Goal: Task Accomplishment & Management: Complete application form

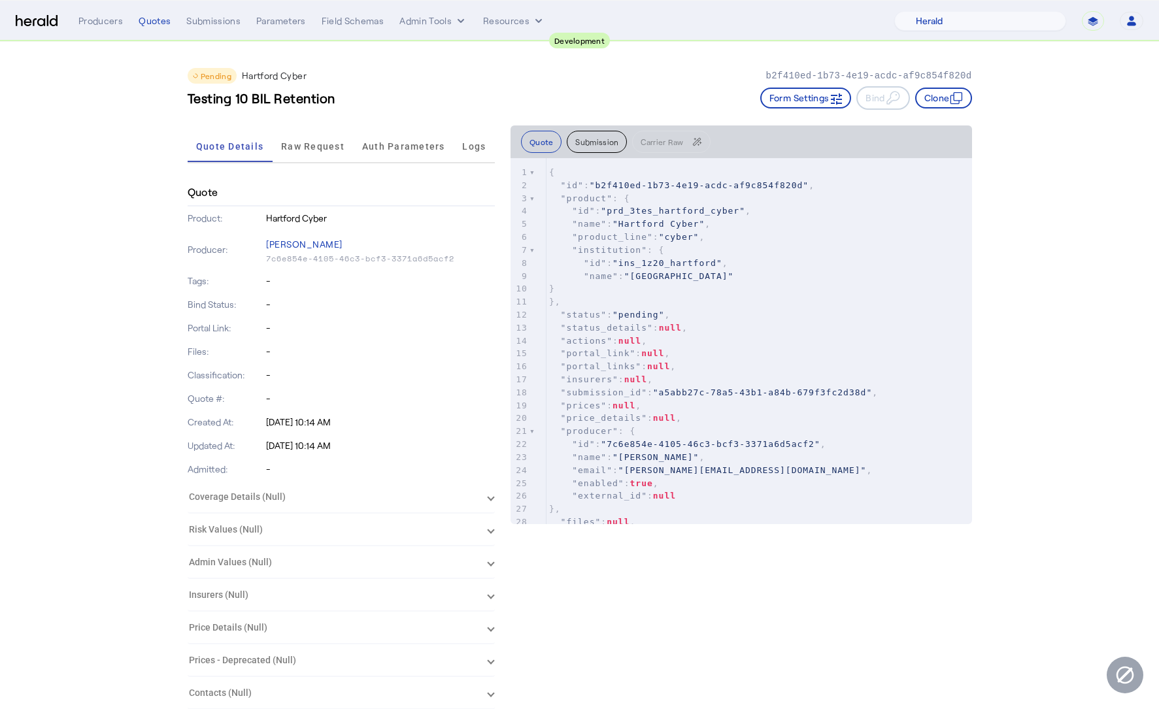
select select "pfm_2v8p_herald_api"
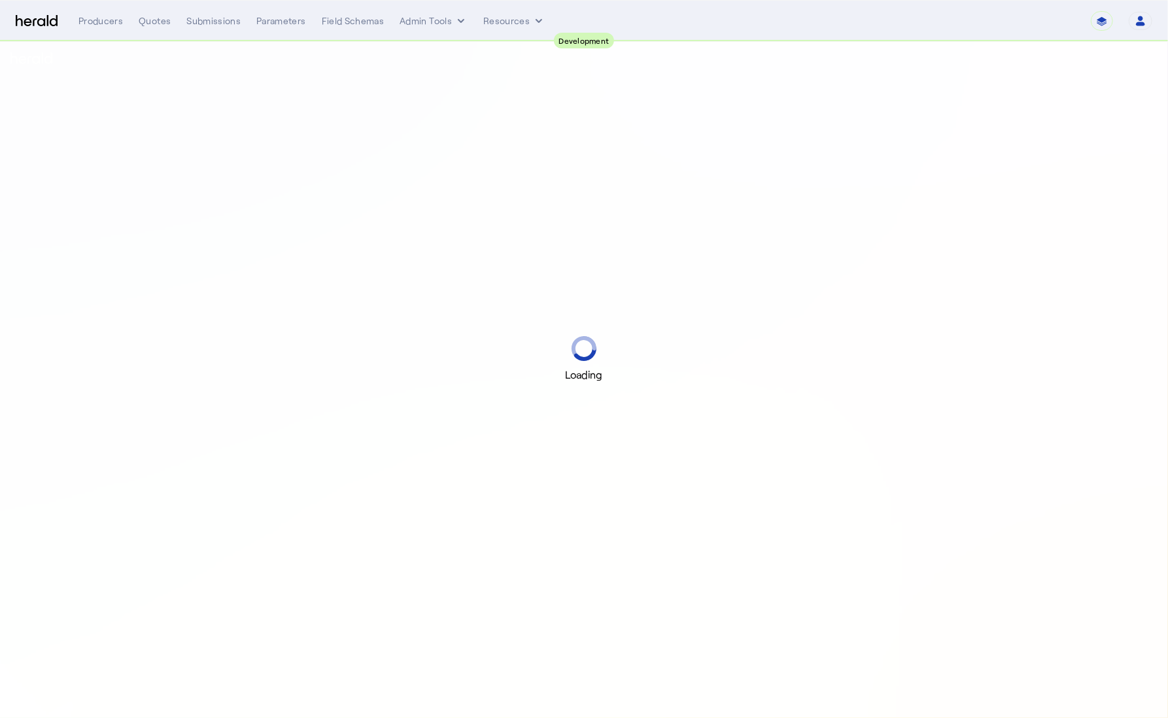
select select "pfm_2v8p_herald_api"
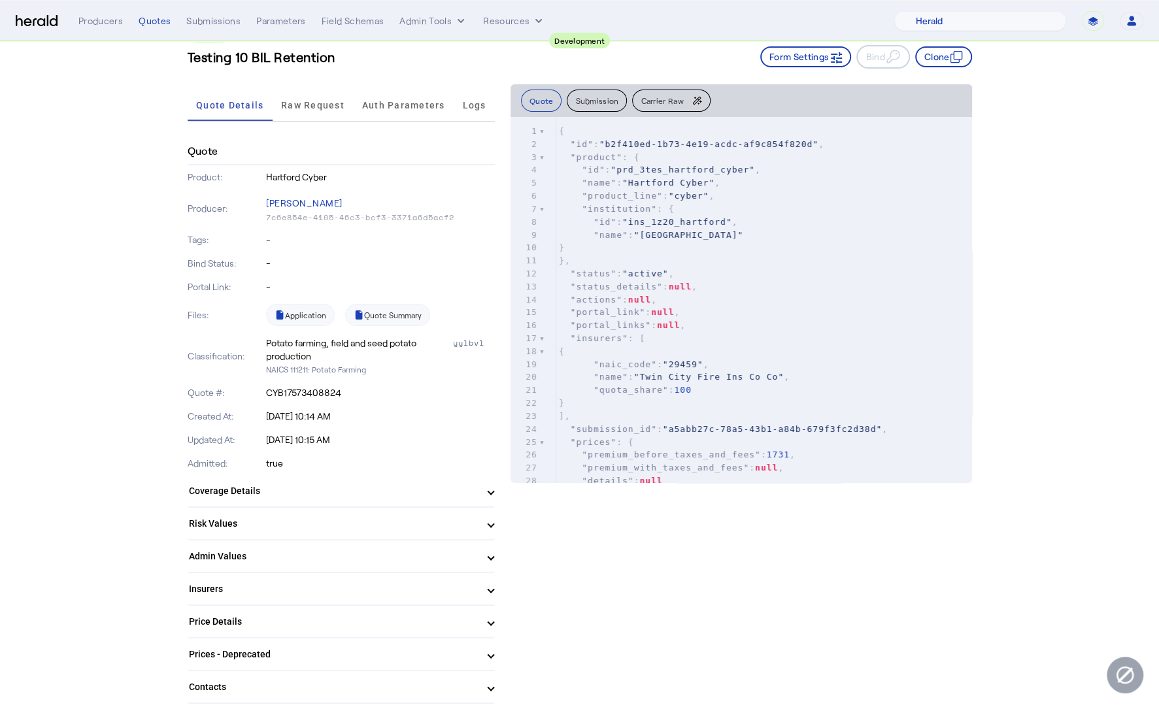
scroll to position [274, 0]
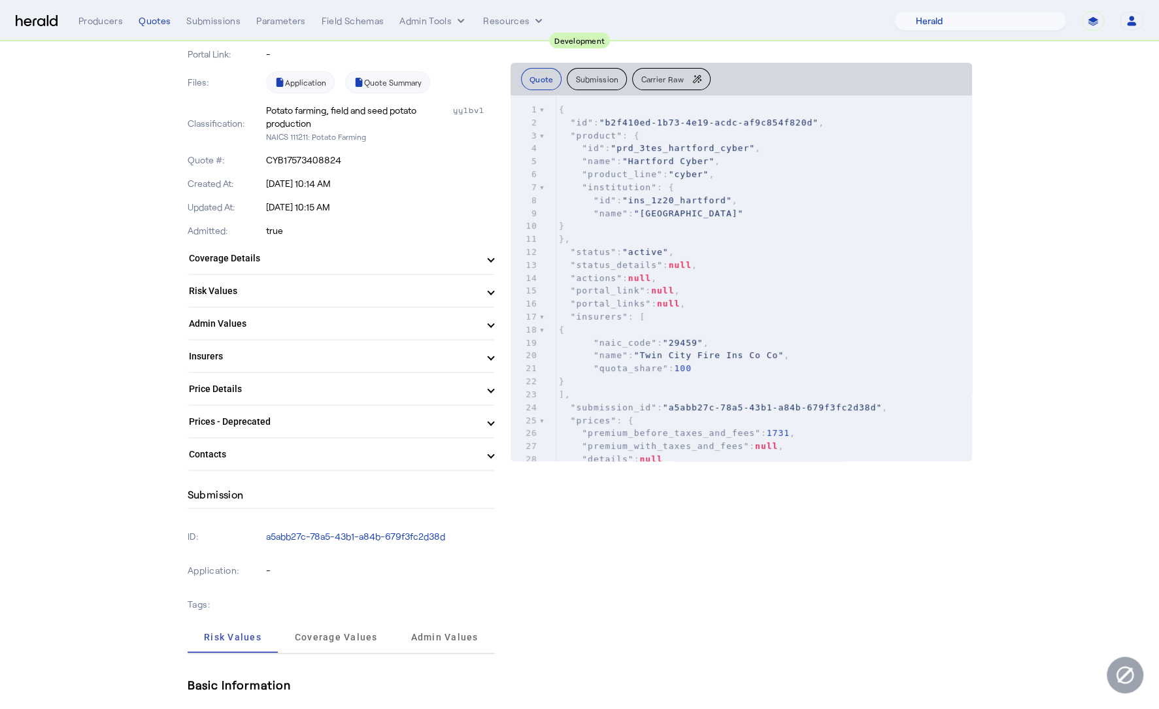
click at [324, 452] on mat-panel-title "Contacts" at bounding box center [333, 455] width 289 height 14
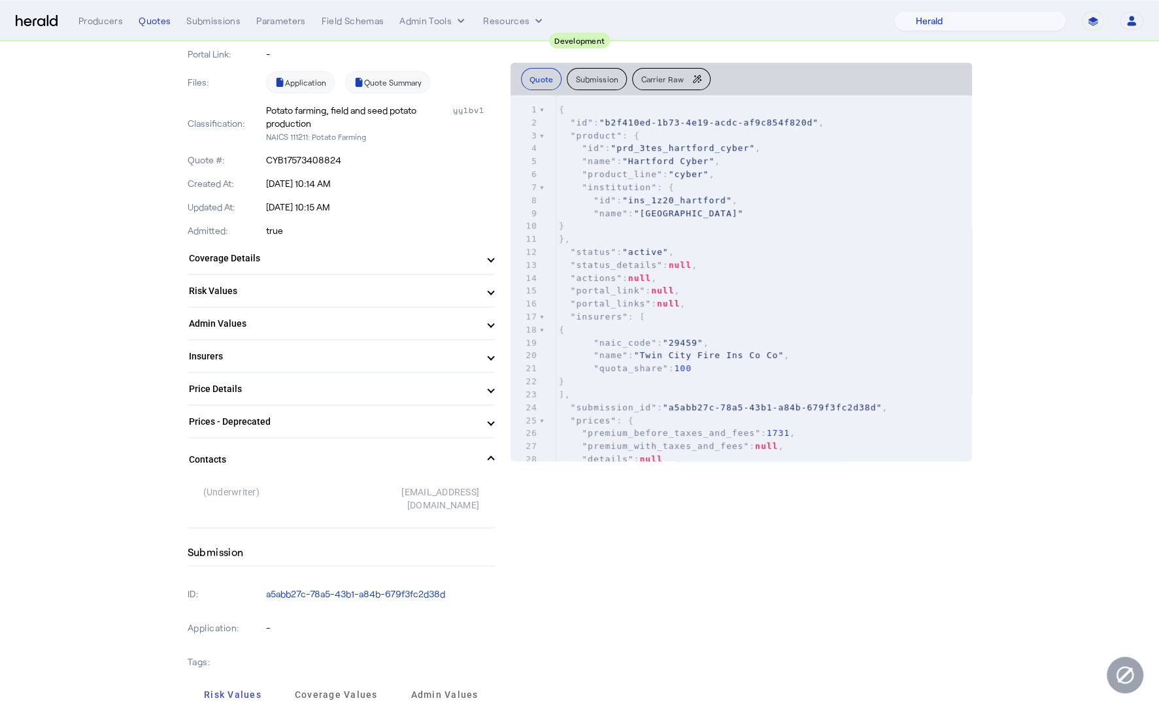
click at [323, 453] on mat-panel-title "Contacts" at bounding box center [333, 460] width 289 height 14
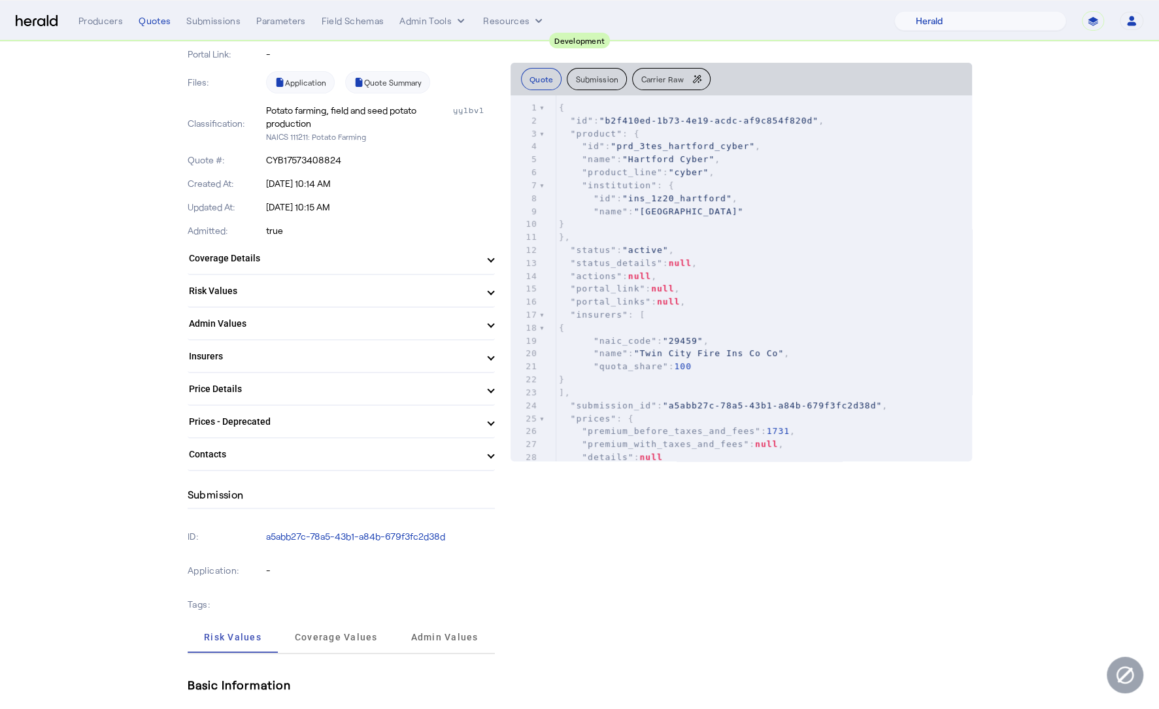
scroll to position [1, 0]
click at [825, 189] on pre ""institution" : {" at bounding box center [764, 185] width 416 height 13
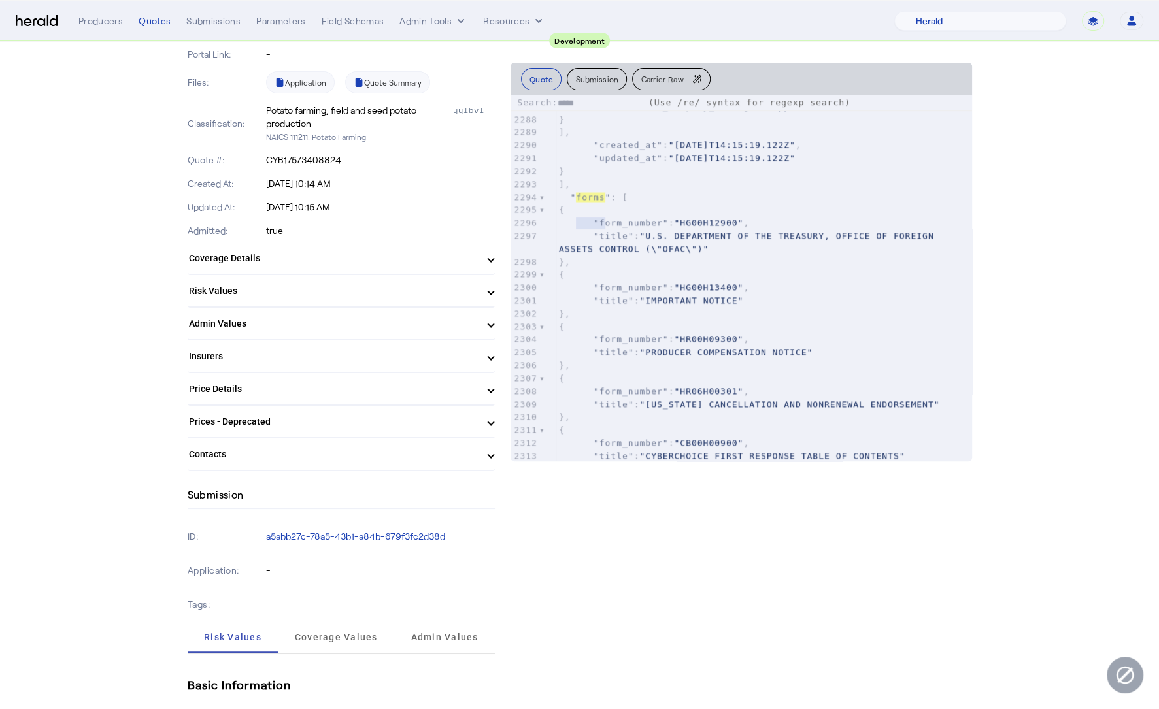
scroll to position [32127, 0]
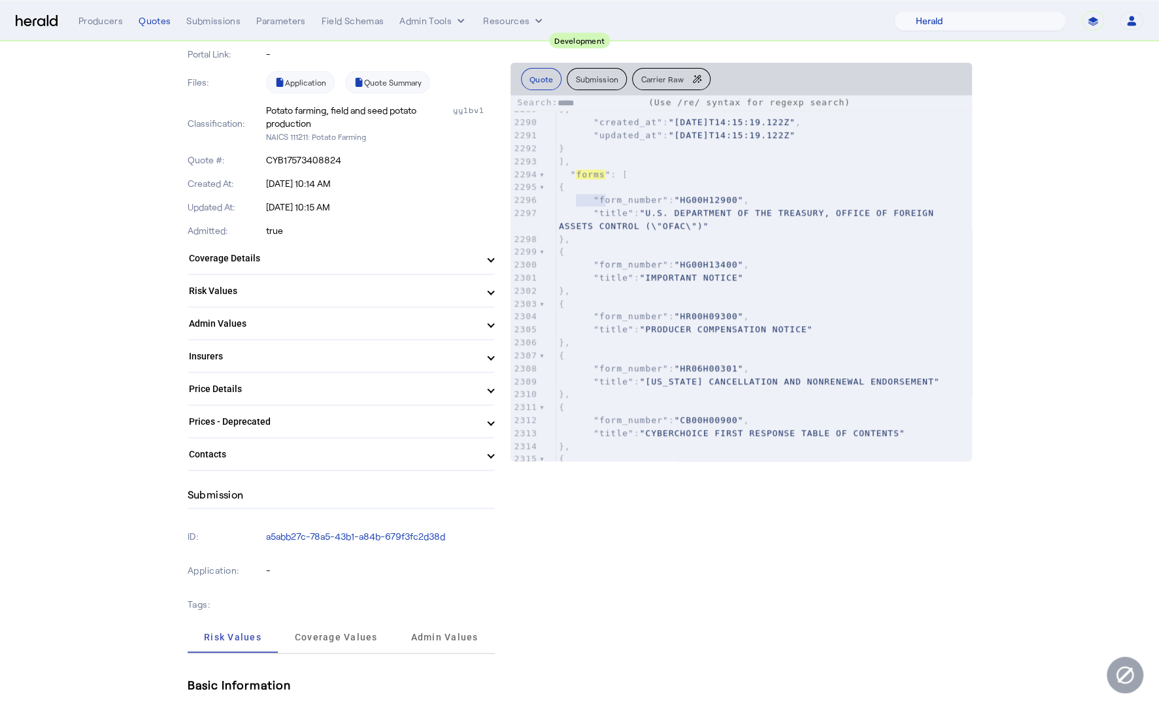
type input "*****"
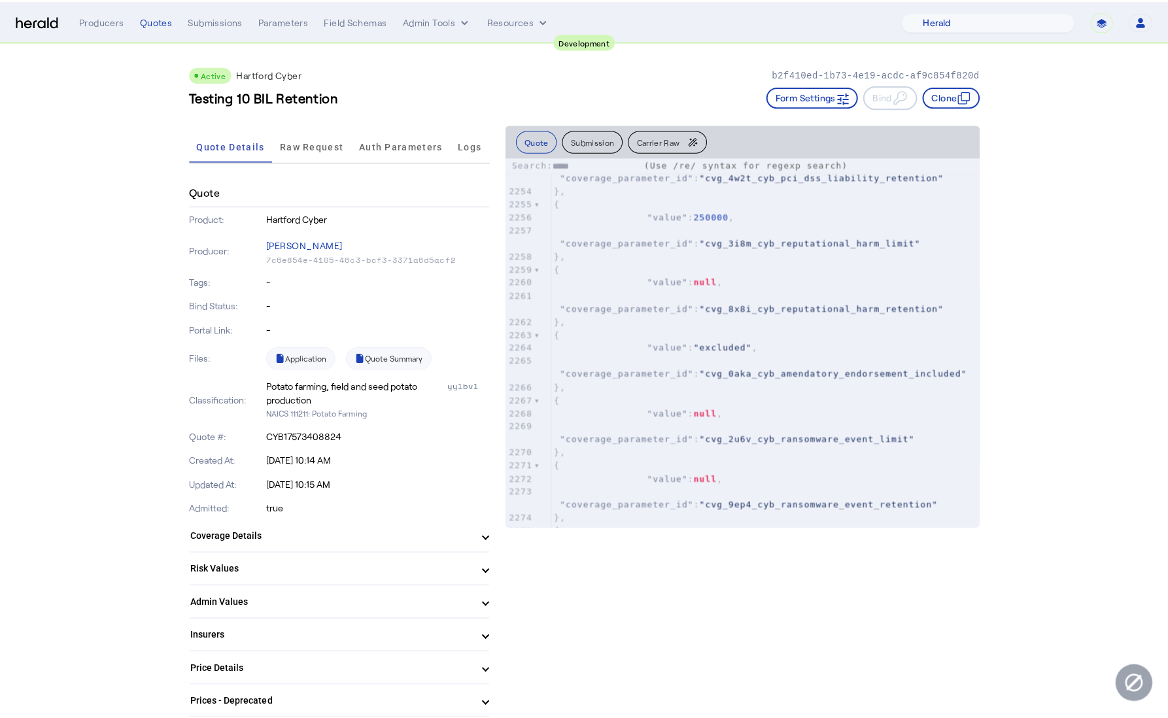
scroll to position [0, 0]
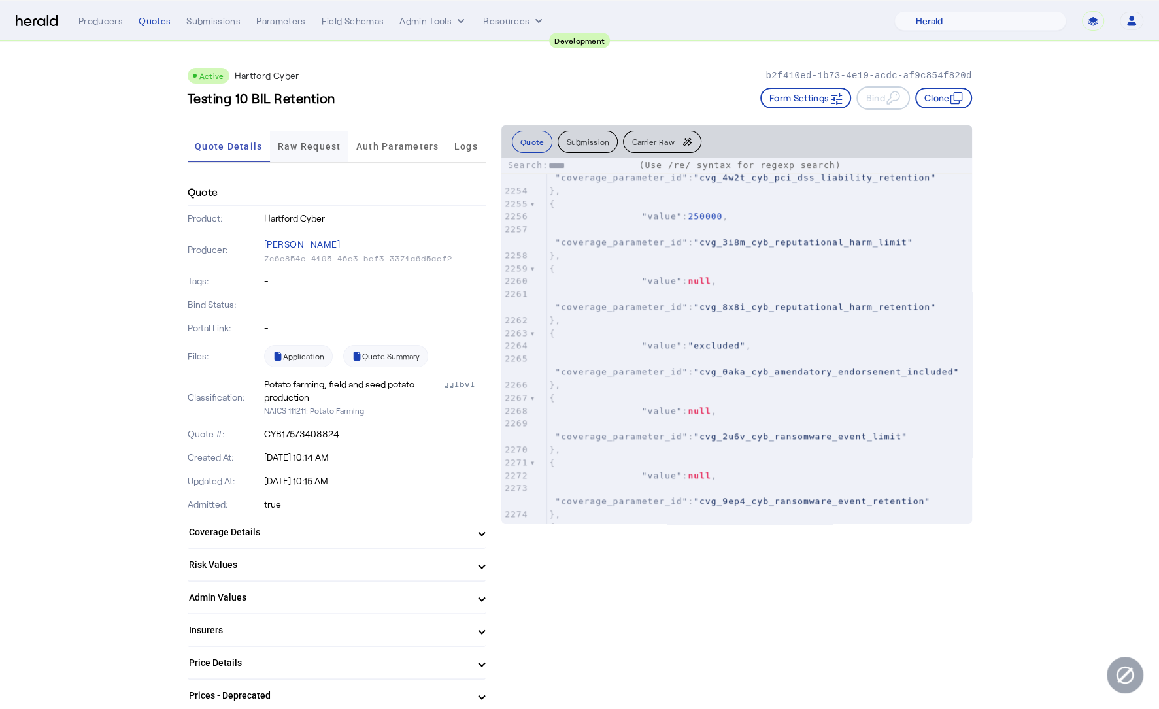
click at [333, 151] on span "Raw Request" at bounding box center [309, 146] width 63 height 31
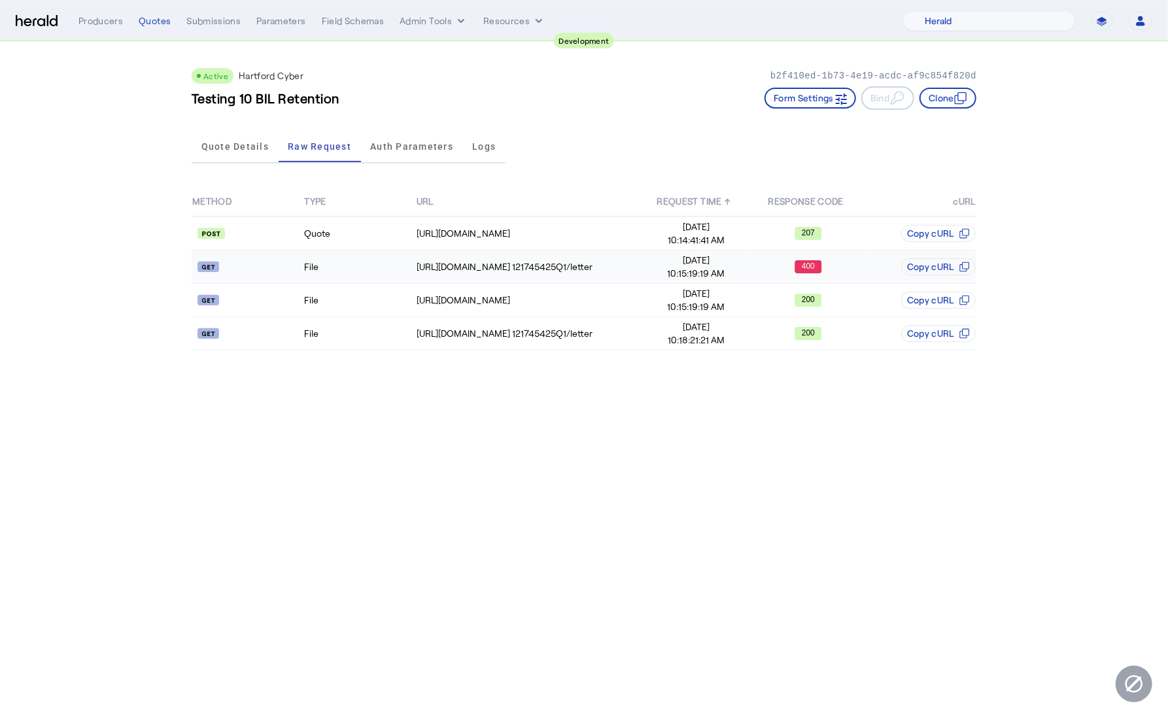
click at [343, 262] on td "File" at bounding box center [359, 266] width 112 height 33
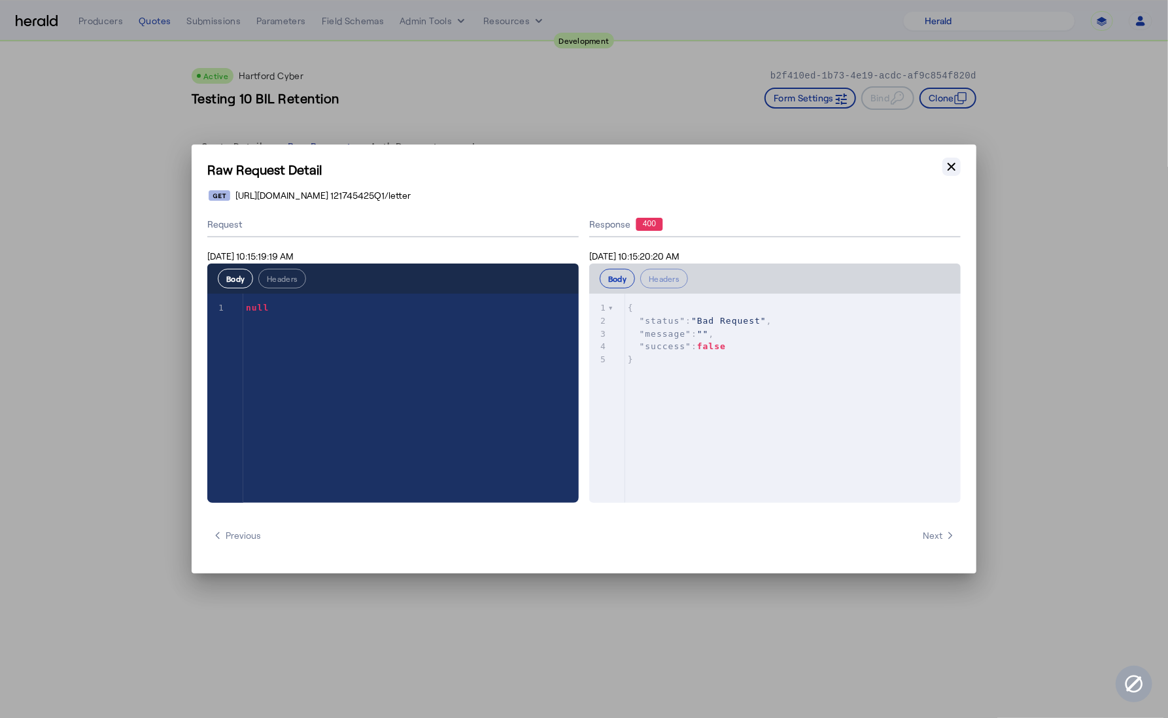
click at [951, 164] on icon "button" at bounding box center [951, 166] width 13 height 13
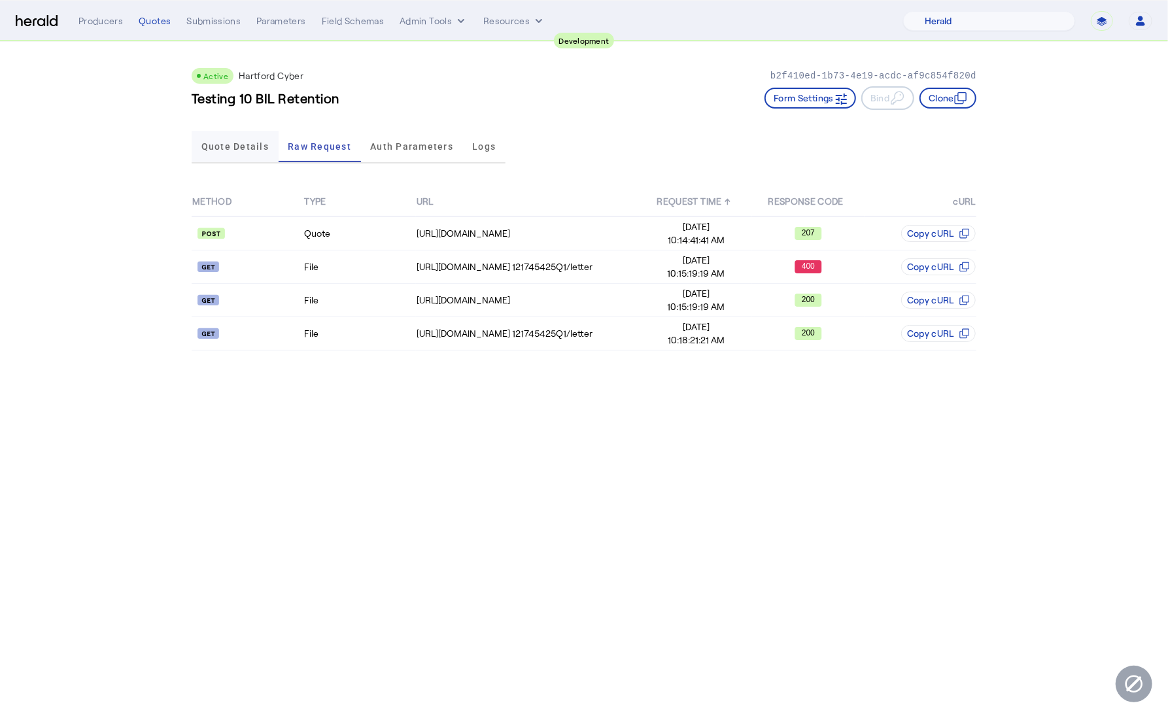
click at [234, 149] on span "Quote Details" at bounding box center [234, 146] width 67 height 9
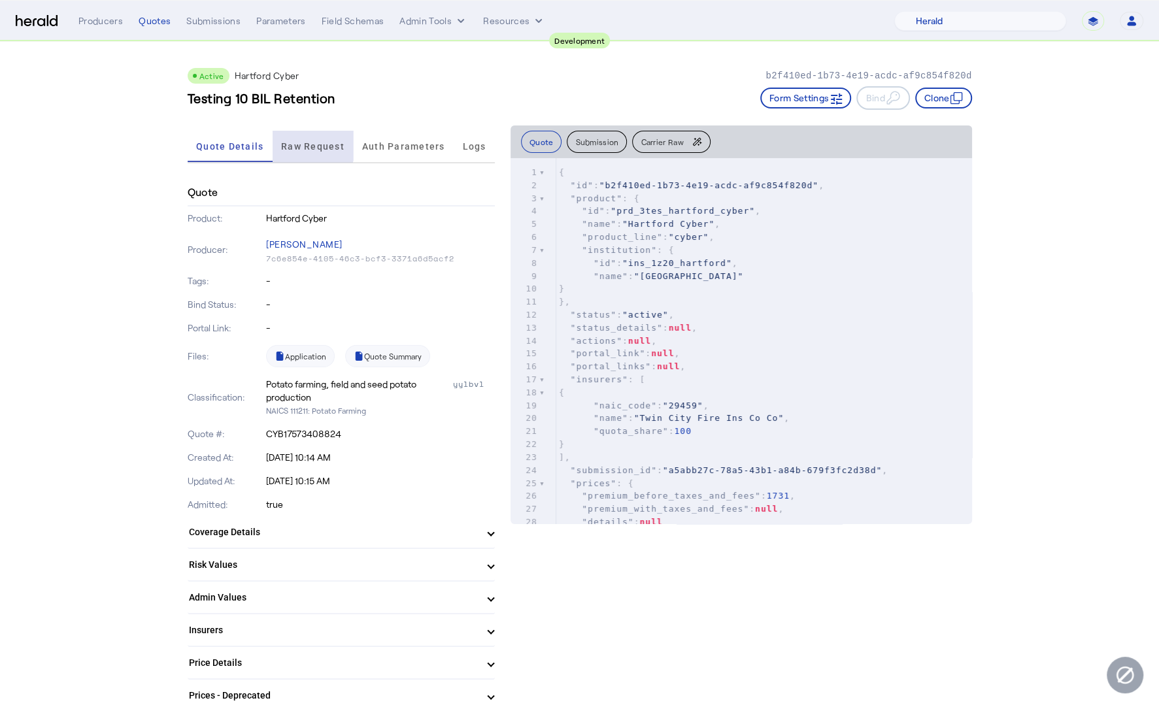
click at [310, 145] on span "Raw Request" at bounding box center [312, 146] width 63 height 9
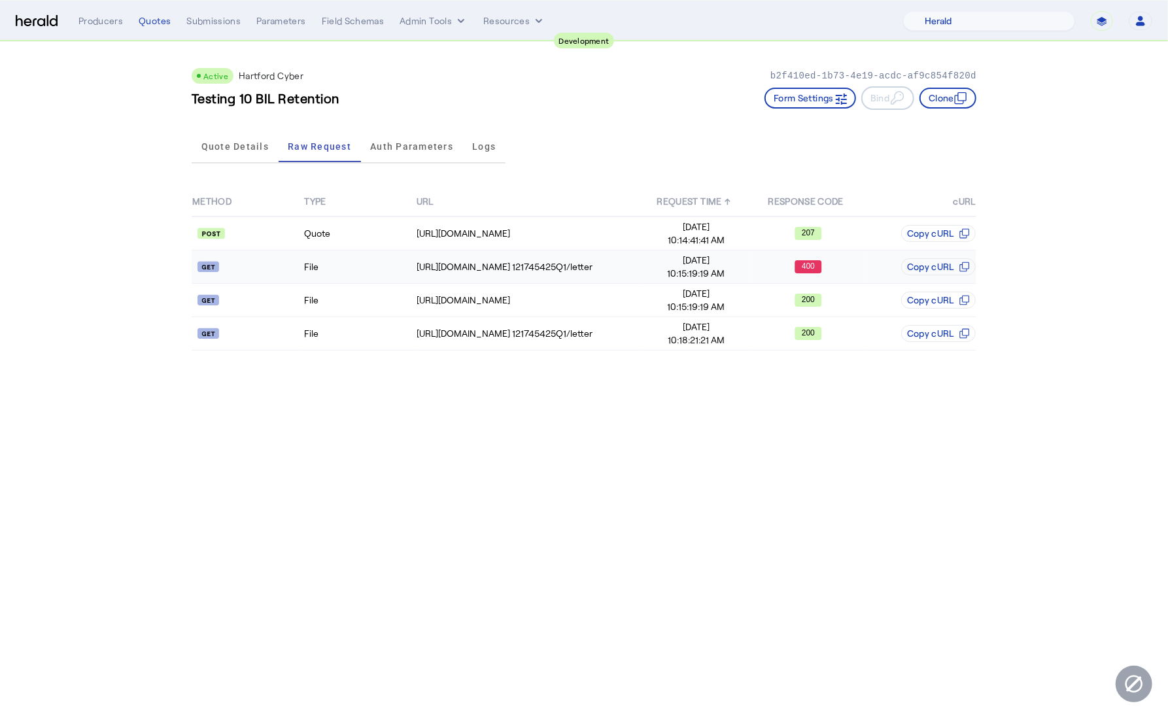
click at [341, 264] on td "File" at bounding box center [359, 266] width 112 height 33
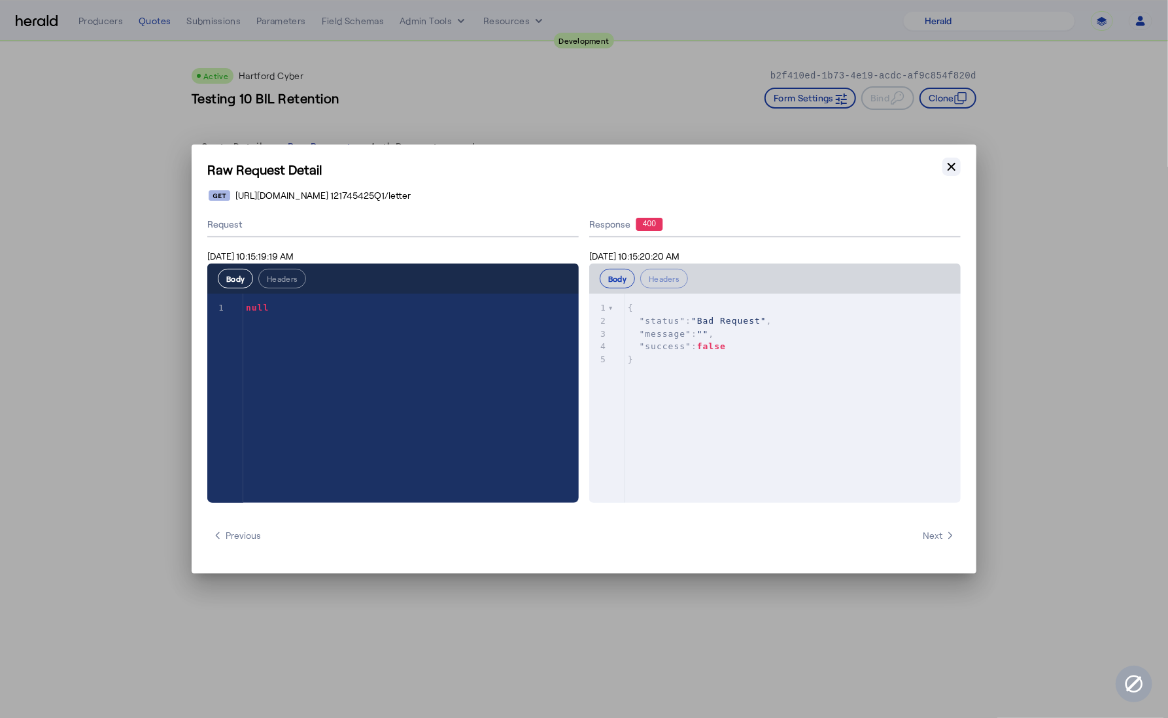
click at [954, 165] on icon "button" at bounding box center [951, 166] width 13 height 13
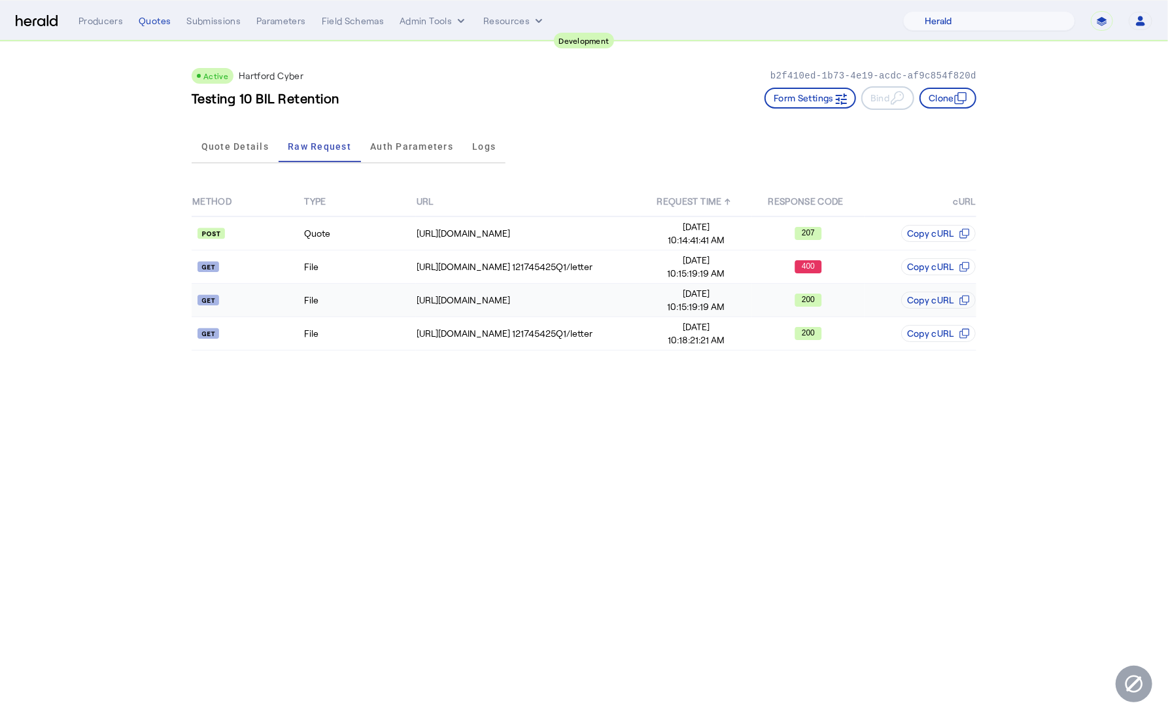
click at [373, 307] on td "File" at bounding box center [359, 300] width 112 height 33
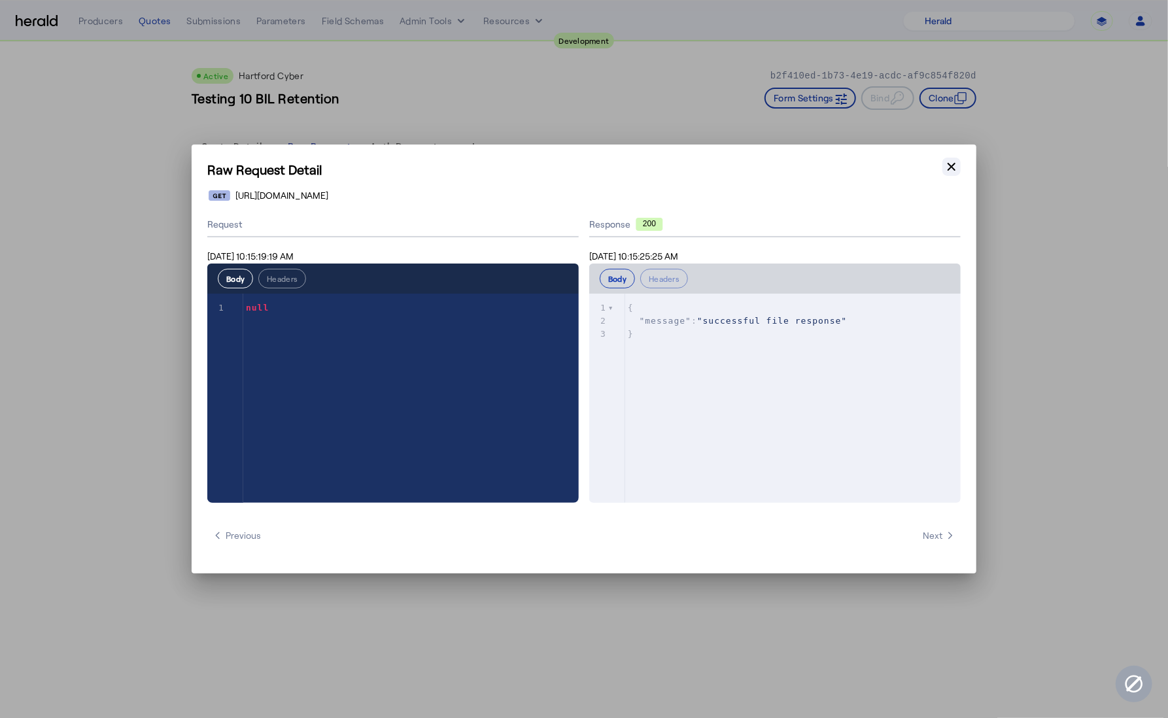
click at [945, 167] on icon "button" at bounding box center [951, 166] width 13 height 13
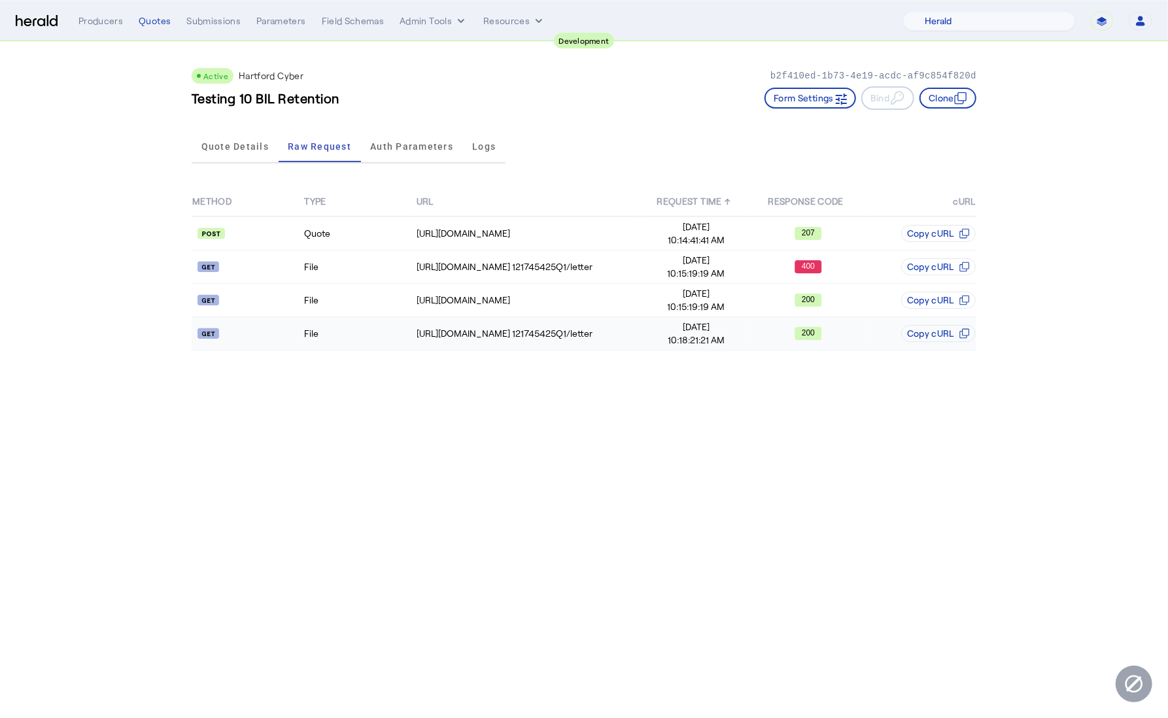
click at [358, 337] on td "File" at bounding box center [359, 333] width 112 height 33
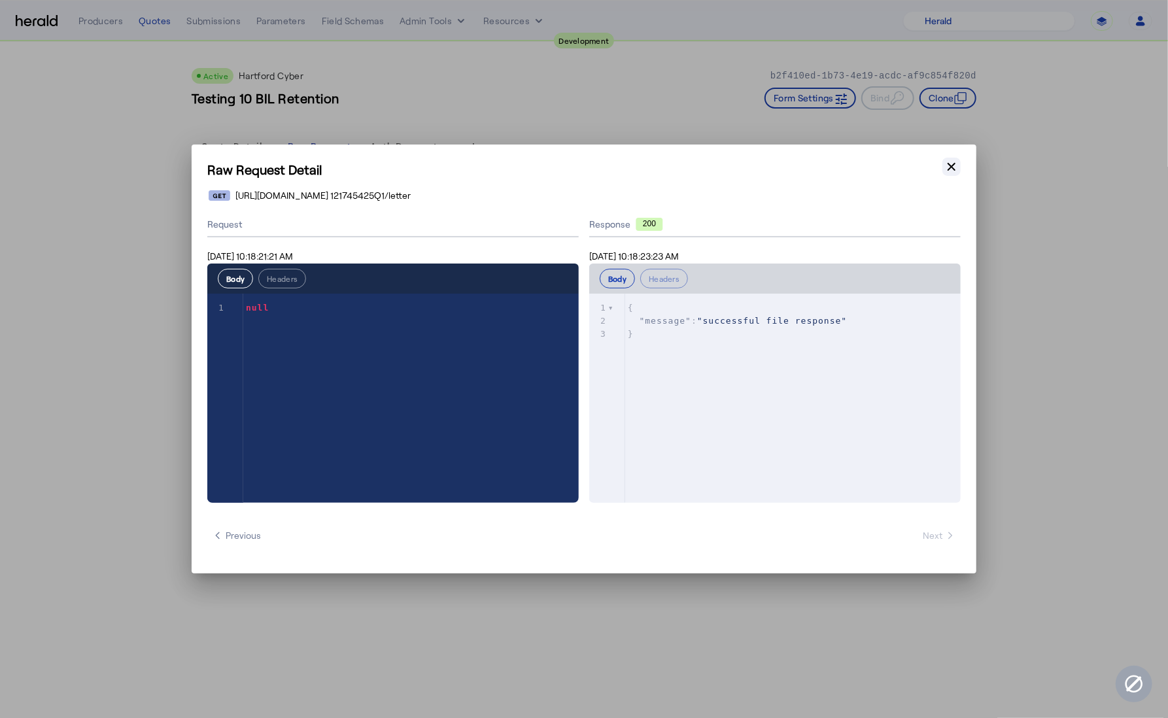
click at [952, 169] on icon "button" at bounding box center [951, 166] width 13 height 13
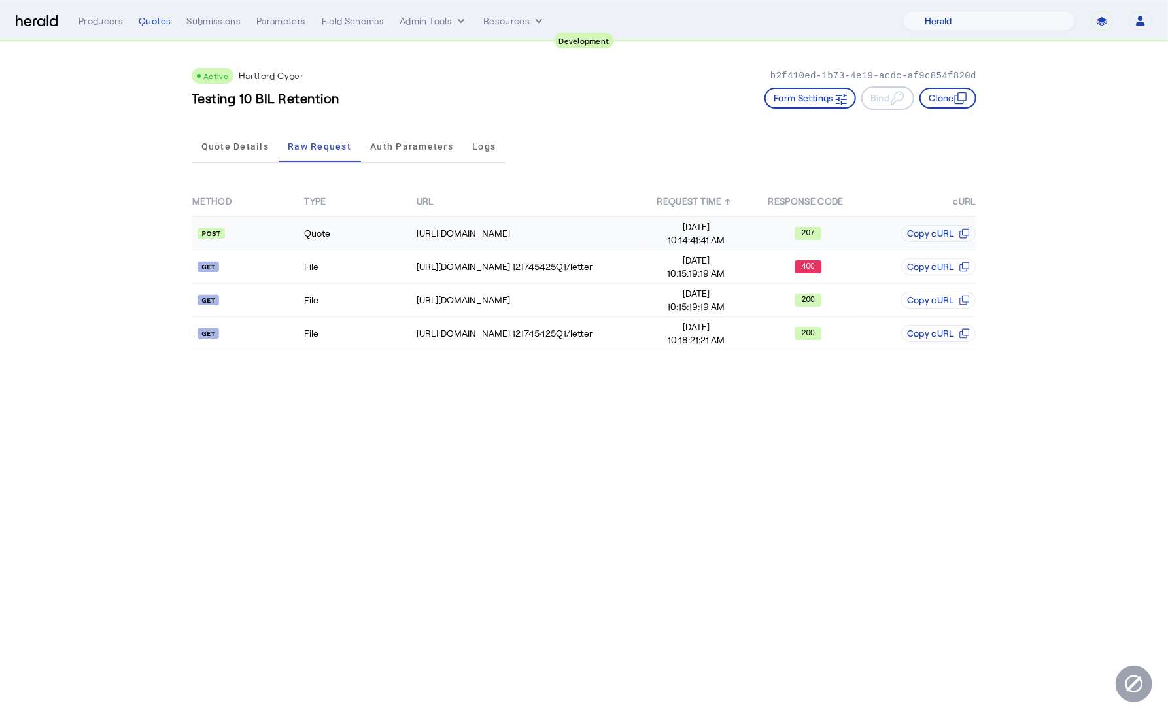
click at [396, 233] on td "Quote" at bounding box center [359, 233] width 112 height 34
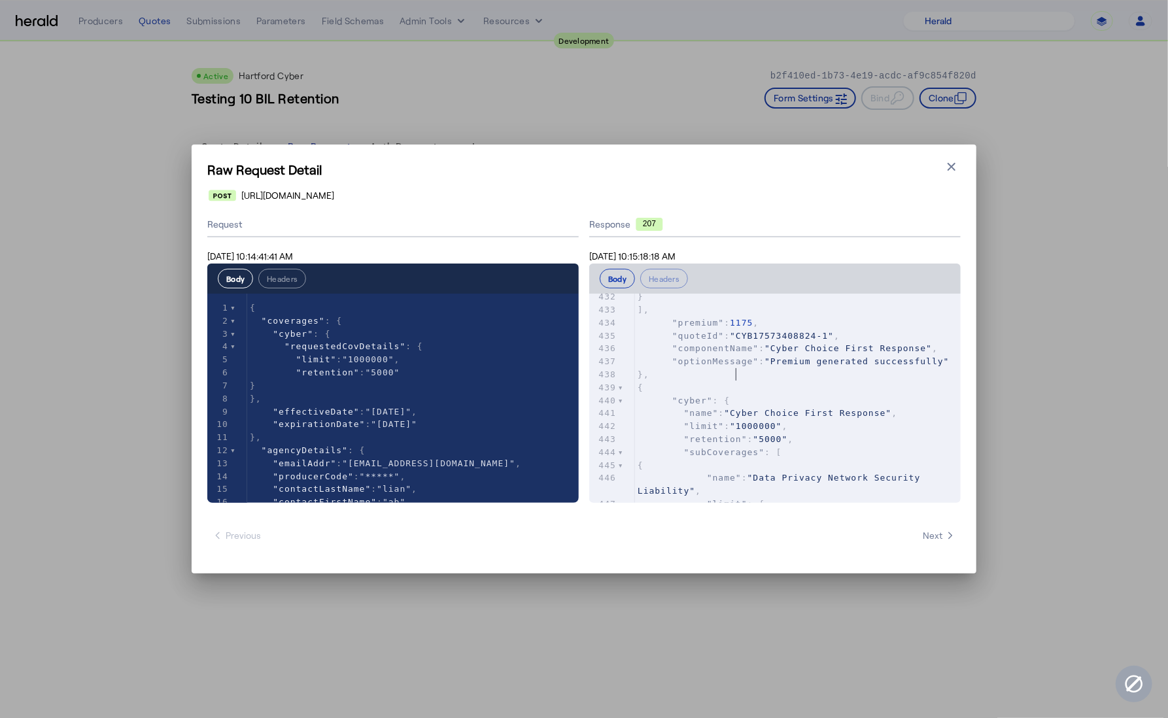
click at [858, 252] on pre ""url" : "https://qa01specialty.thehartford.com/sbuportal/DisplayFormWrapper.hfp…" at bounding box center [798, 245] width 326 height 13
type input "*****"
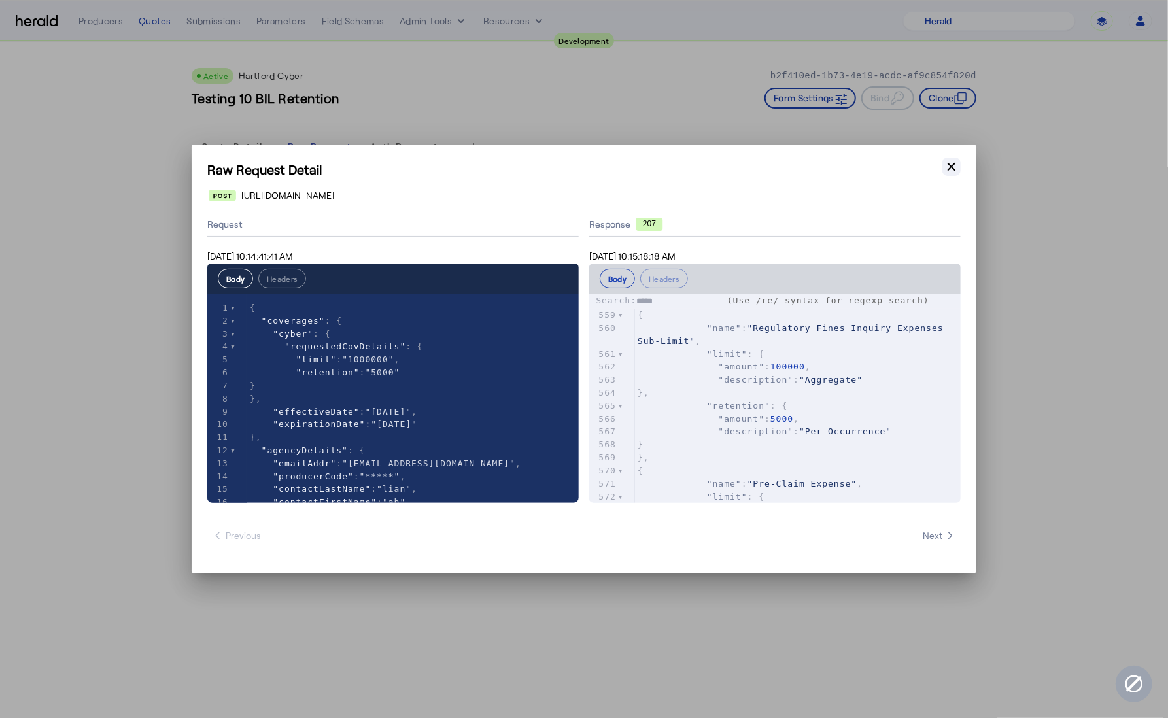
type textarea "*****"
click at [951, 167] on icon "button" at bounding box center [951, 167] width 8 height 8
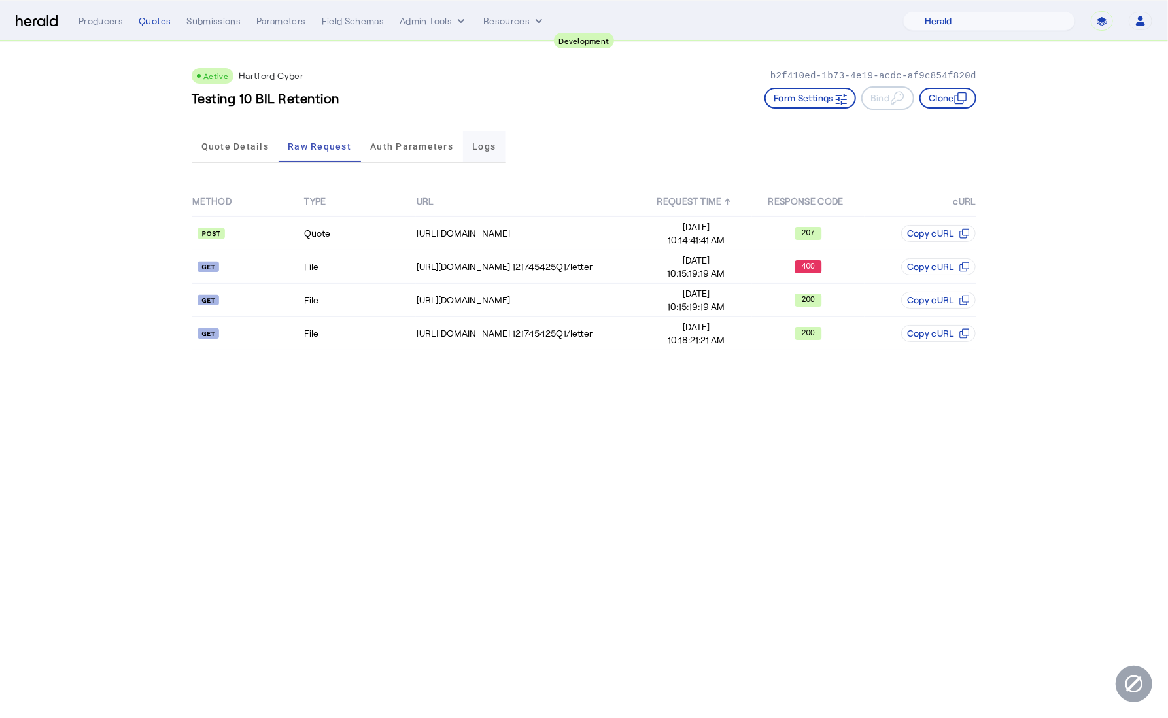
click at [481, 144] on span "Logs" at bounding box center [484, 146] width 24 height 9
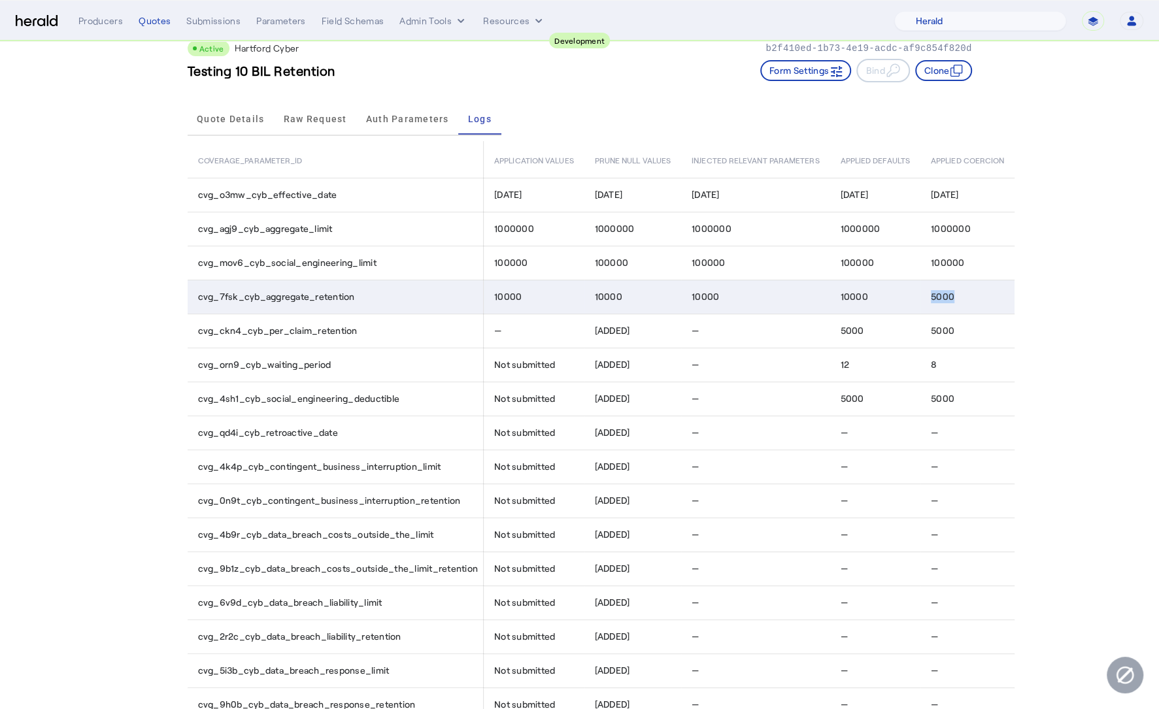
drag, startPoint x: 932, startPoint y: 294, endPoint x: 966, endPoint y: 296, distance: 34.7
click at [966, 296] on div "5000" at bounding box center [970, 296] width 78 height 13
click at [959, 295] on div "5000" at bounding box center [970, 296] width 78 height 13
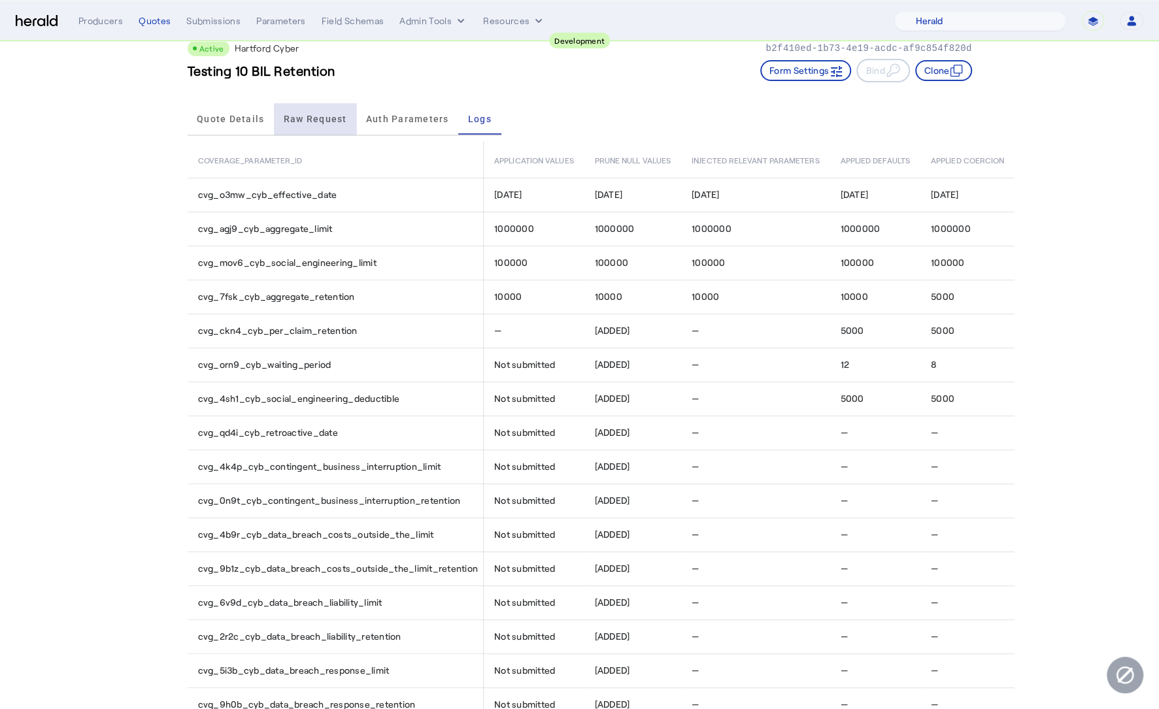
click at [322, 121] on span "Raw Request" at bounding box center [315, 118] width 63 height 9
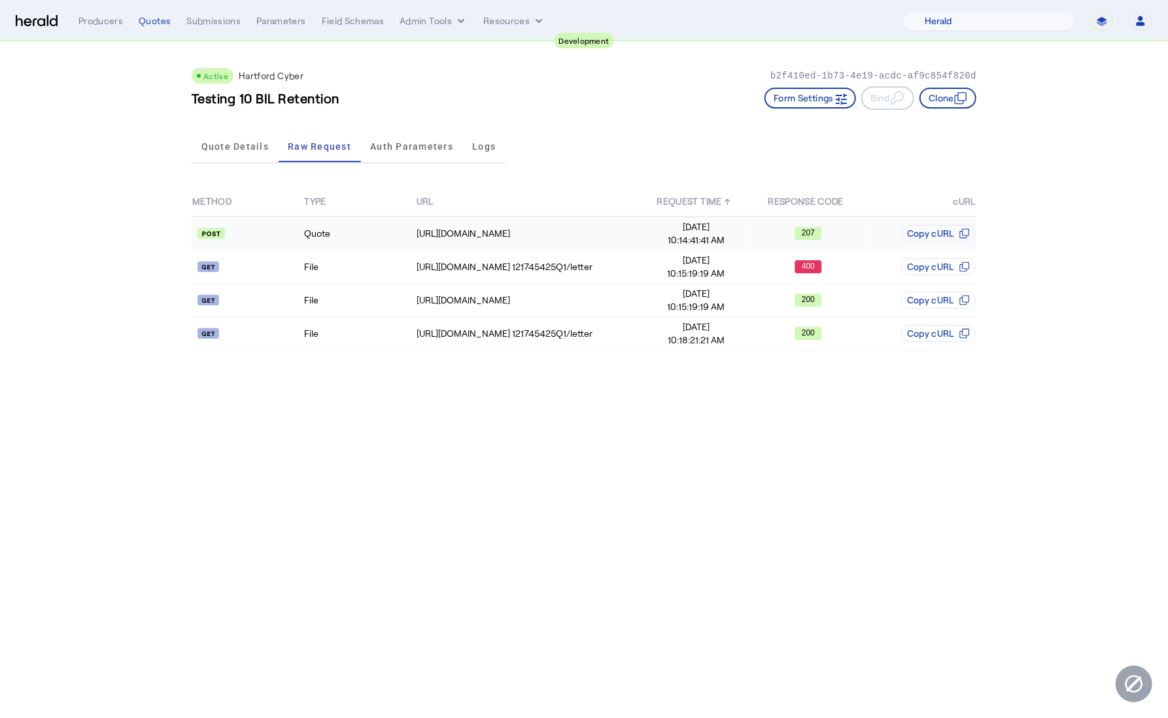
click at [372, 234] on td "Quote" at bounding box center [359, 233] width 112 height 34
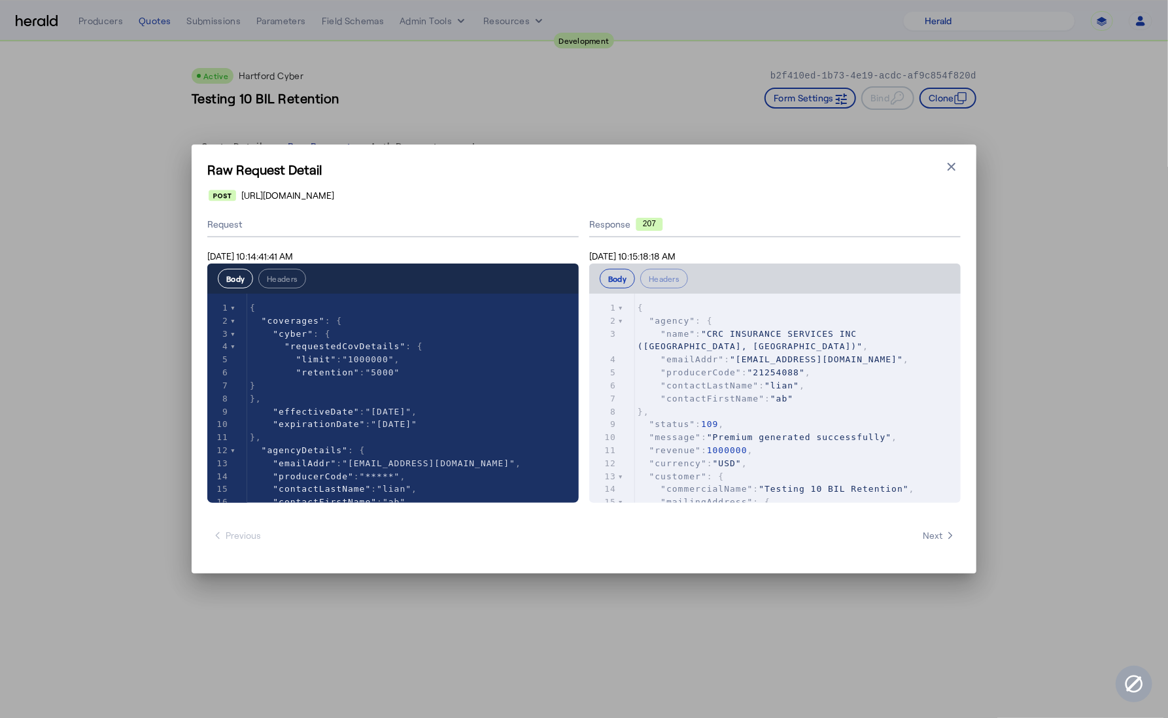
scroll to position [1, 0]
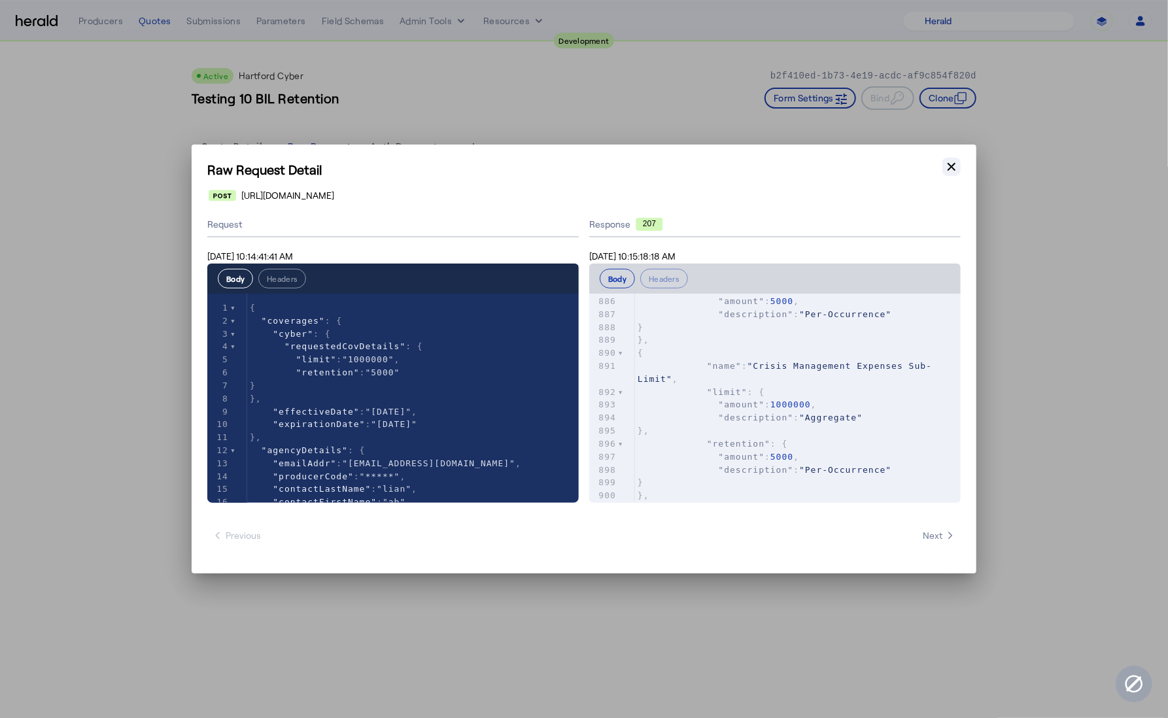
click at [955, 159] on button "Close modal" at bounding box center [951, 167] width 18 height 18
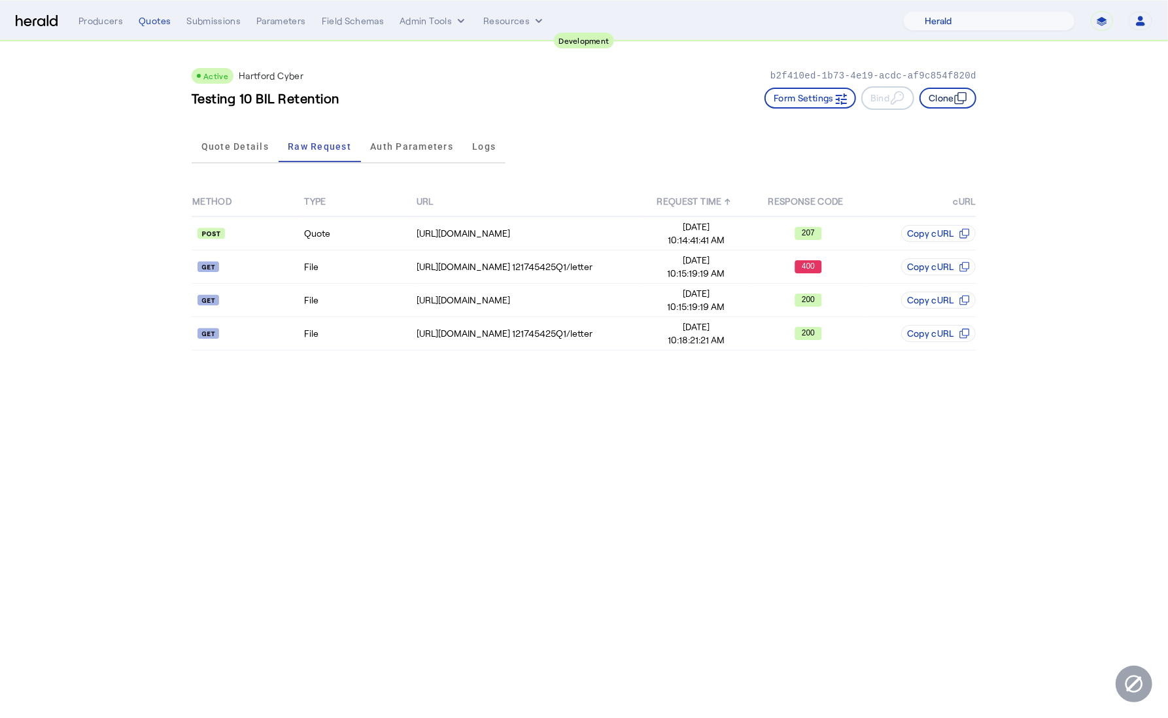
click at [951, 107] on button "Clone" at bounding box center [947, 98] width 57 height 21
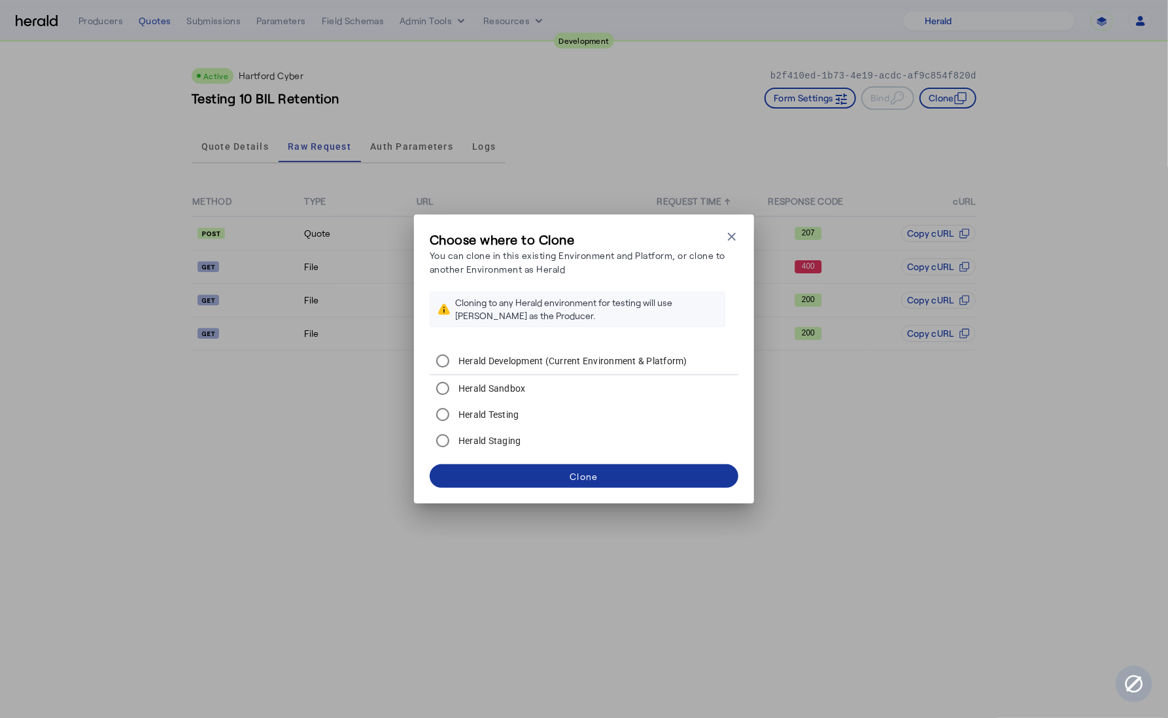
click at [574, 472] on div "Clone" at bounding box center [584, 476] width 28 height 14
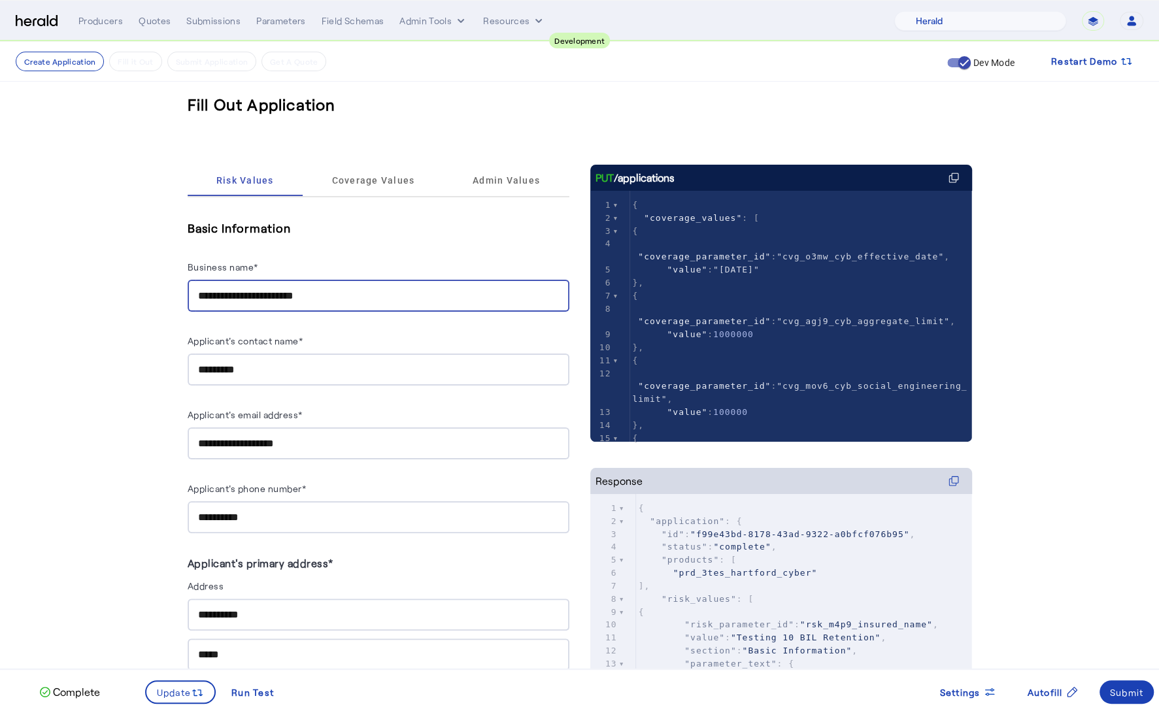
drag, startPoint x: 333, startPoint y: 295, endPoint x: 199, endPoint y: 291, distance: 133.4
click at [199, 291] on div "**********" at bounding box center [379, 296] width 382 height 32
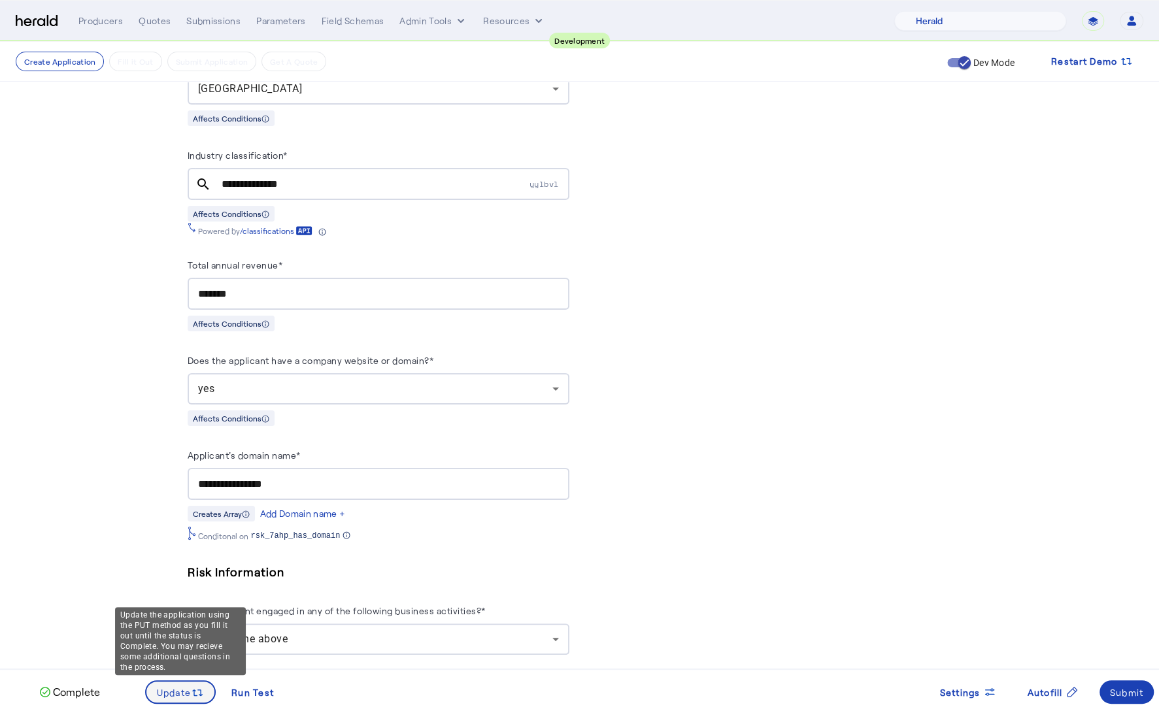
type input "**********"
click at [171, 688] on span "Update" at bounding box center [174, 693] width 35 height 14
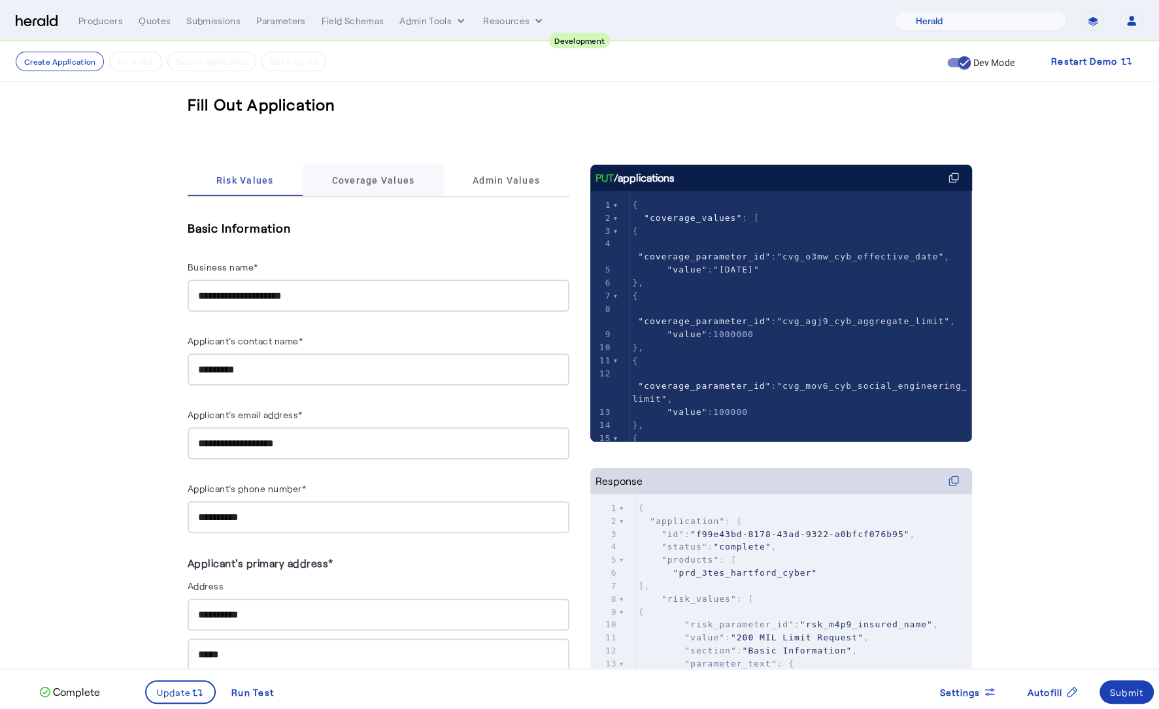
click at [384, 186] on span "Coverage Values" at bounding box center [373, 180] width 83 height 31
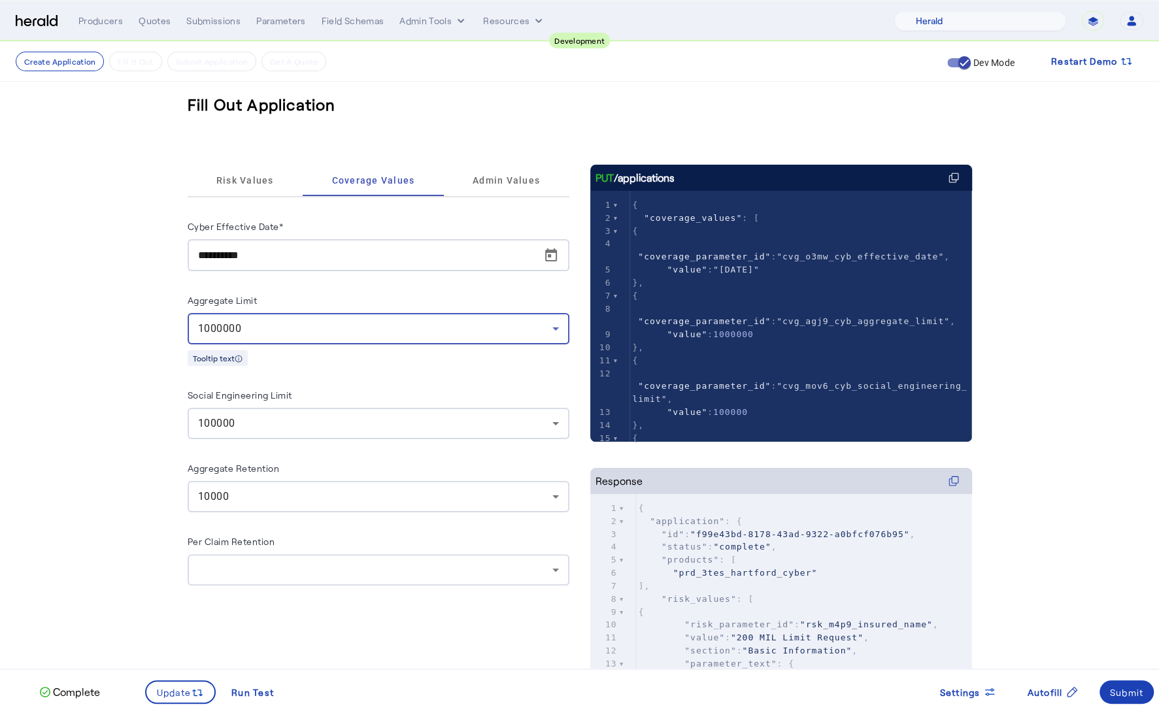
click at [451, 328] on div "1000000" at bounding box center [375, 329] width 354 height 16
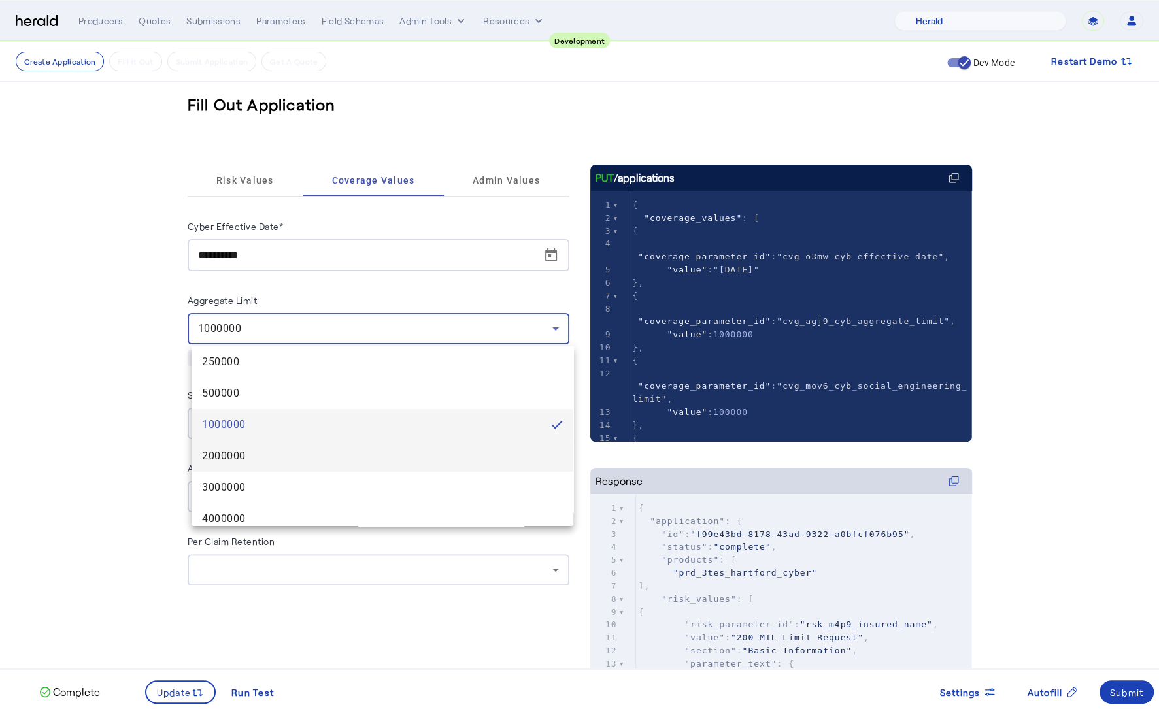
click at [382, 452] on span "2000000" at bounding box center [382, 457] width 361 height 16
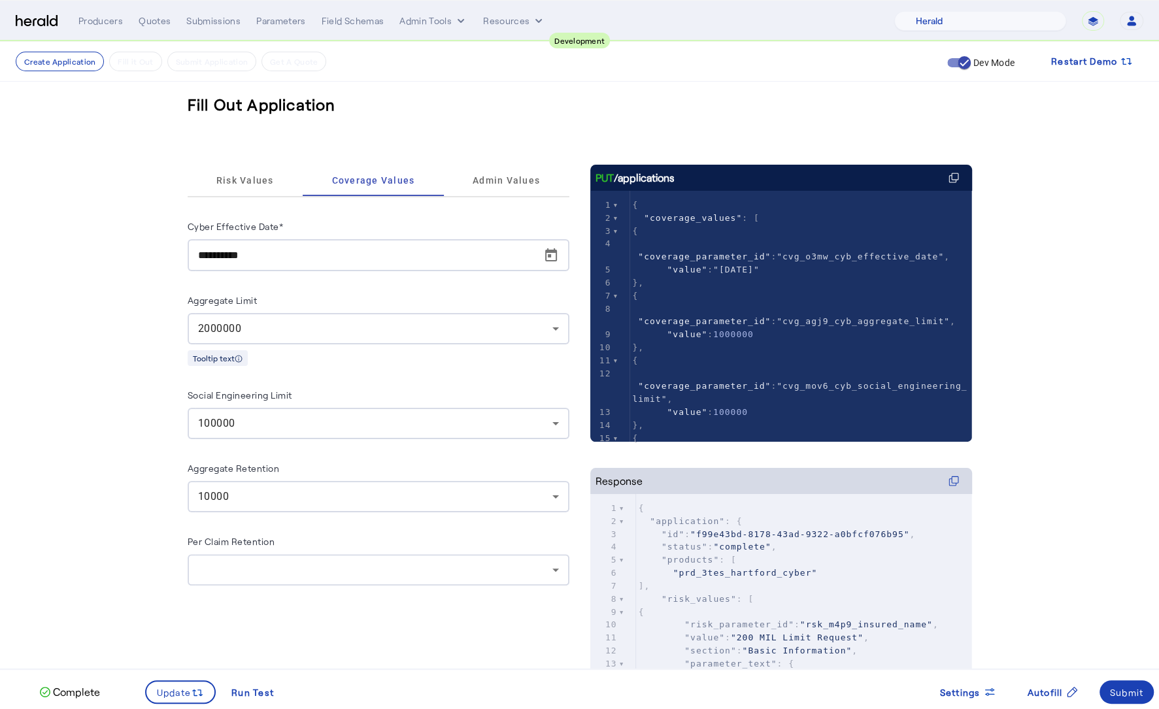
click at [167, 428] on div "**********" at bounding box center [580, 433] width 837 height 782
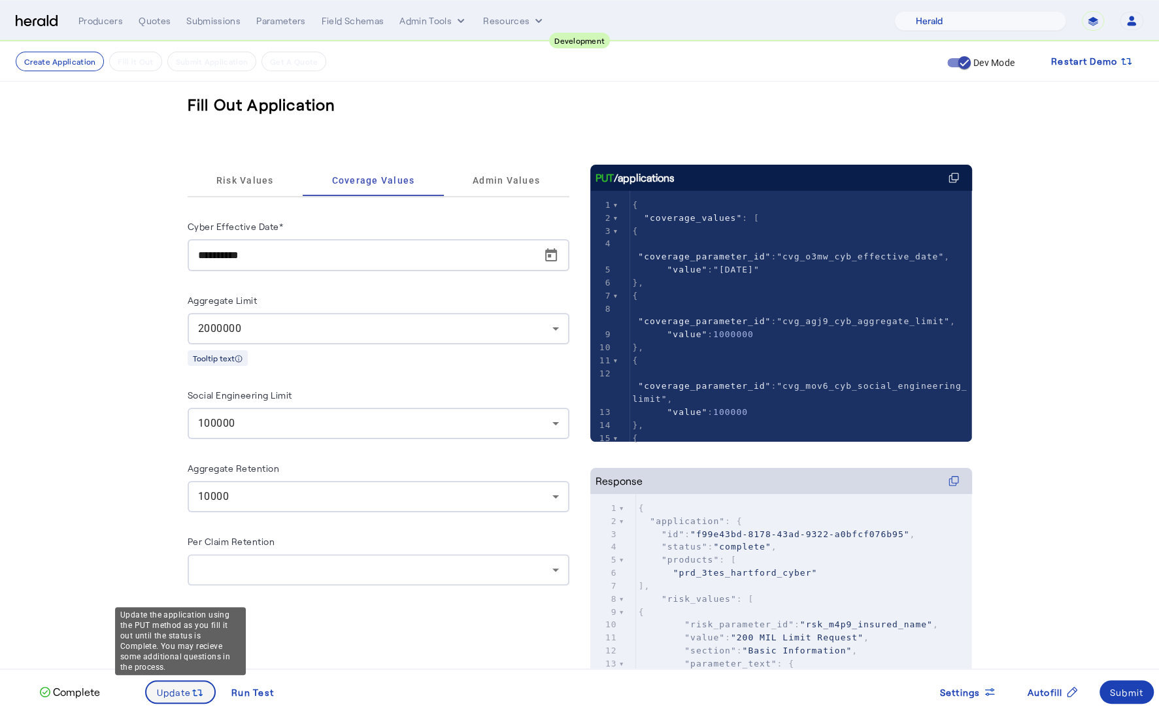
click at [186, 694] on span "Update" at bounding box center [174, 693] width 35 height 14
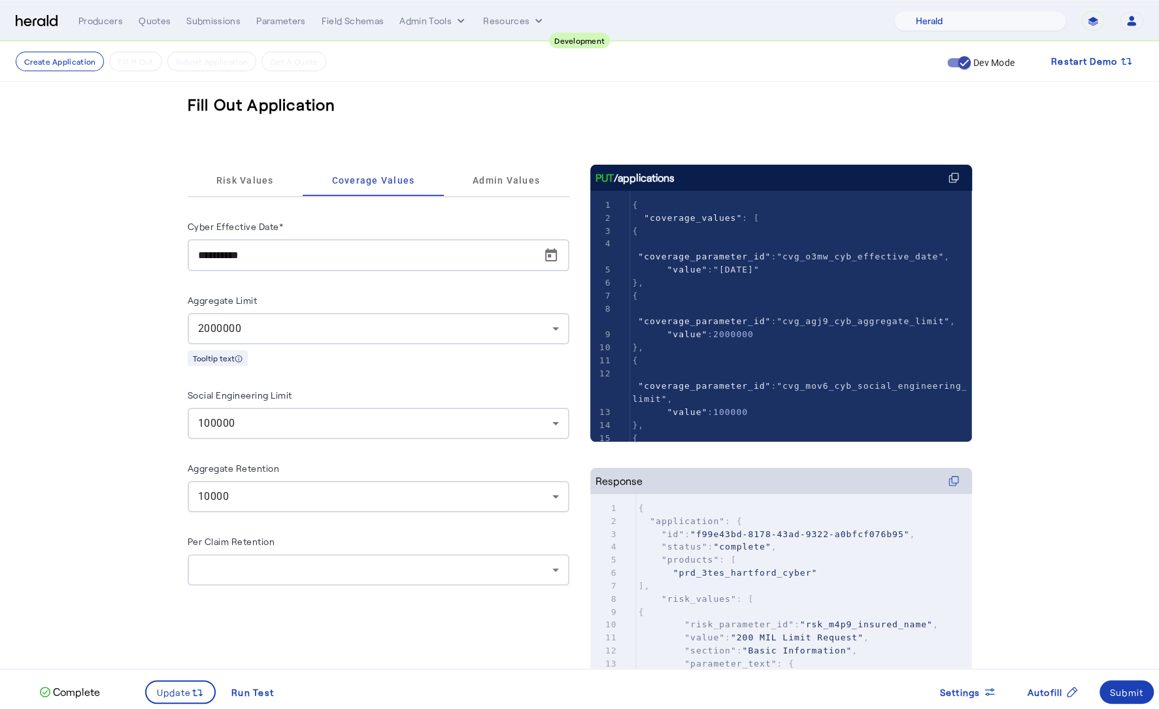
click at [277, 506] on div "10000" at bounding box center [378, 496] width 361 height 31
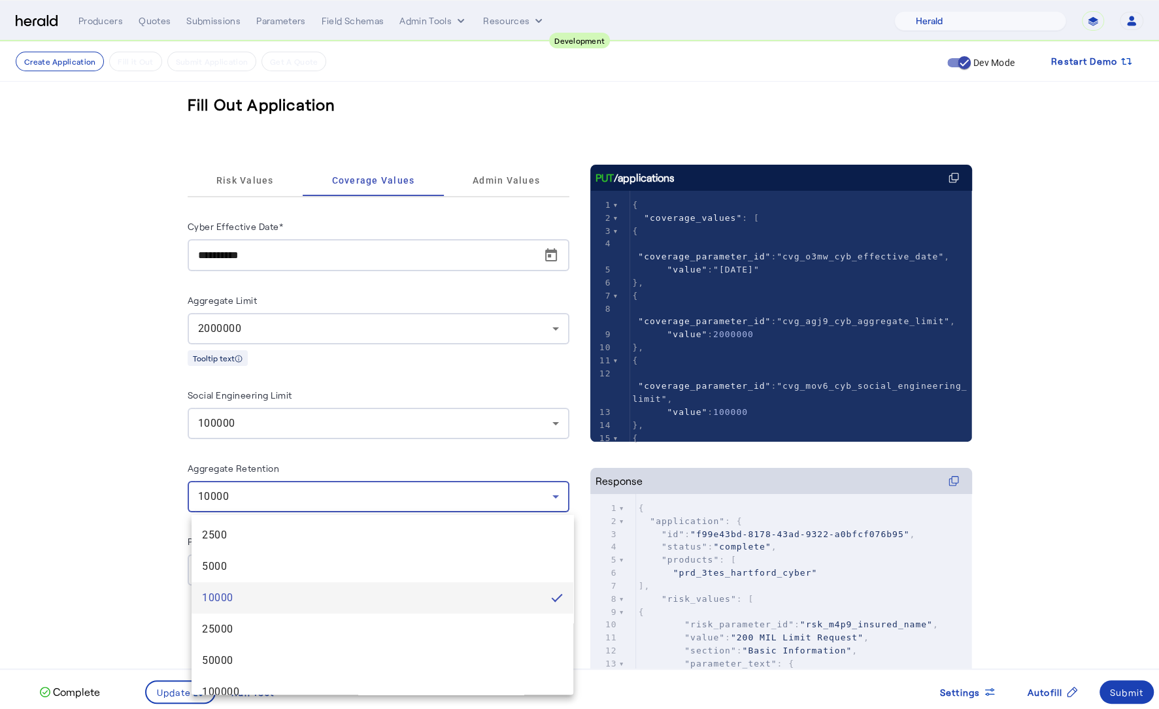
click at [151, 537] on div at bounding box center [579, 354] width 1159 height 709
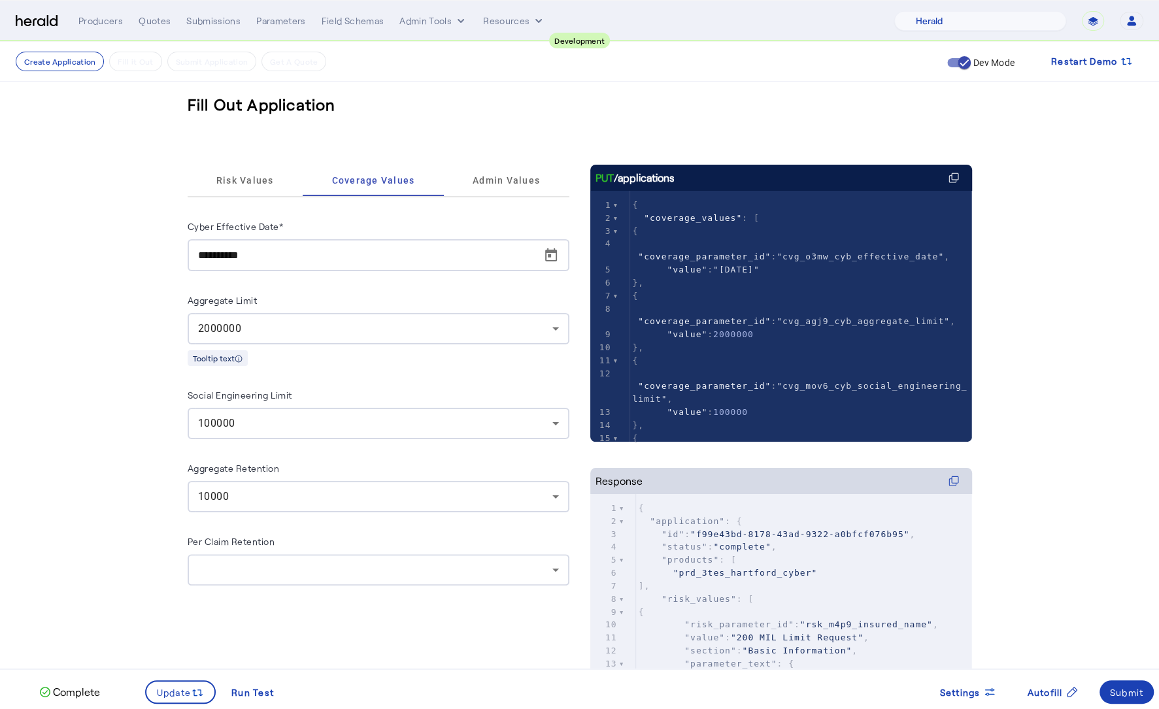
click at [88, 259] on fill-application-step "**********" at bounding box center [579, 433] width 1159 height 782
click at [260, 323] on div "2000000" at bounding box center [375, 329] width 354 height 16
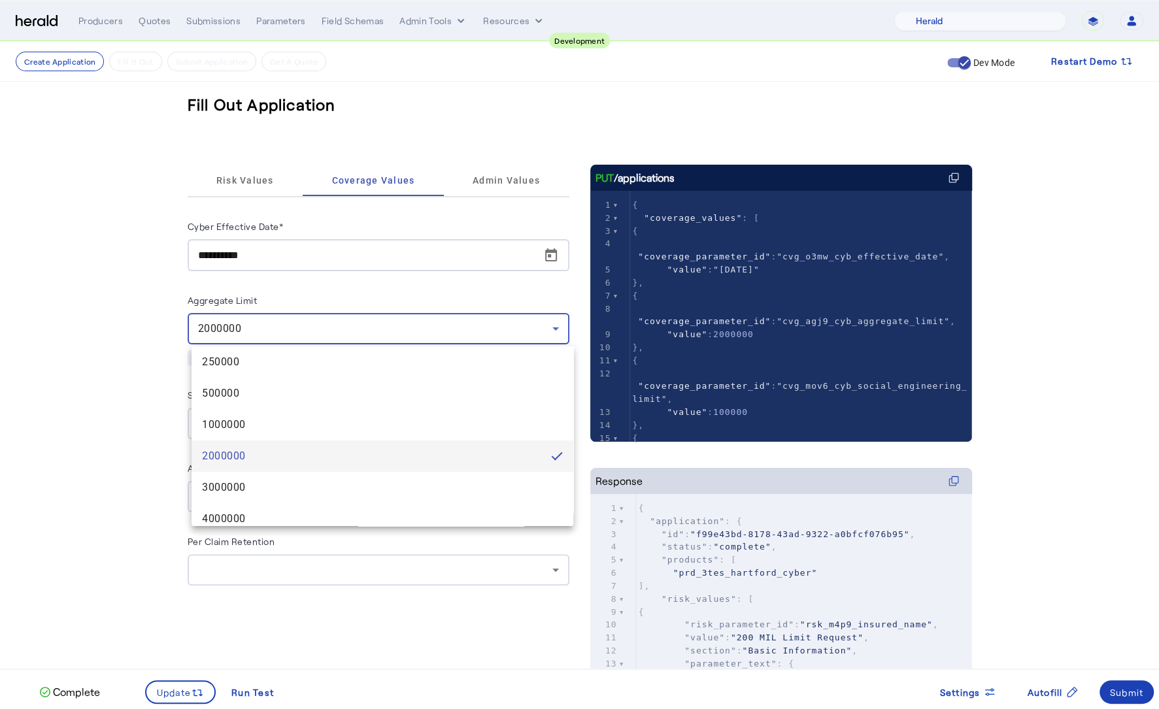
click at [125, 413] on div at bounding box center [579, 354] width 1159 height 709
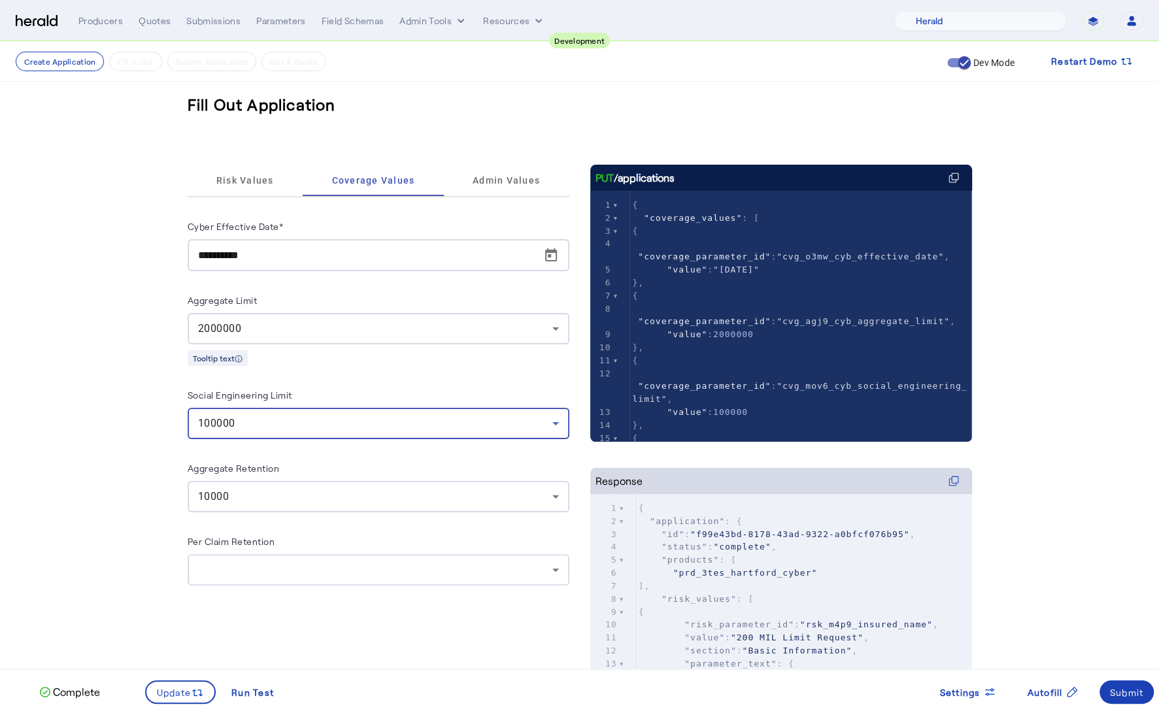
click at [280, 424] on div "100000" at bounding box center [375, 424] width 354 height 16
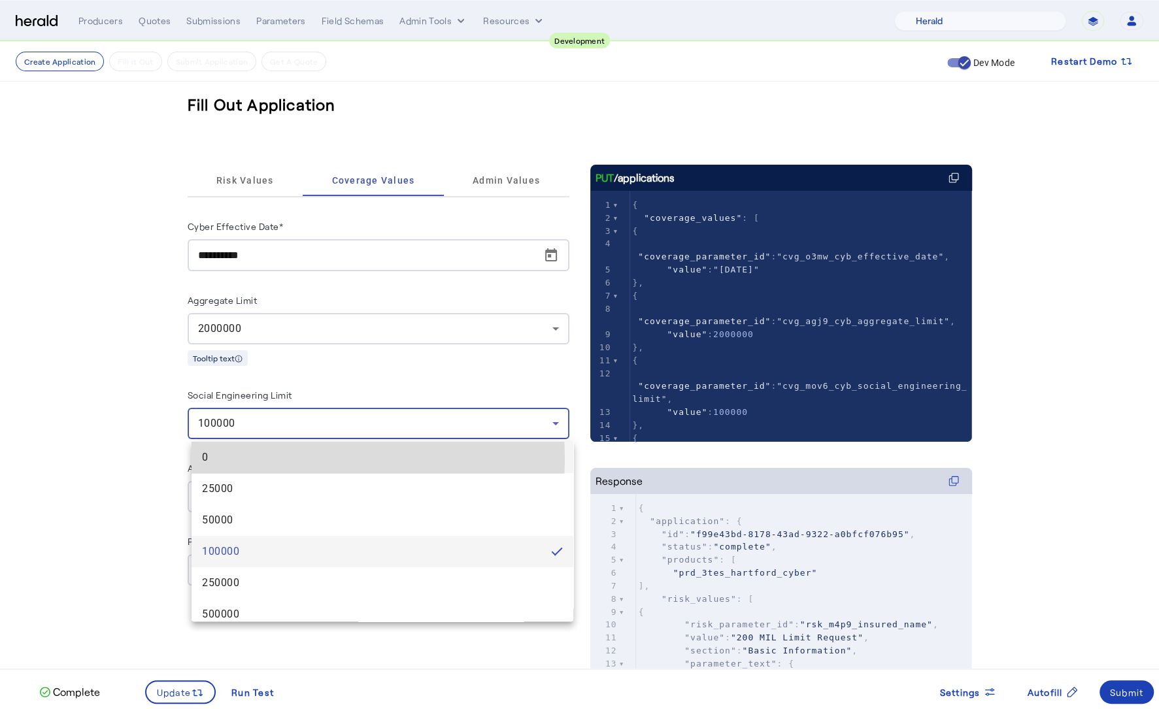
click at [278, 459] on span "0" at bounding box center [382, 458] width 361 height 16
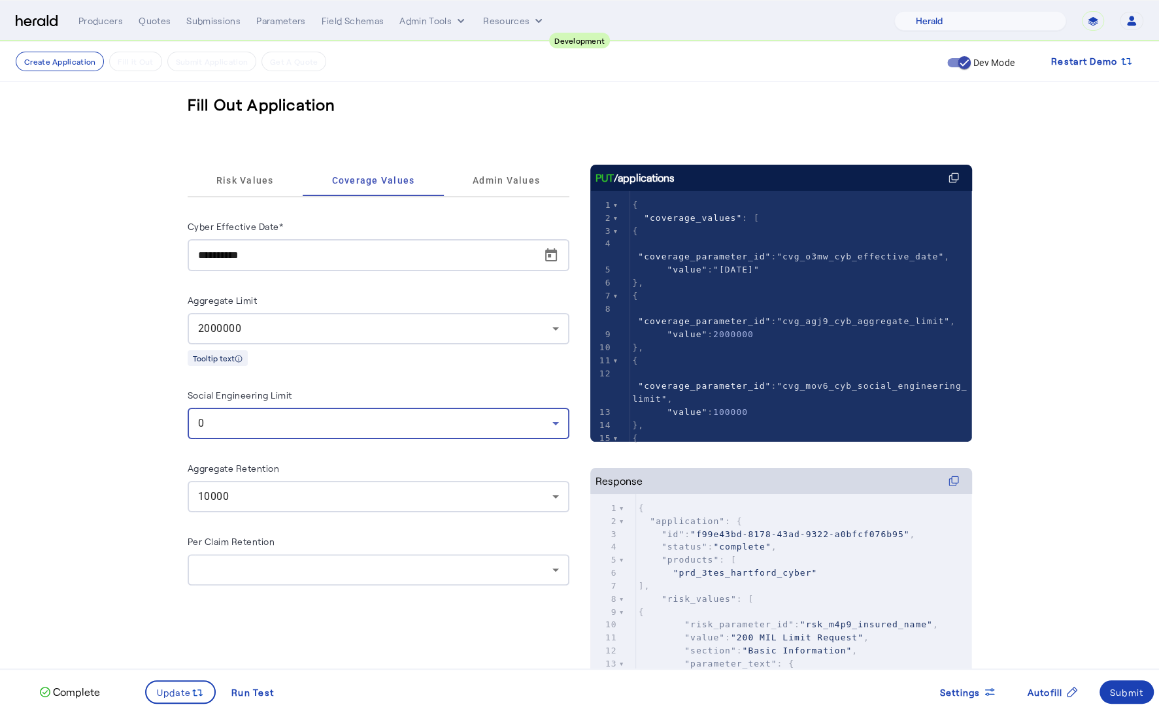
click at [288, 430] on div "0" at bounding box center [375, 424] width 354 height 16
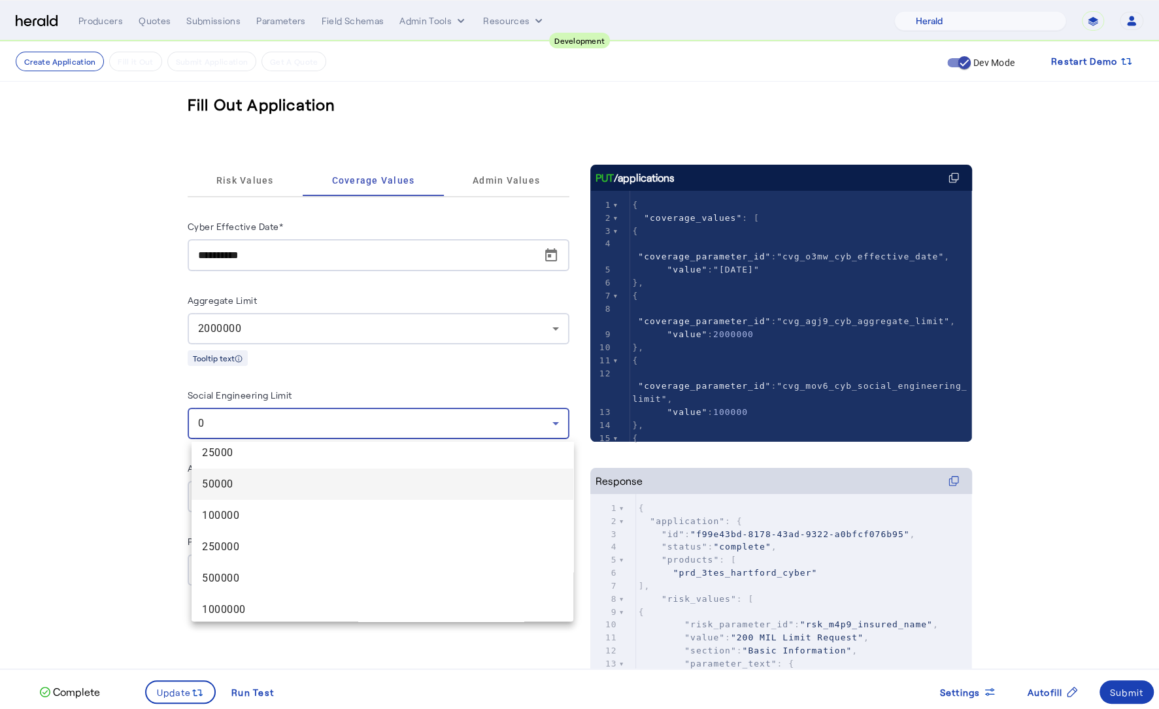
scroll to position [39, 0]
click at [131, 482] on div at bounding box center [579, 354] width 1159 height 709
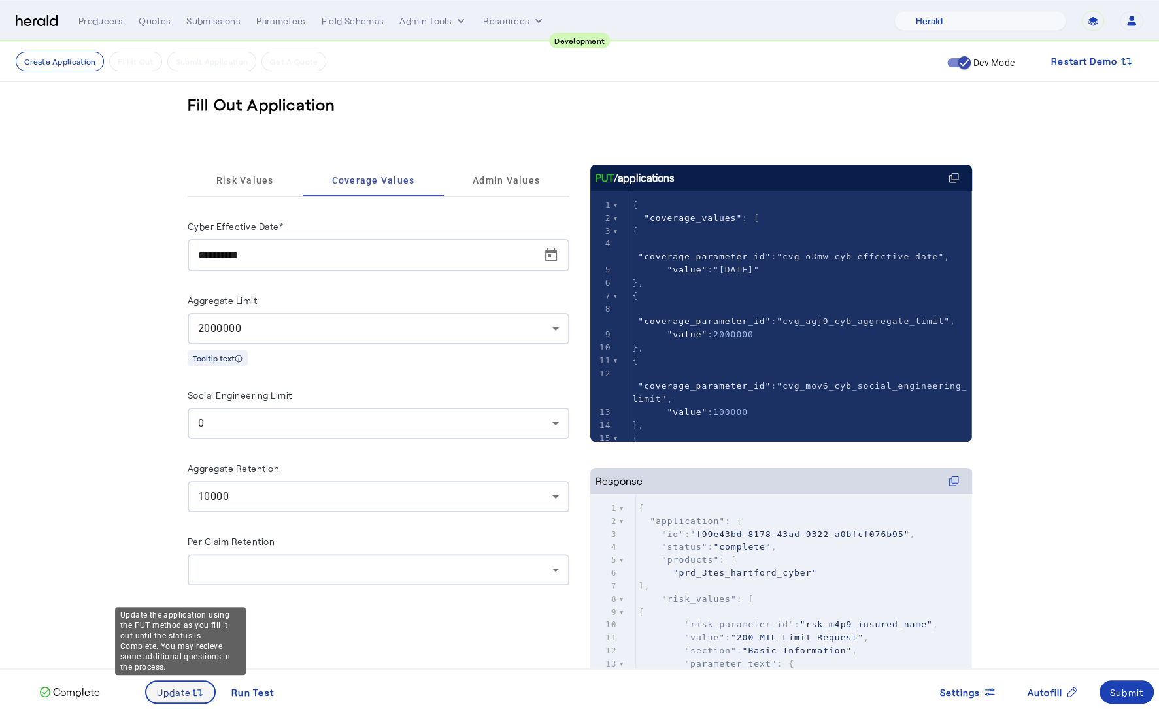
click at [186, 692] on span "Update" at bounding box center [174, 693] width 35 height 14
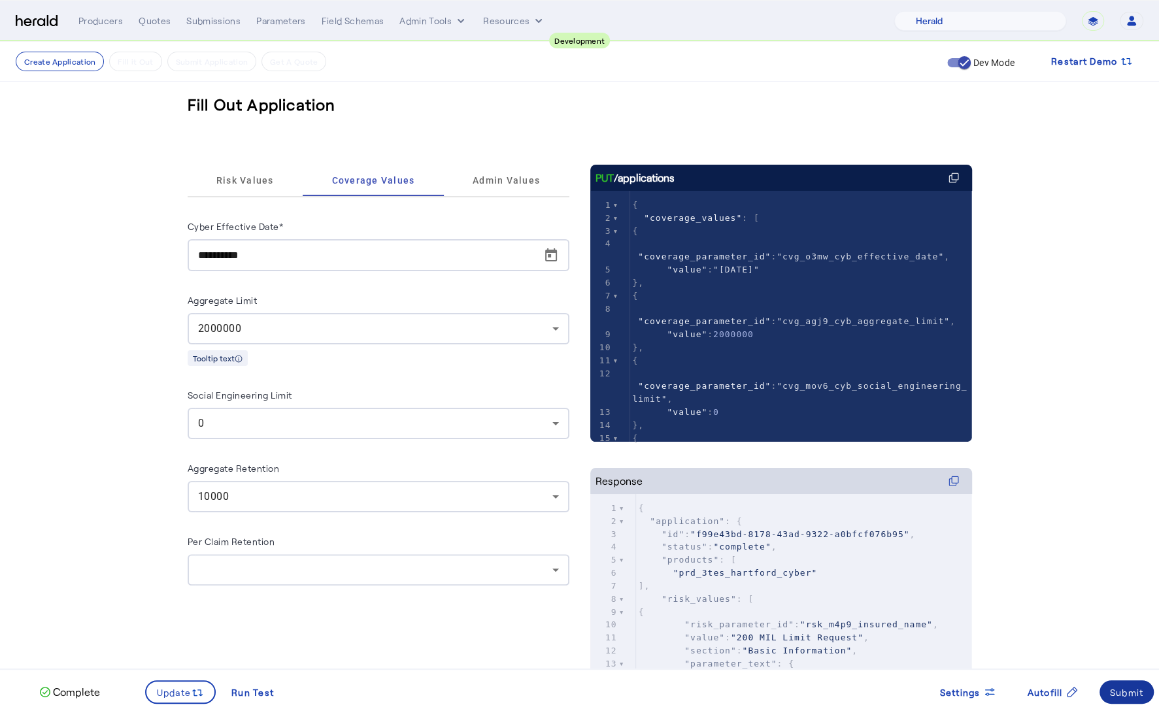
click at [1129, 687] on div "Submit" at bounding box center [1127, 693] width 34 height 14
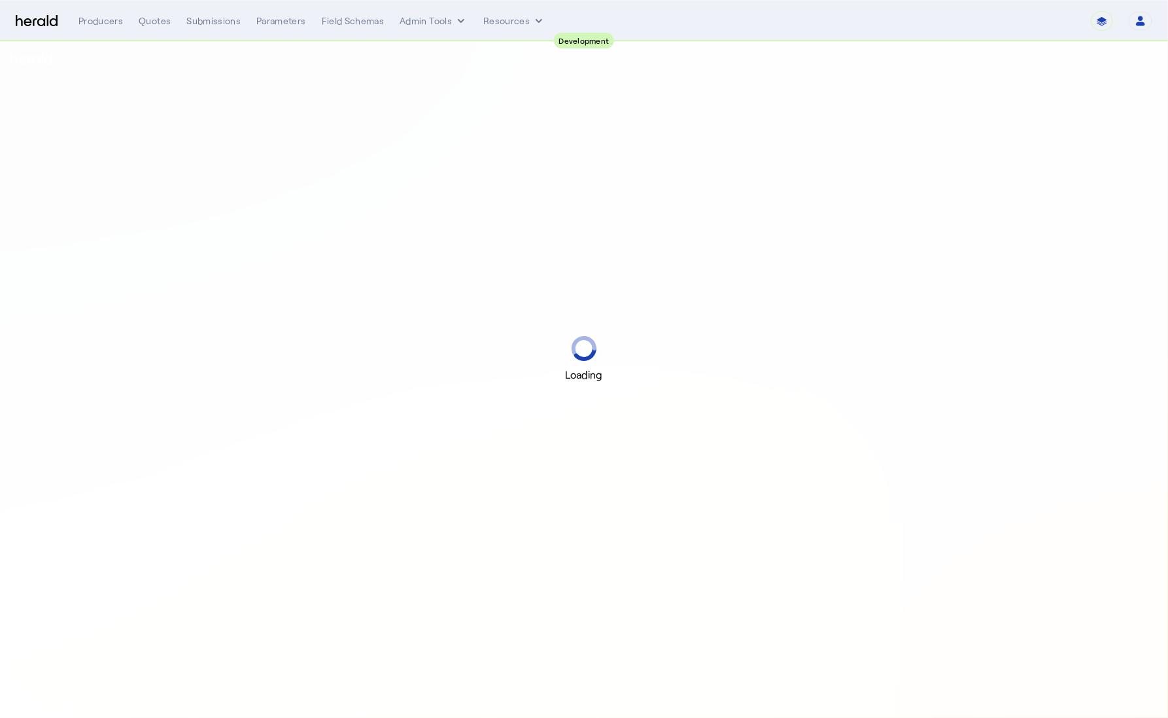
select select "pfm_2v8p_herald_api"
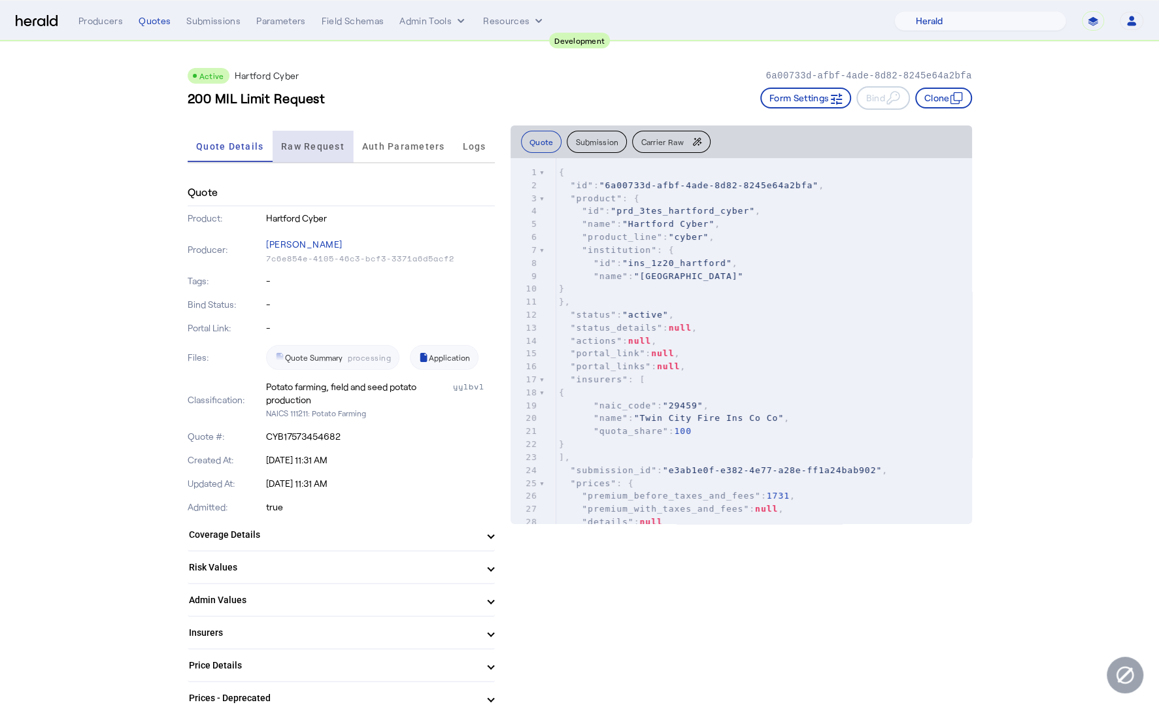
click at [322, 154] on span "Raw Request" at bounding box center [312, 146] width 63 height 31
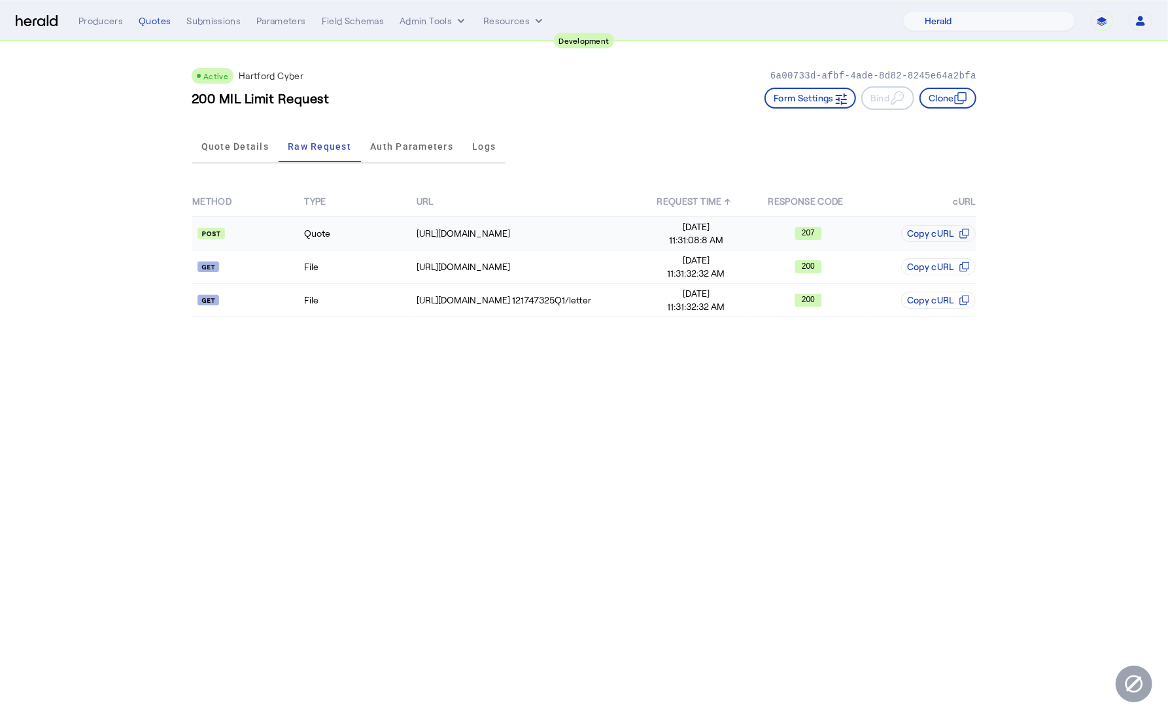
click at [398, 232] on td "Quote" at bounding box center [359, 233] width 112 height 34
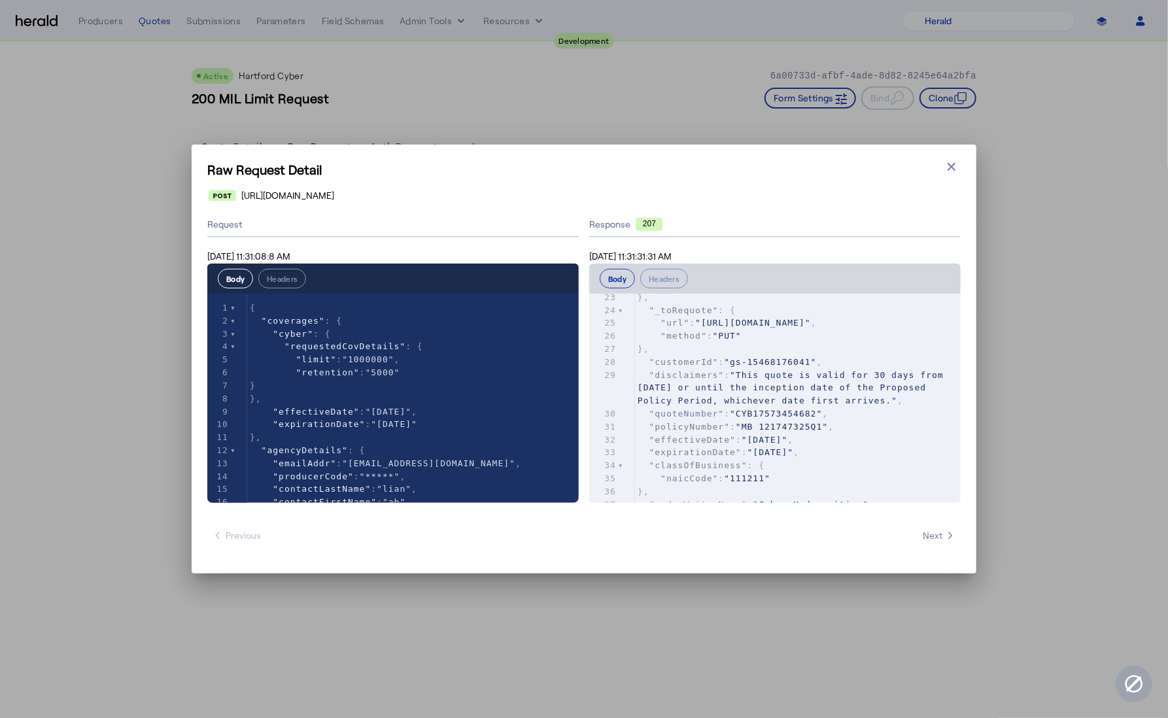
scroll to position [309, 0]
type textarea "******"
drag, startPoint x: 393, startPoint y: 358, endPoint x: 365, endPoint y: 358, distance: 28.1
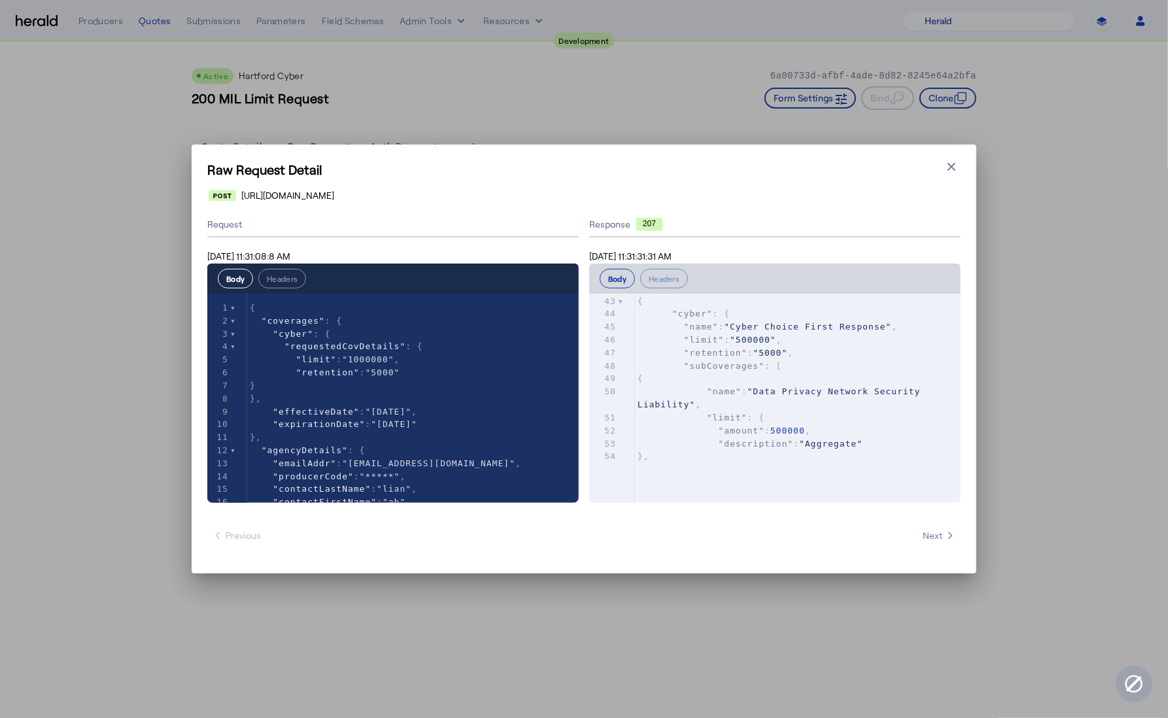
scroll to position [0, 0]
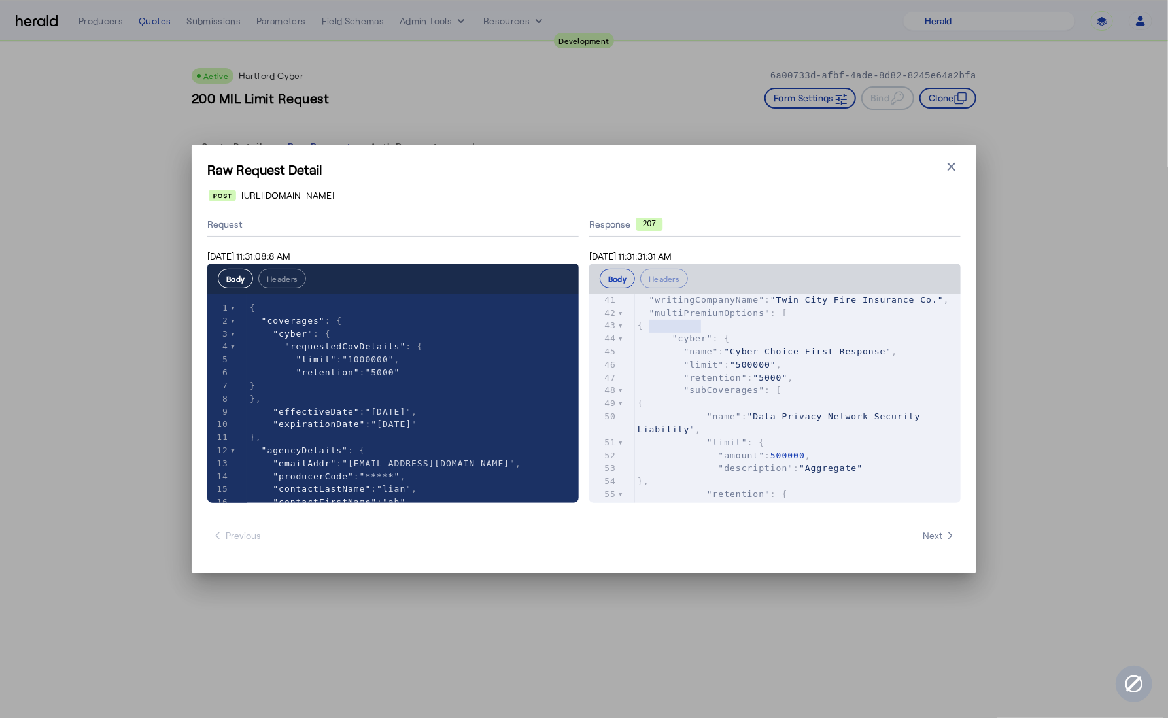
type textarea "**********"
drag, startPoint x: 651, startPoint y: 327, endPoint x: 772, endPoint y: 326, distance: 120.3
click at [772, 318] on span ""multiPremiumOptions" : [" at bounding box center [713, 313] width 150 height 10
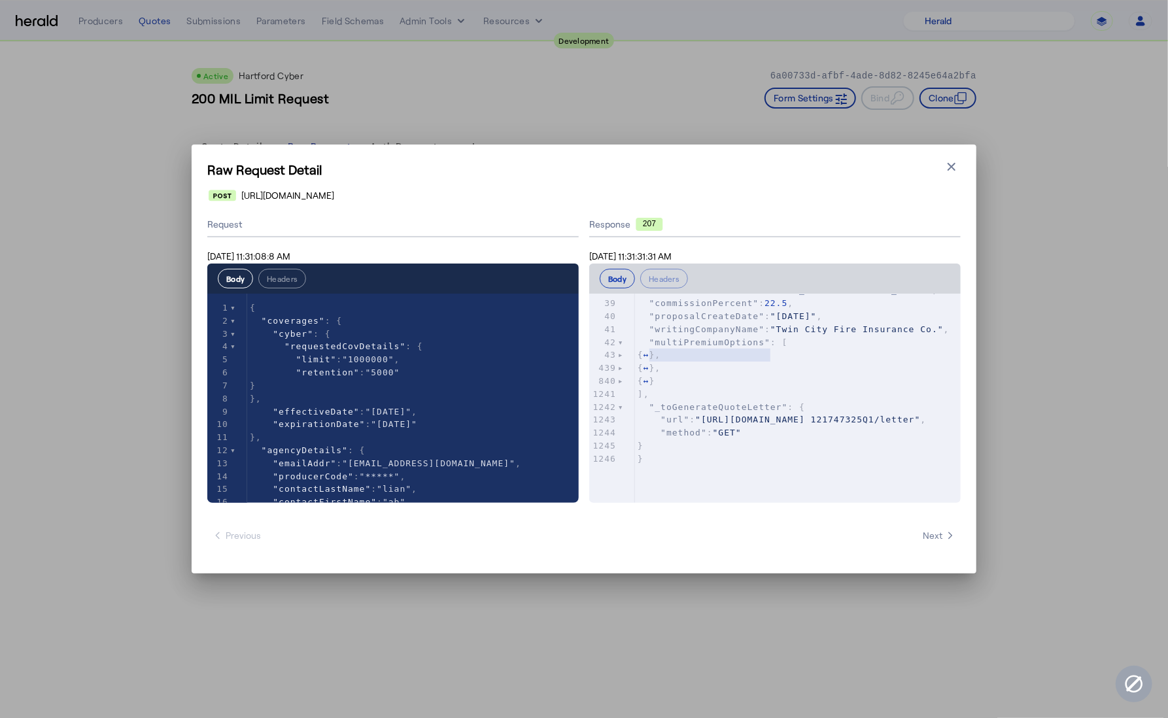
click at [618, 384] on div at bounding box center [621, 381] width 6 height 13
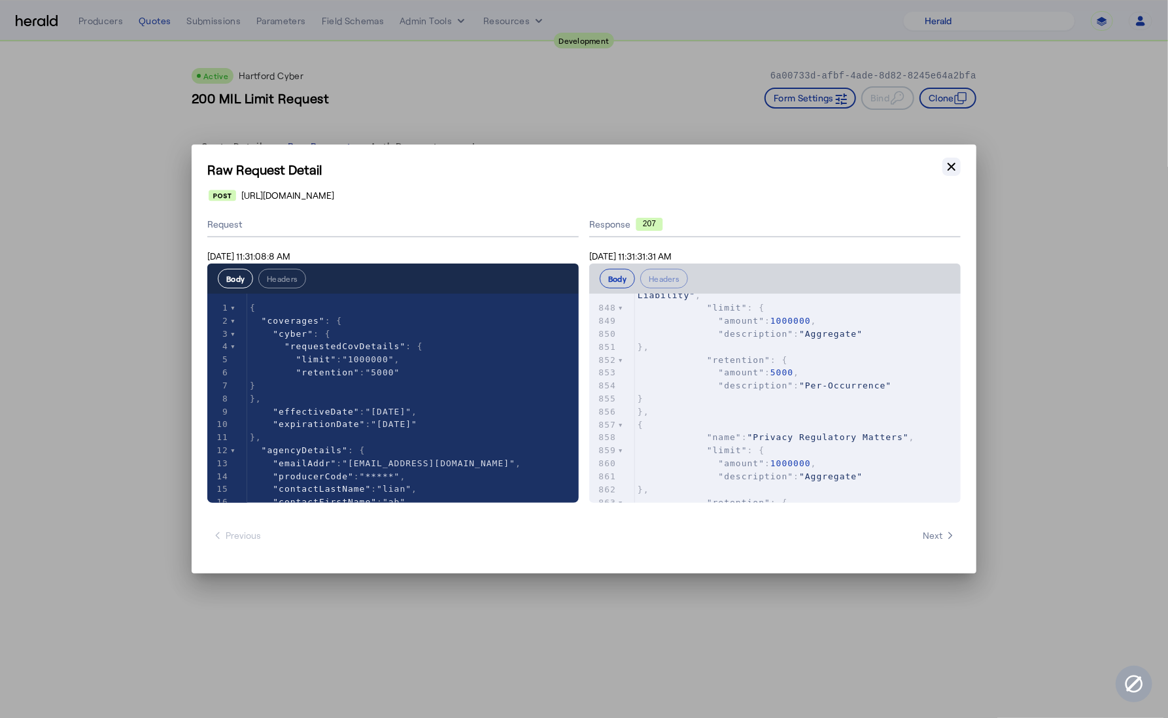
click at [951, 167] on icon "button" at bounding box center [951, 167] width 8 height 8
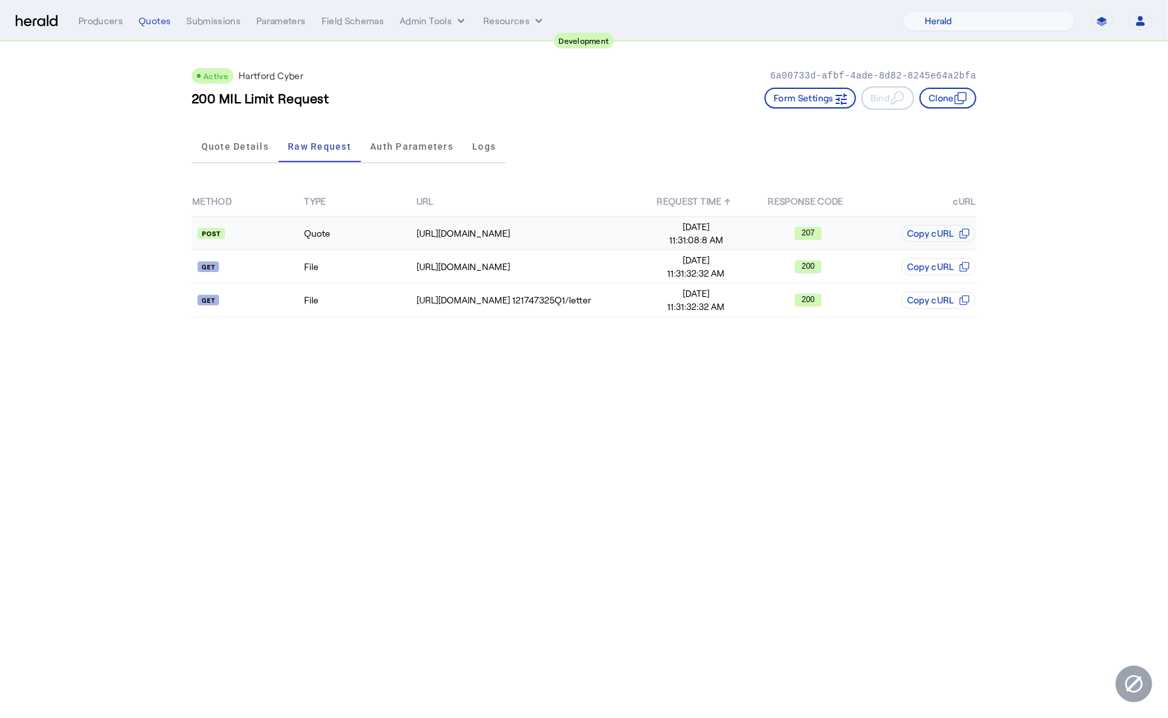
click at [382, 224] on td "Quote" at bounding box center [359, 233] width 112 height 34
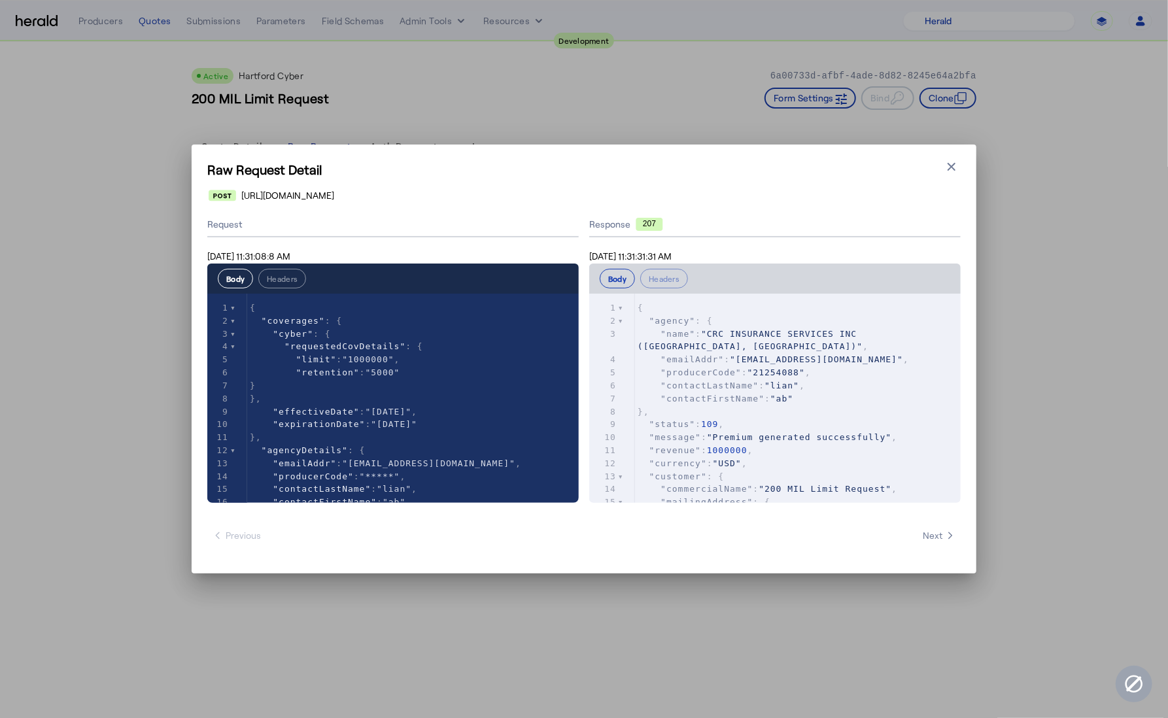
type textarea "**********"
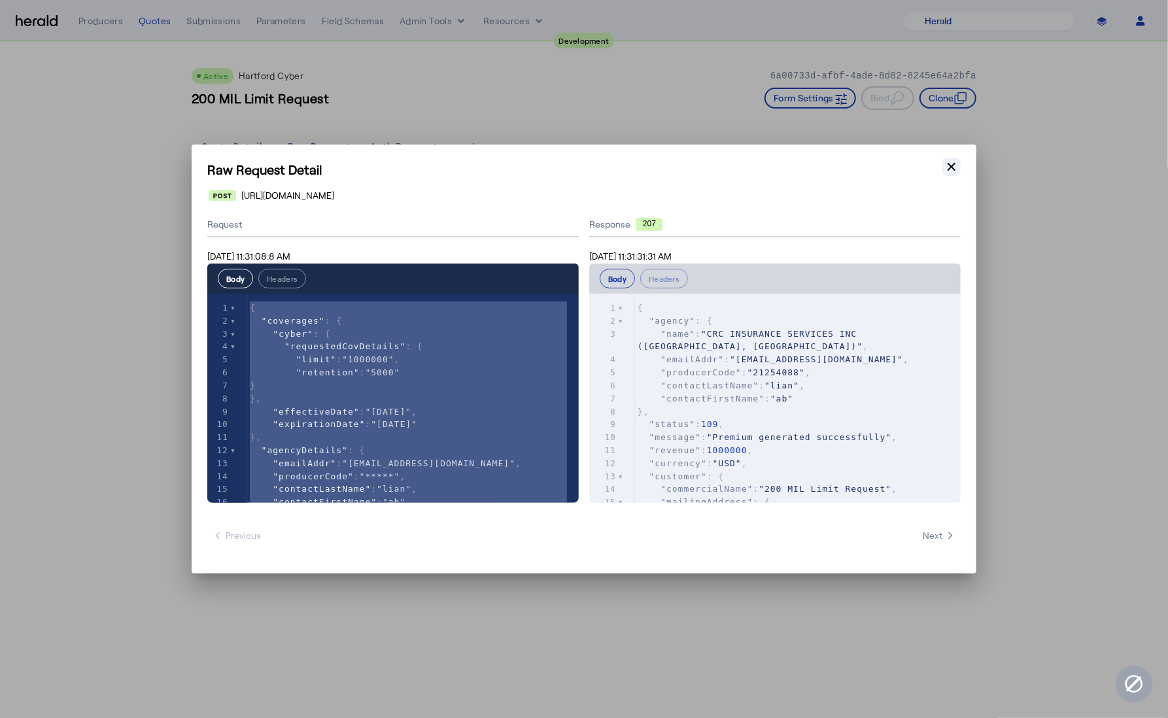
click at [952, 170] on icon "button" at bounding box center [951, 166] width 13 height 13
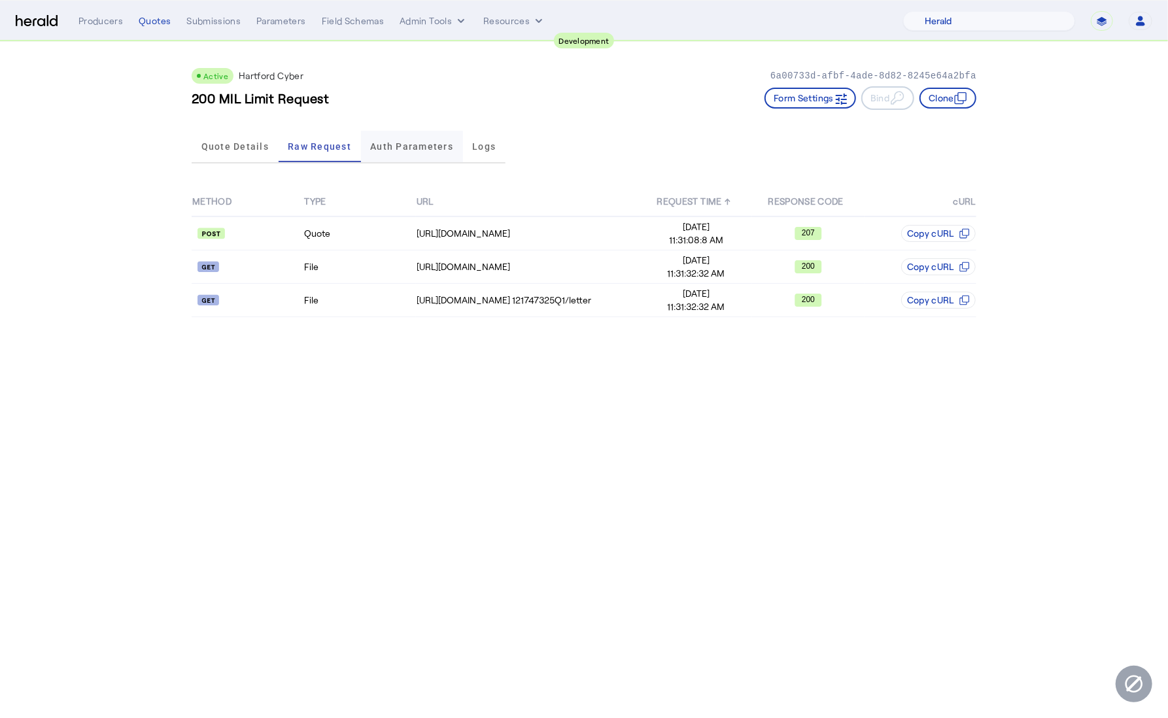
click at [420, 145] on span "Auth Parameters" at bounding box center [411, 146] width 83 height 9
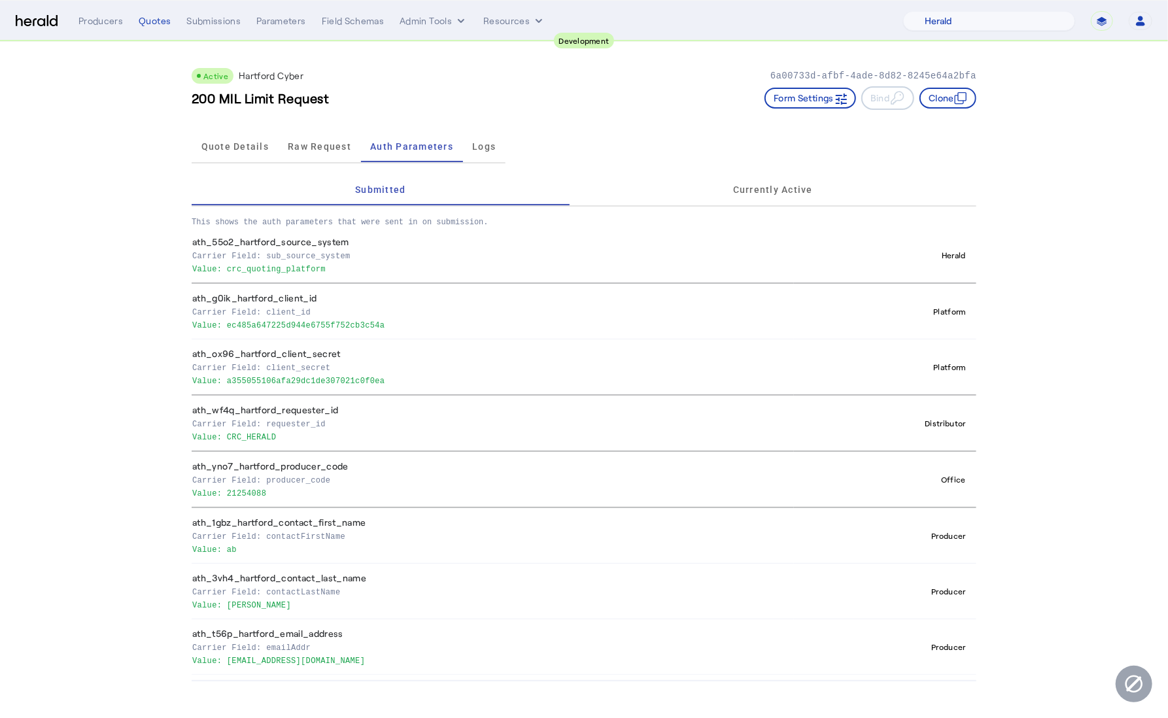
drag, startPoint x: 273, startPoint y: 496, endPoint x: 228, endPoint y: 496, distance: 45.8
click at [228, 496] on p "Value: 21254088" at bounding box center [490, 492] width 596 height 13
copy p "21254088"
click at [237, 150] on span "Quote Details" at bounding box center [234, 146] width 67 height 9
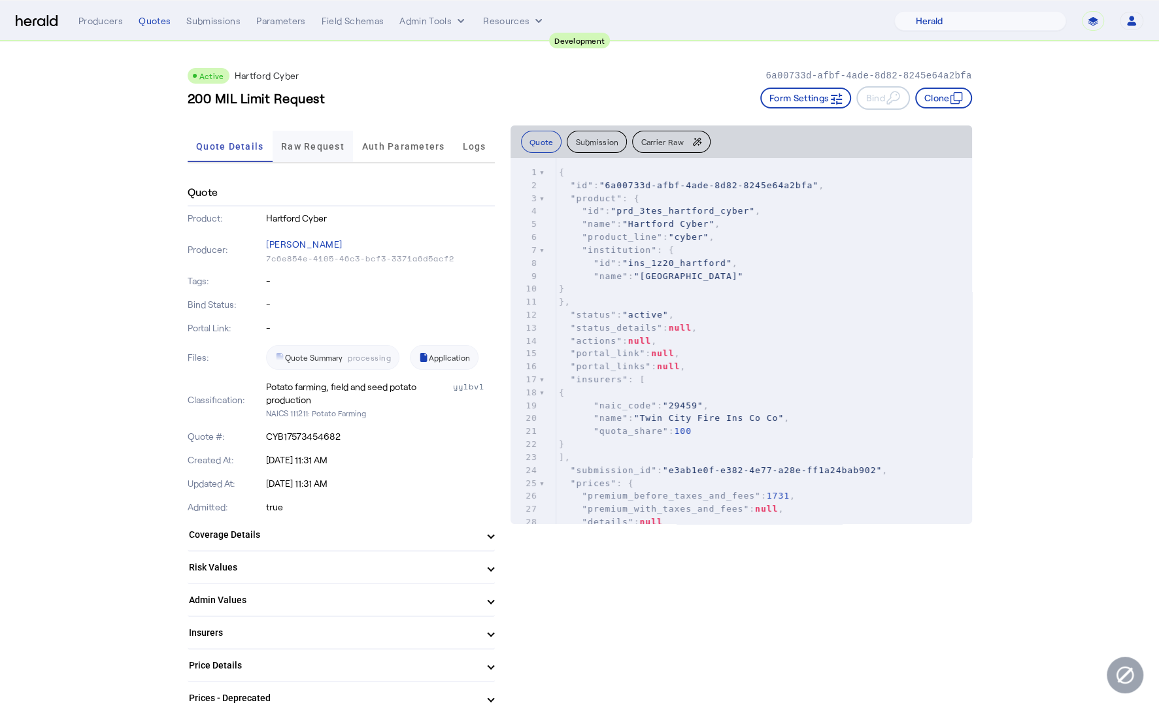
click at [288, 145] on span "Raw Request" at bounding box center [312, 146] width 63 height 9
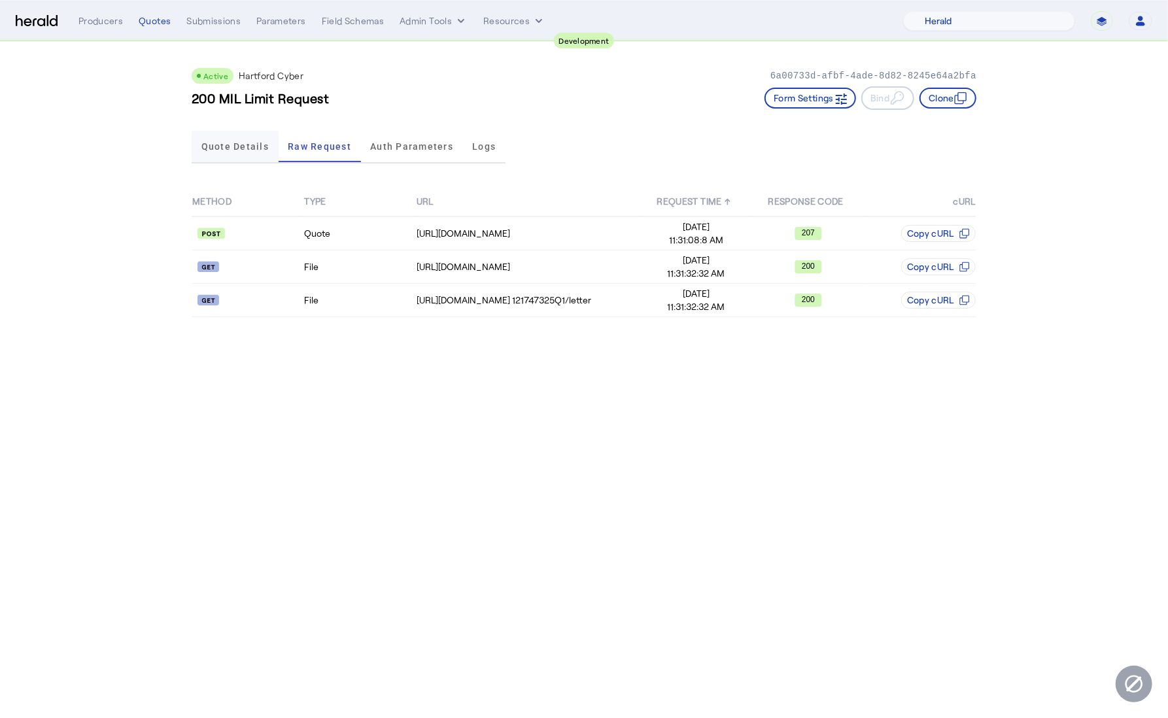
click at [246, 152] on span "Quote Details" at bounding box center [234, 146] width 67 height 31
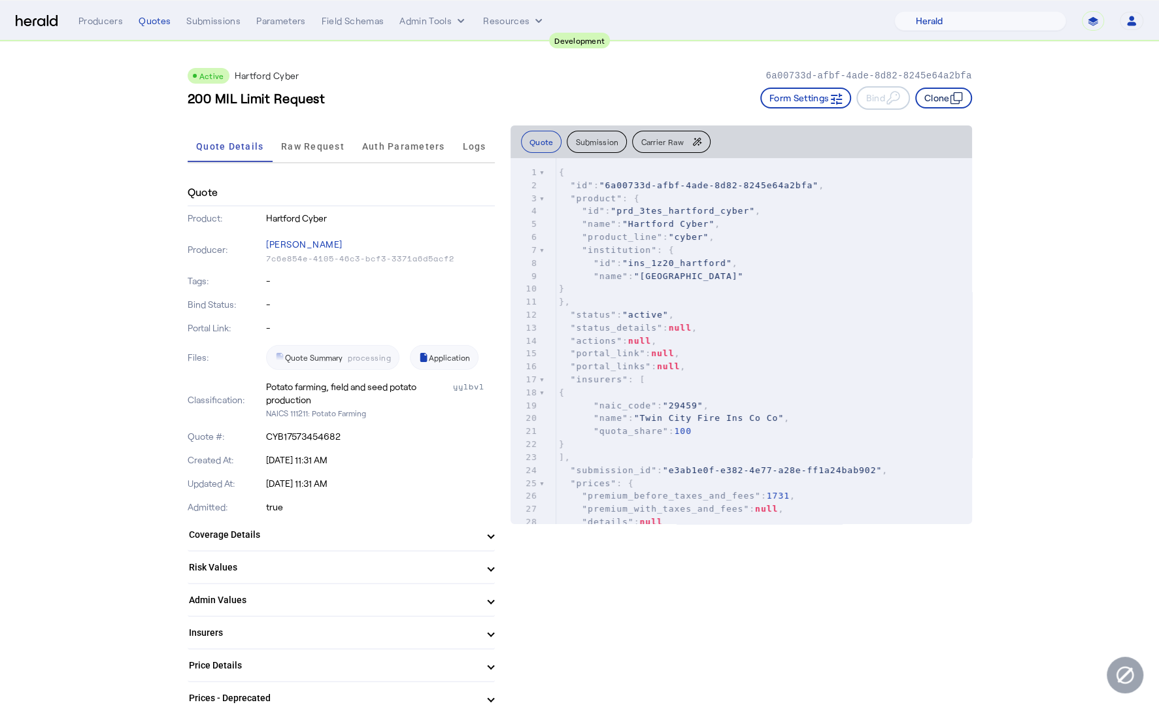
click at [942, 101] on button "Clone" at bounding box center [943, 98] width 57 height 21
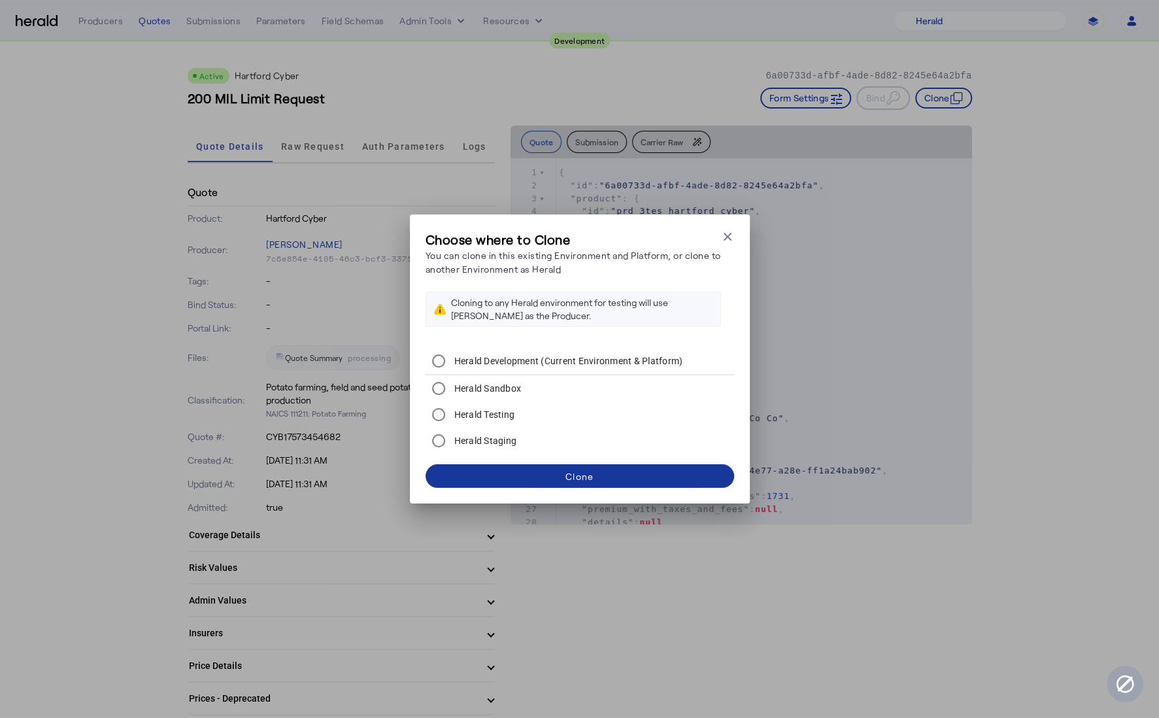
click at [551, 471] on span at bounding box center [580, 475] width 309 height 31
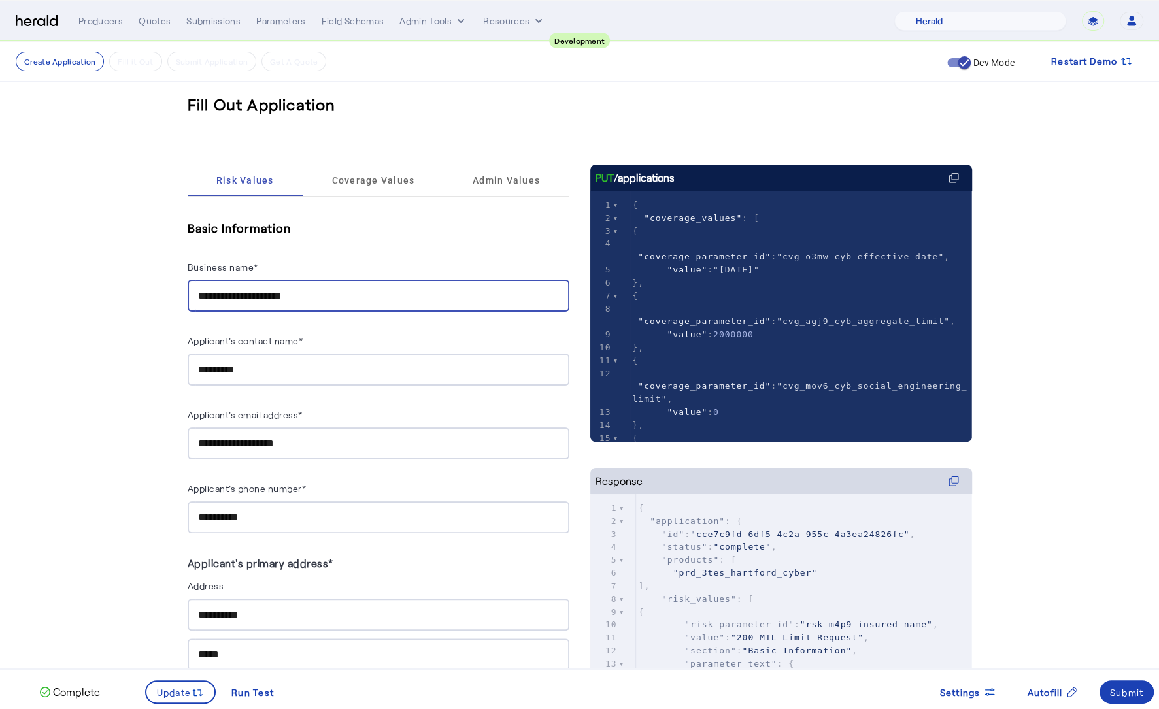
drag, startPoint x: 343, startPoint y: 296, endPoint x: 106, endPoint y: 303, distance: 237.5
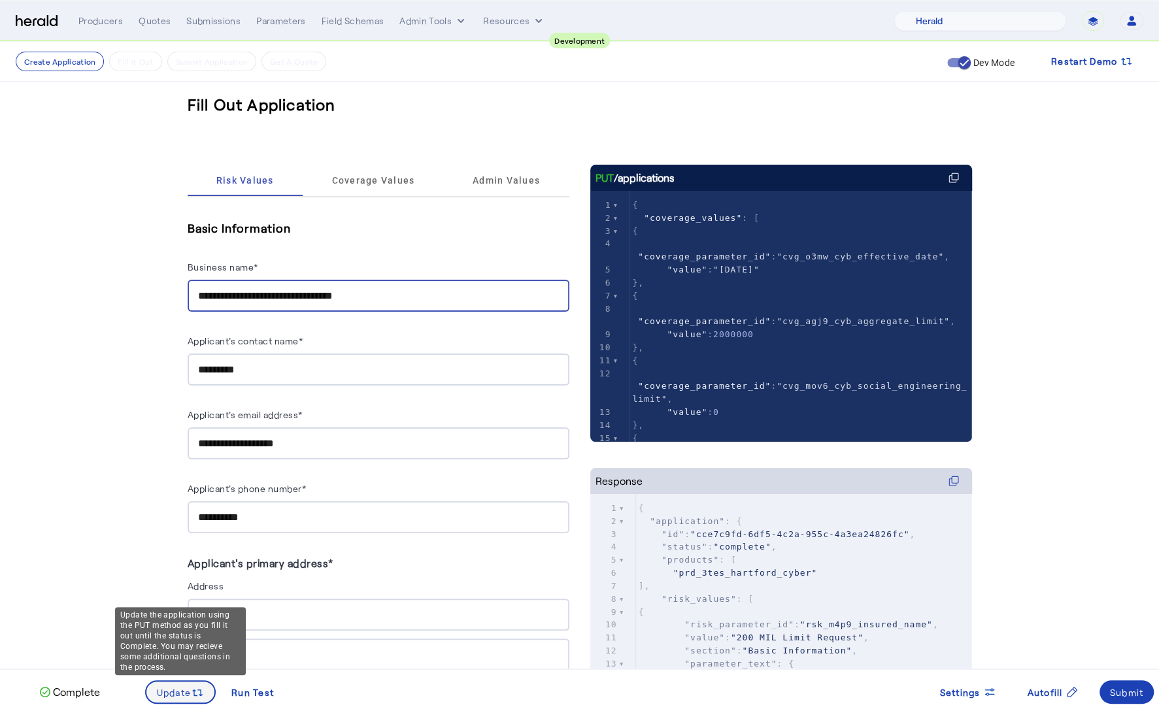
type input "**********"
click at [188, 699] on div "Update" at bounding box center [181, 692] width 48 height 14
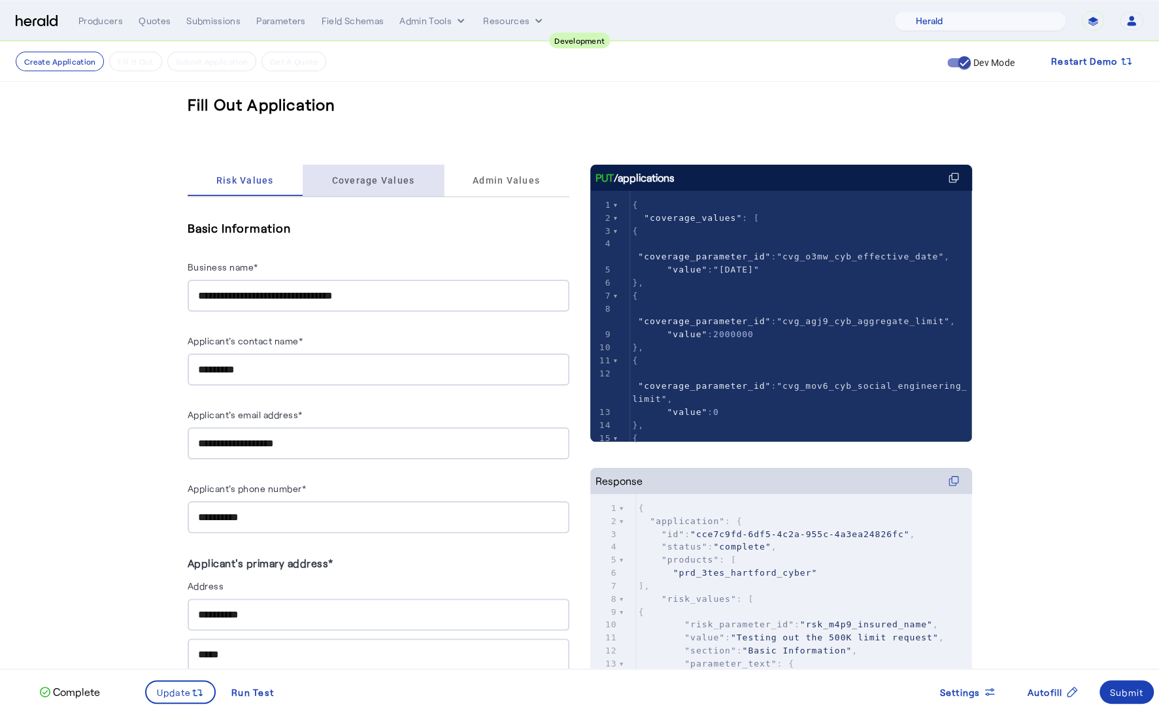
click at [396, 173] on span "Coverage Values" at bounding box center [373, 180] width 83 height 31
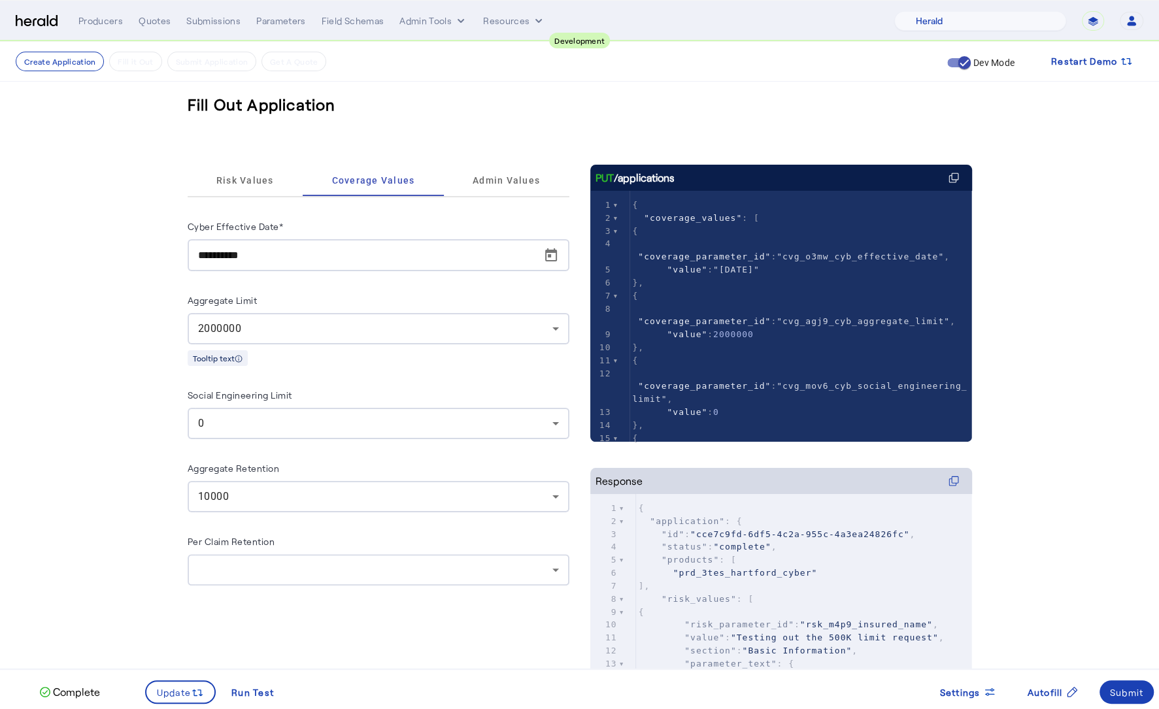
click at [347, 341] on div "2000000" at bounding box center [378, 328] width 361 height 31
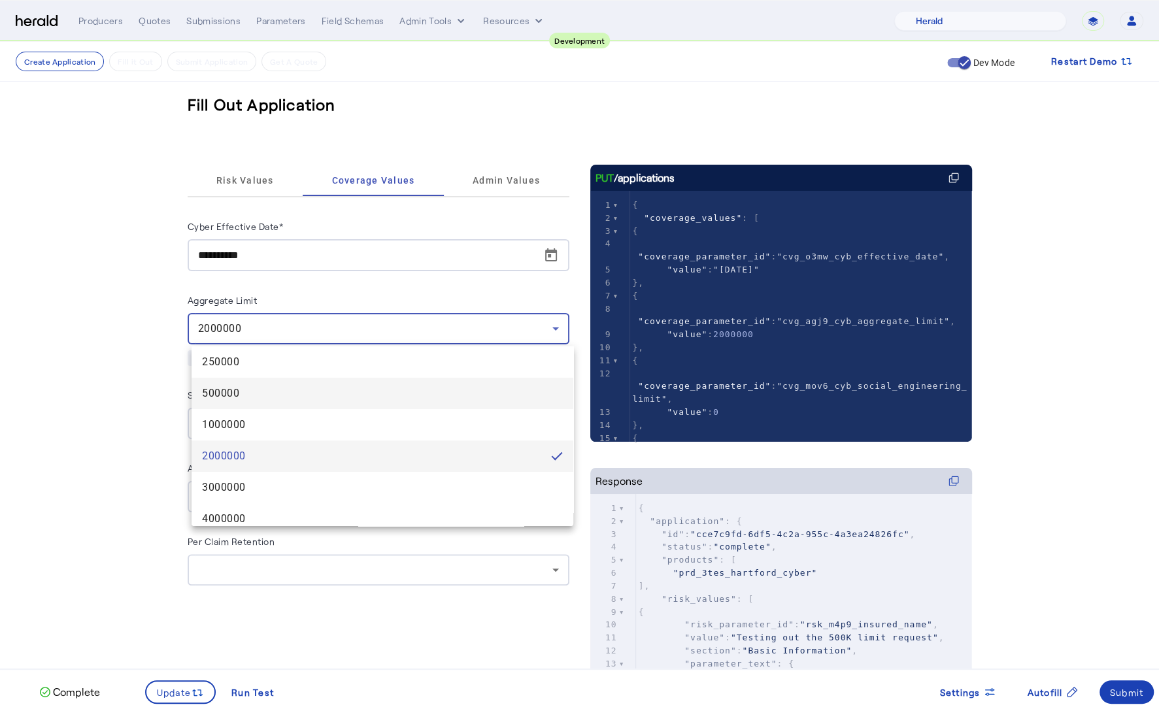
click at [317, 400] on span "500000" at bounding box center [382, 394] width 361 height 16
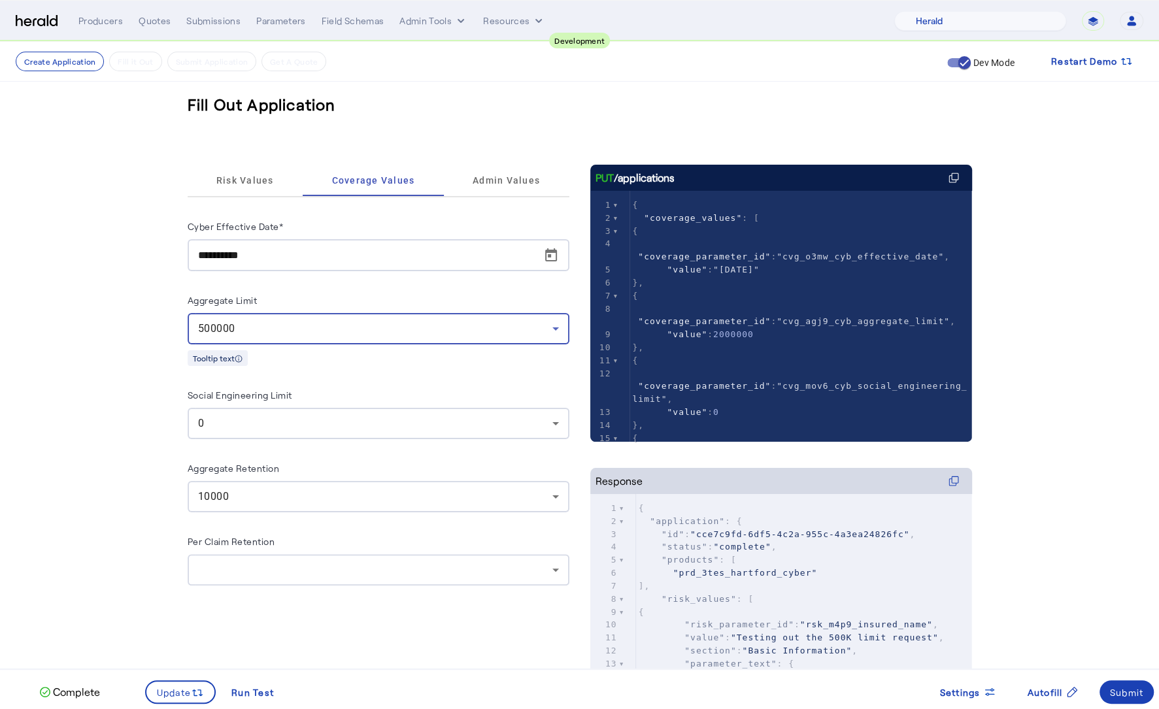
click at [142, 395] on fill-application-step "**********" at bounding box center [579, 433] width 1159 height 782
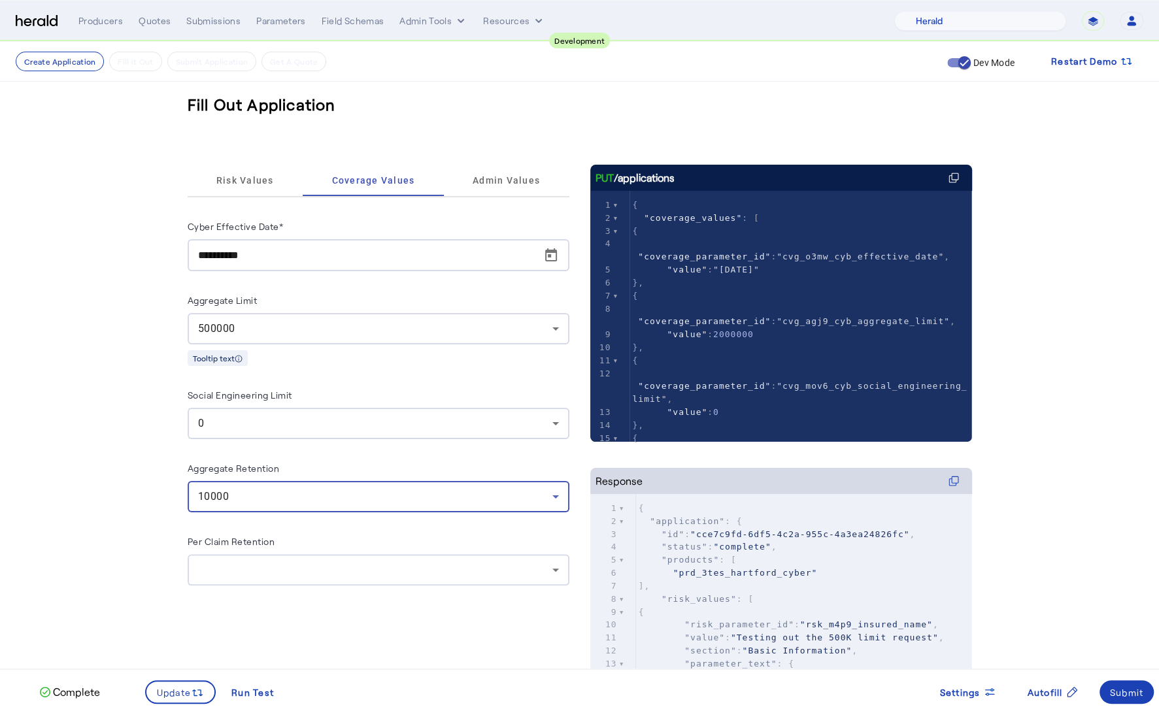
click at [257, 501] on div "10000" at bounding box center [375, 497] width 354 height 16
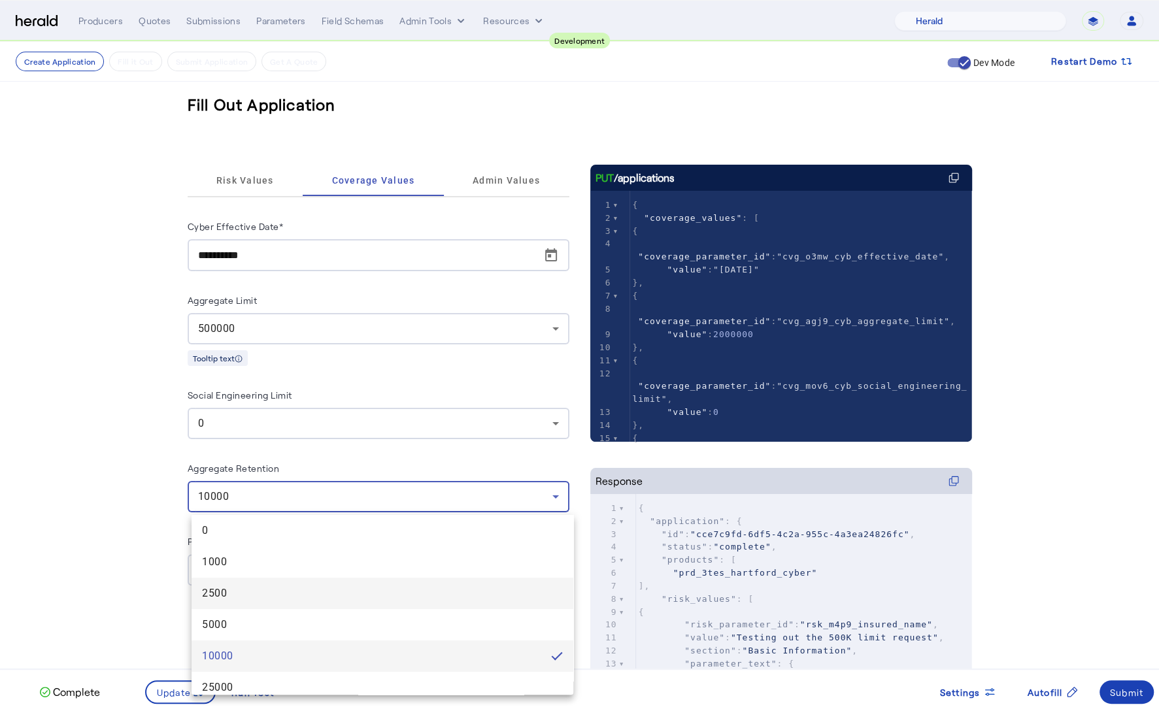
click at [258, 607] on mat-option "2500" at bounding box center [383, 593] width 382 height 31
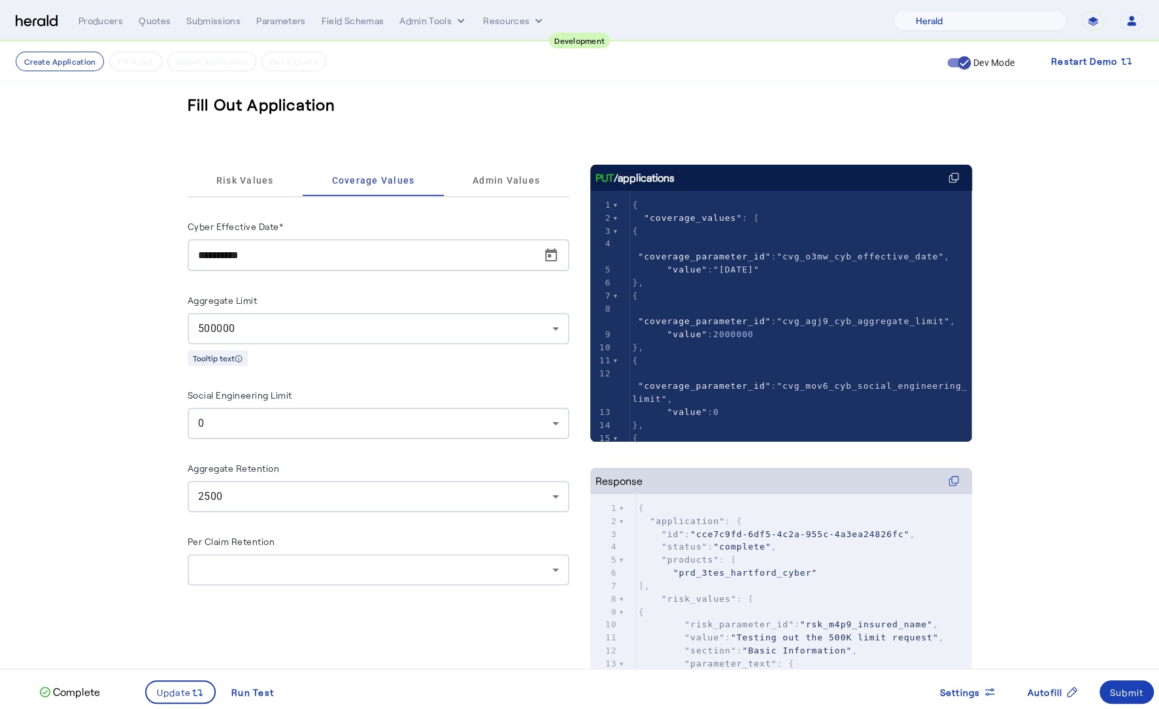
click at [109, 532] on fill-application-step "**********" at bounding box center [579, 433] width 1159 height 782
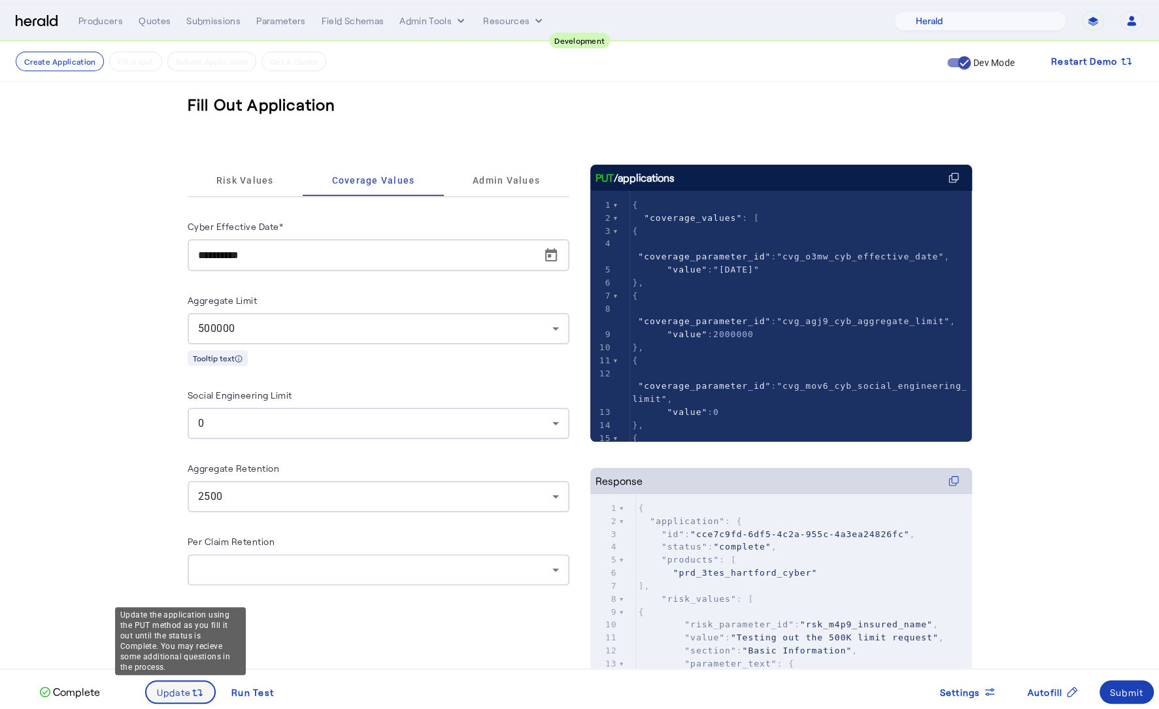
click at [188, 698] on span "Update" at bounding box center [174, 693] width 35 height 14
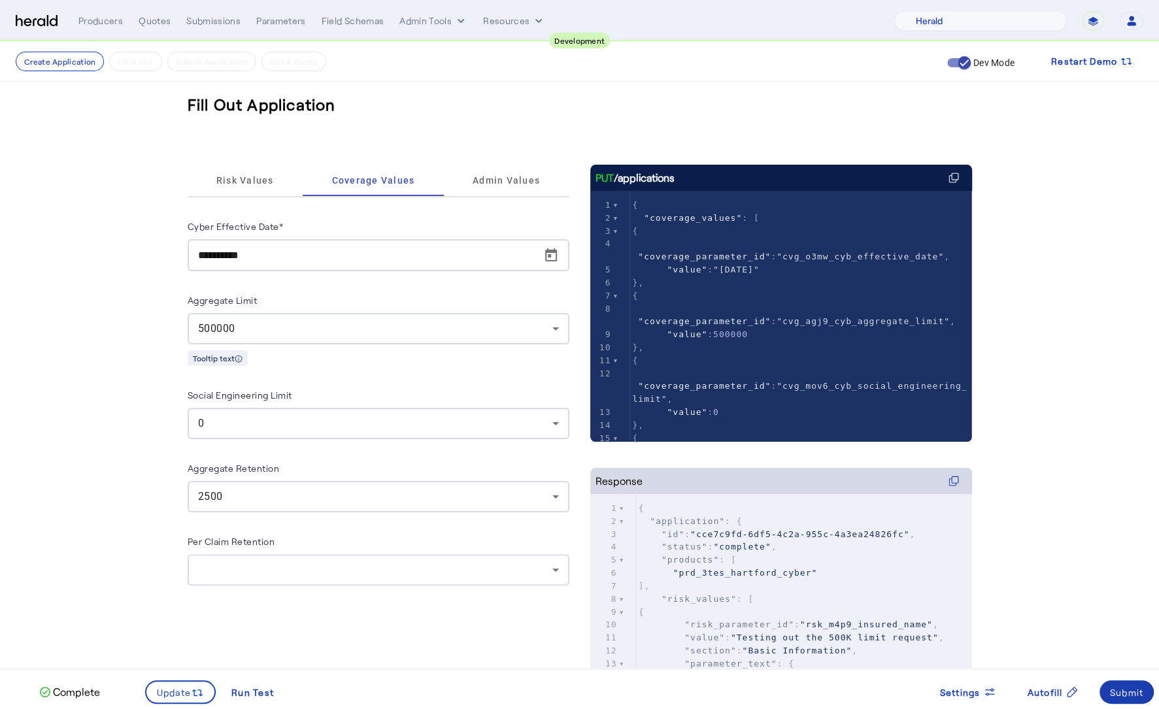
click at [1132, 690] on div "Submit" at bounding box center [1127, 693] width 34 height 14
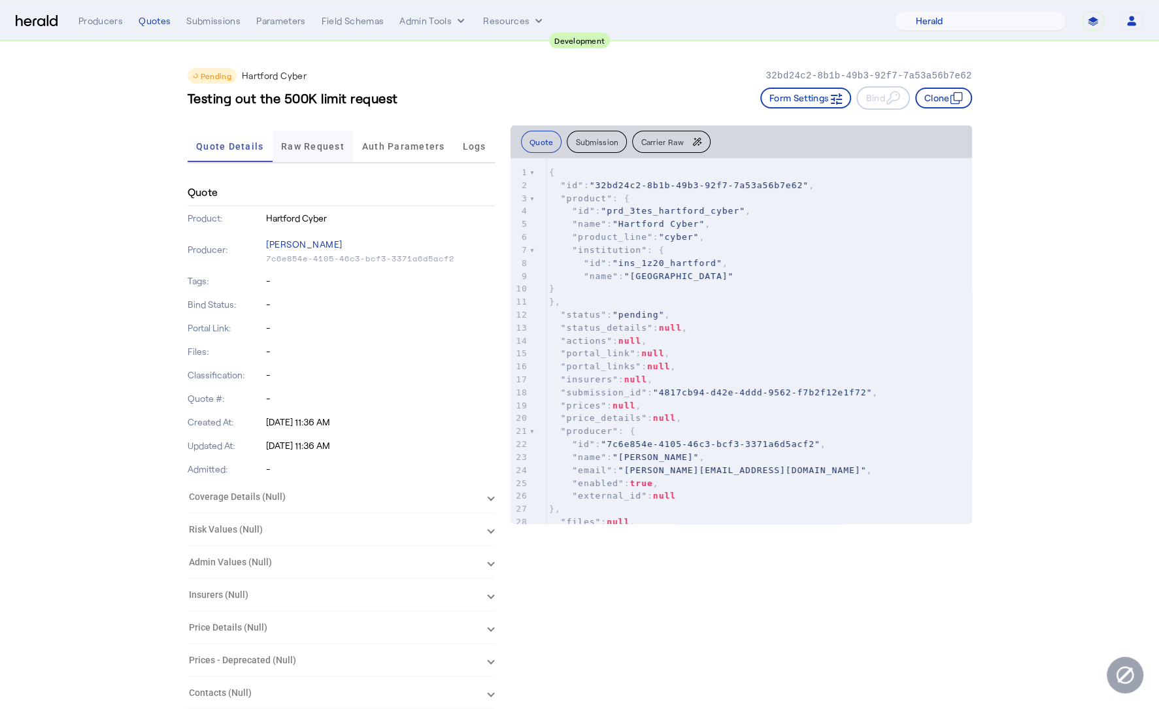
click at [333, 146] on span "Raw Request" at bounding box center [312, 146] width 63 height 9
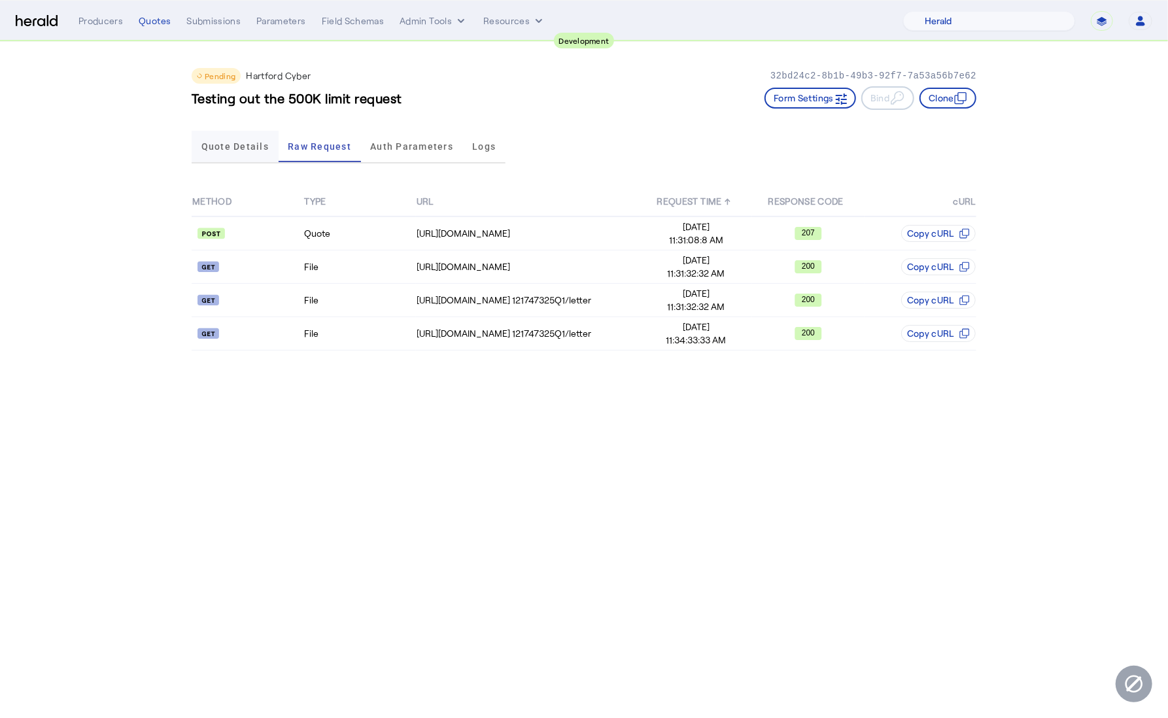
click at [250, 143] on span "Quote Details" at bounding box center [234, 146] width 67 height 9
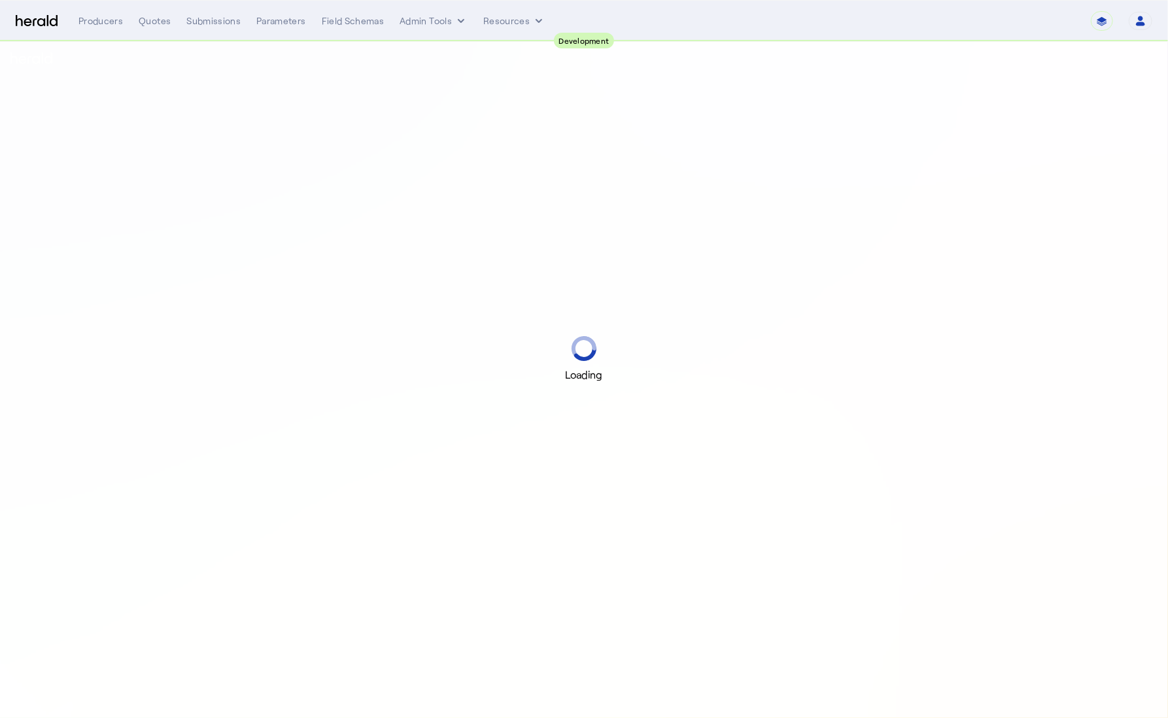
select select "pfm_2v8p_herald_api"
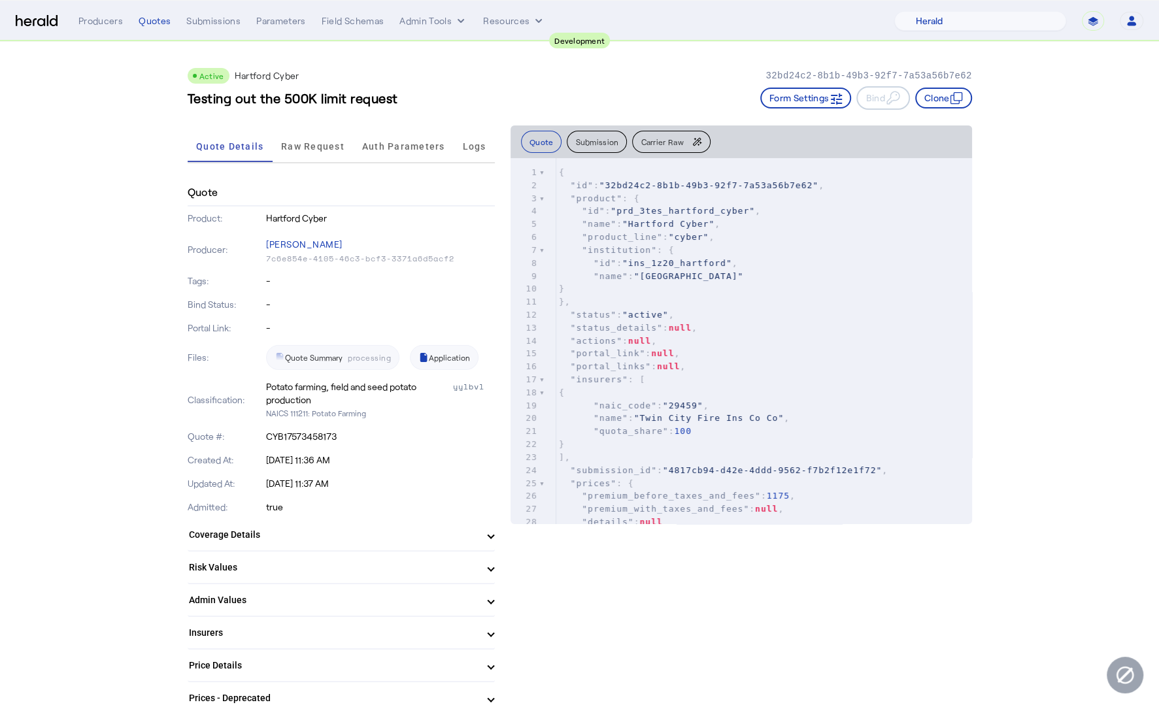
click at [330, 537] on mat-panel-title "Coverage Details" at bounding box center [333, 535] width 289 height 14
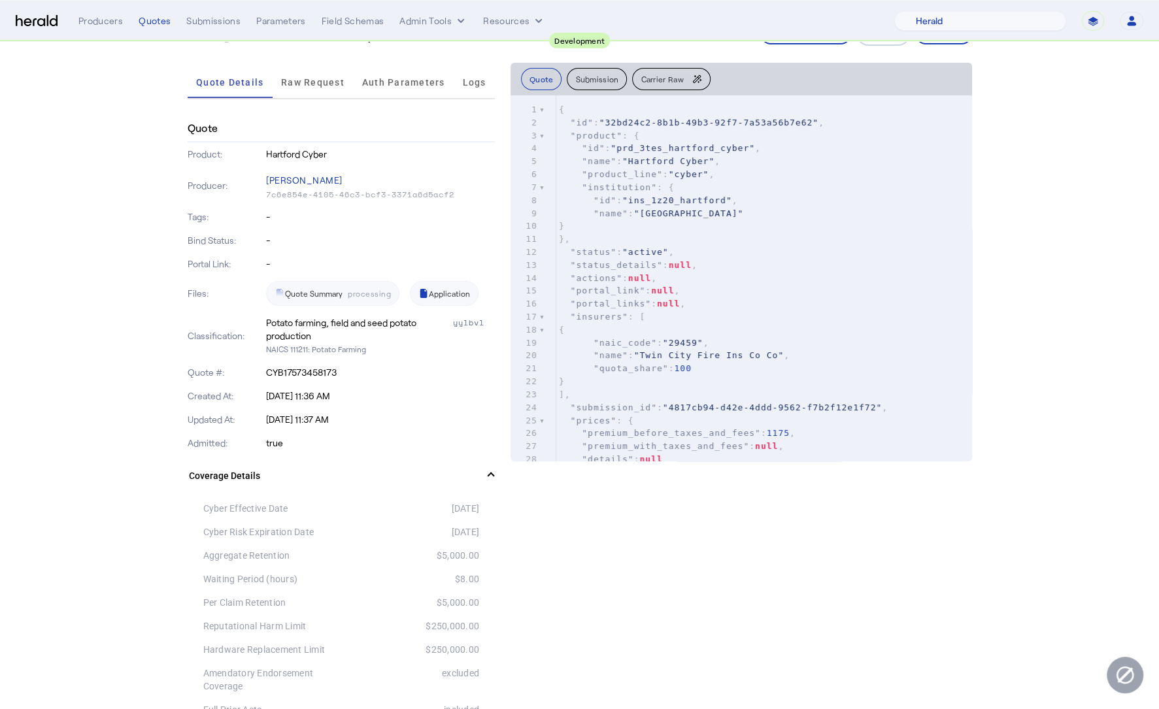
scroll to position [82, 0]
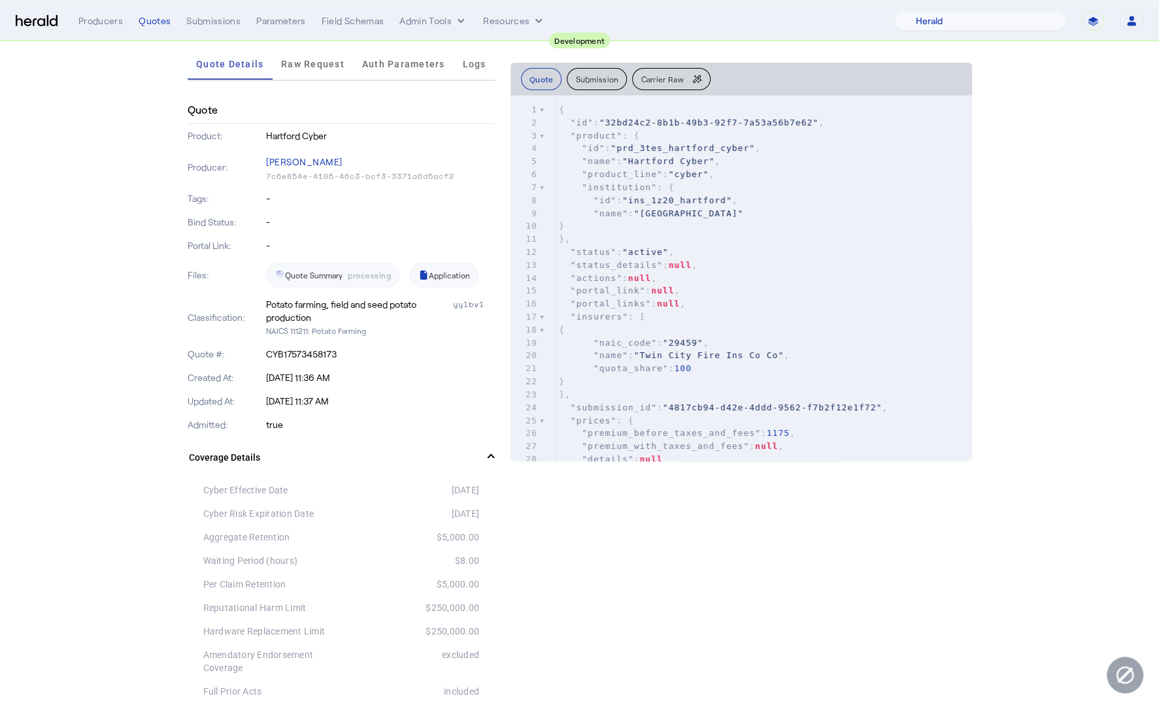
drag, startPoint x: 481, startPoint y: 536, endPoint x: 422, endPoint y: 532, distance: 58.9
click at [423, 533] on div "$5,000.00" at bounding box center [410, 537] width 138 height 13
click at [420, 536] on div "$5,000.00" at bounding box center [410, 537] width 138 height 13
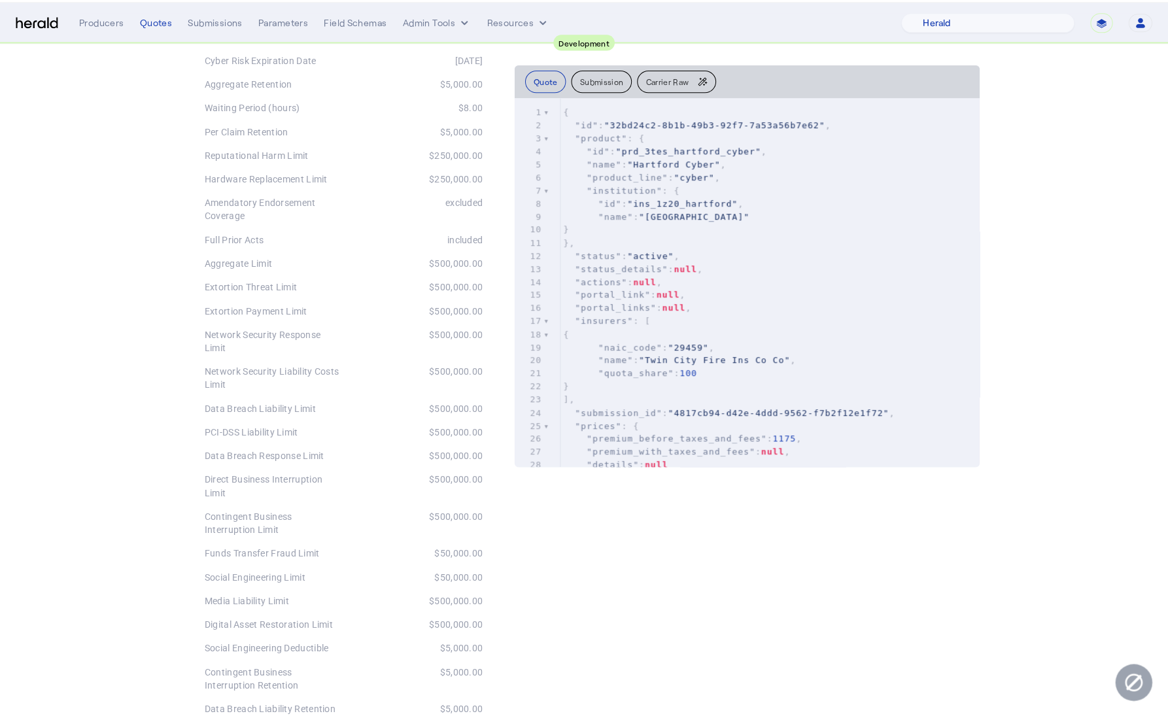
scroll to position [0, 0]
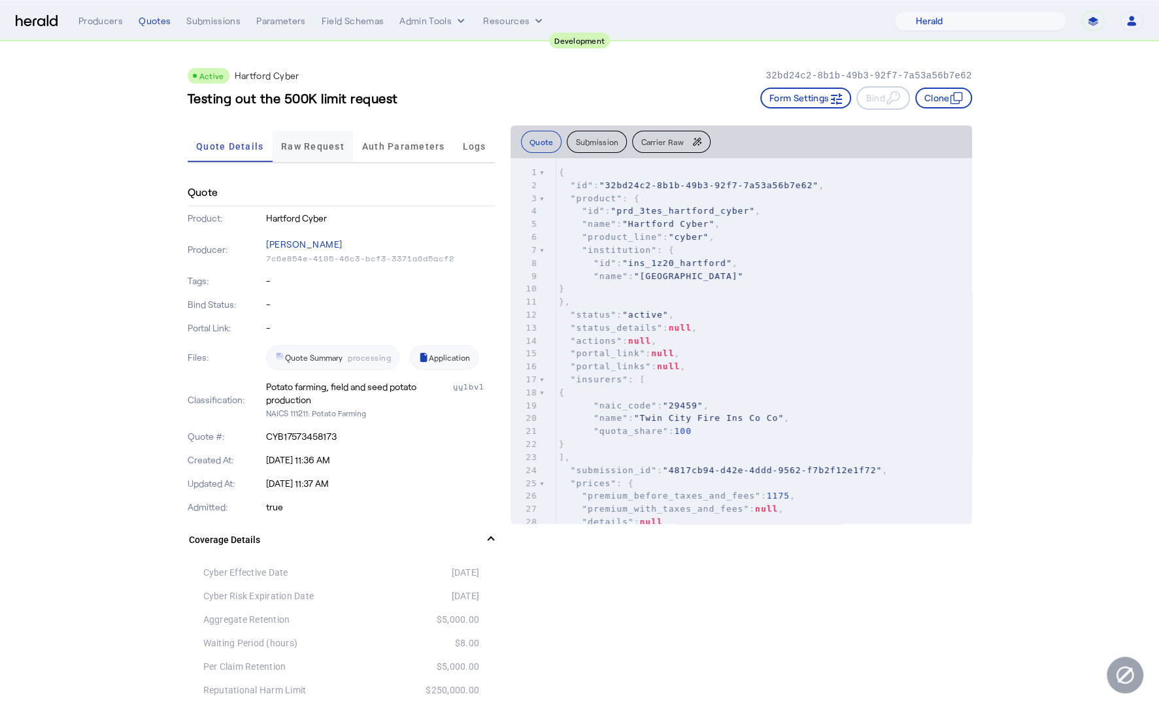
click at [316, 148] on span "Raw Request" at bounding box center [312, 146] width 63 height 9
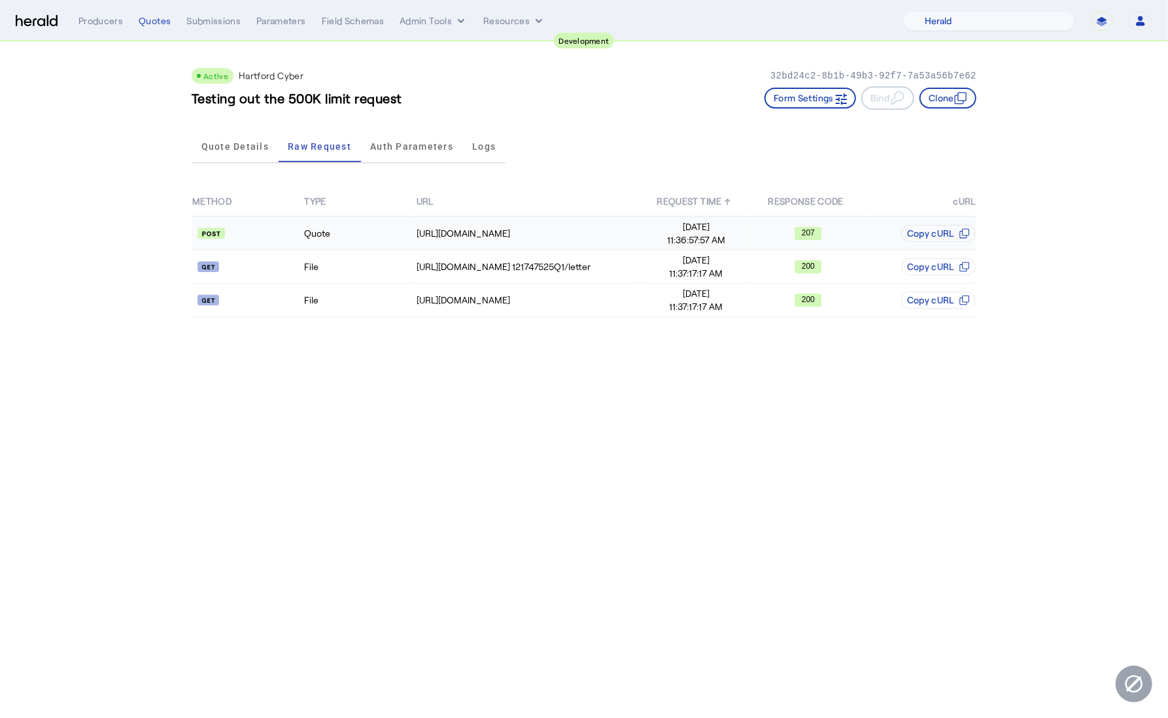
click at [356, 230] on td "Quote" at bounding box center [359, 233] width 112 height 34
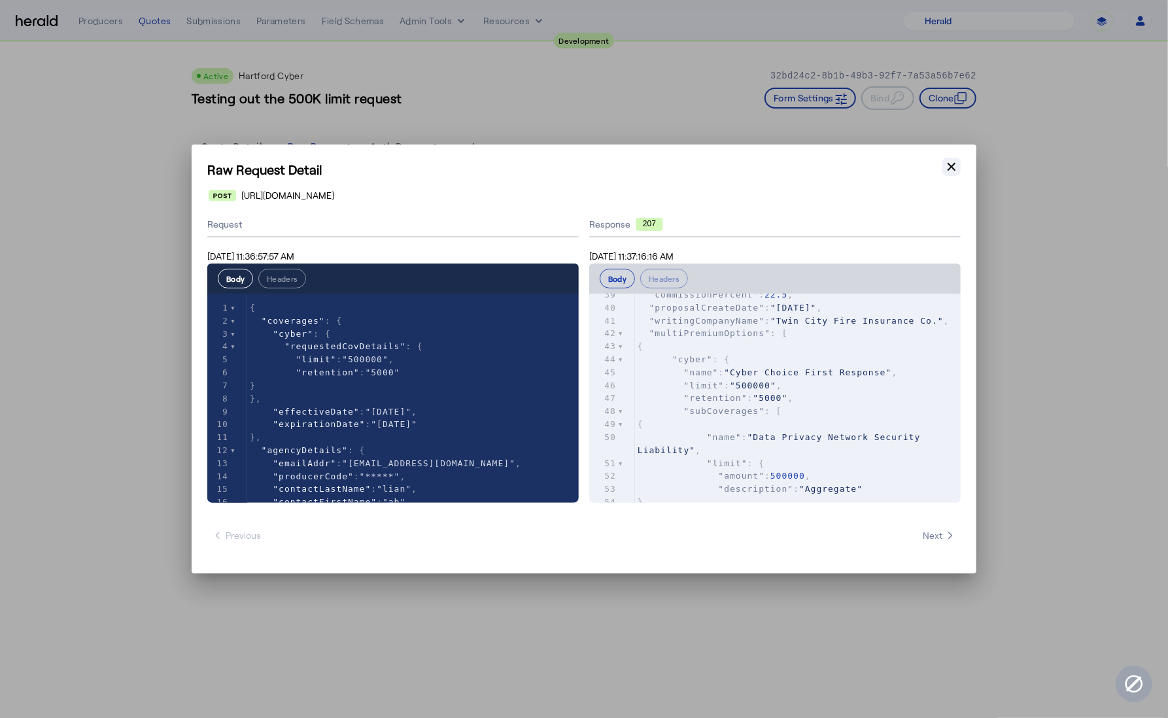
click at [955, 163] on icon "button" at bounding box center [951, 166] width 13 height 13
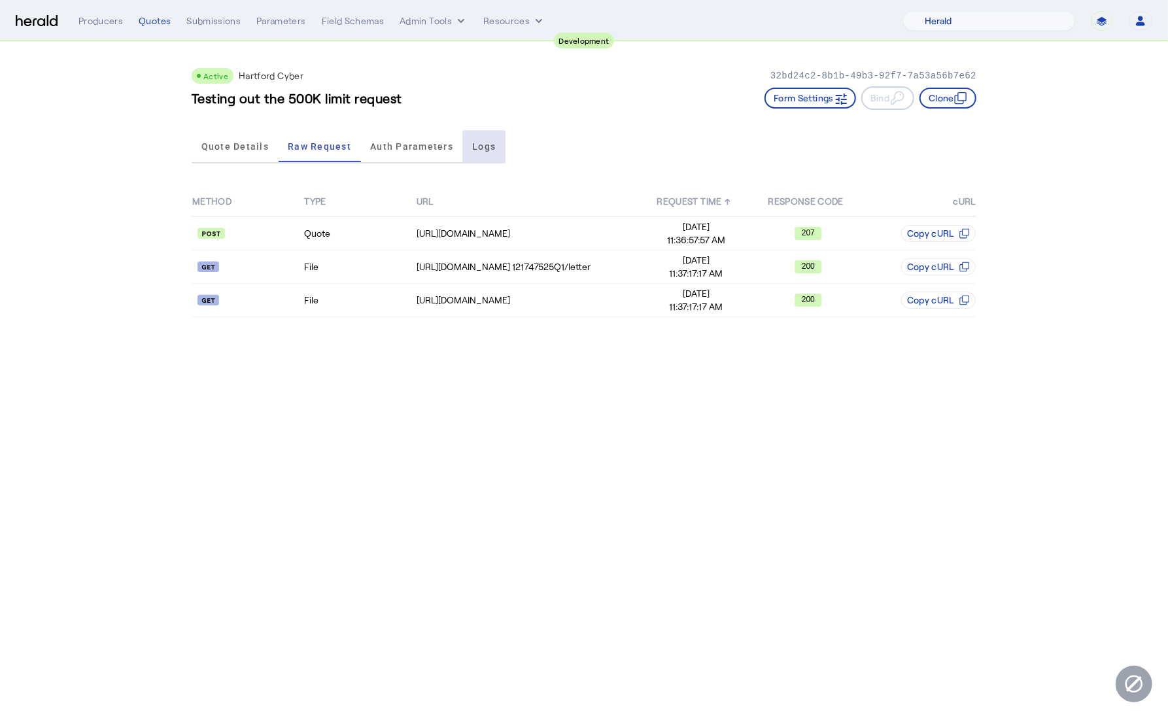
click at [486, 152] on span "Logs" at bounding box center [484, 146] width 24 height 31
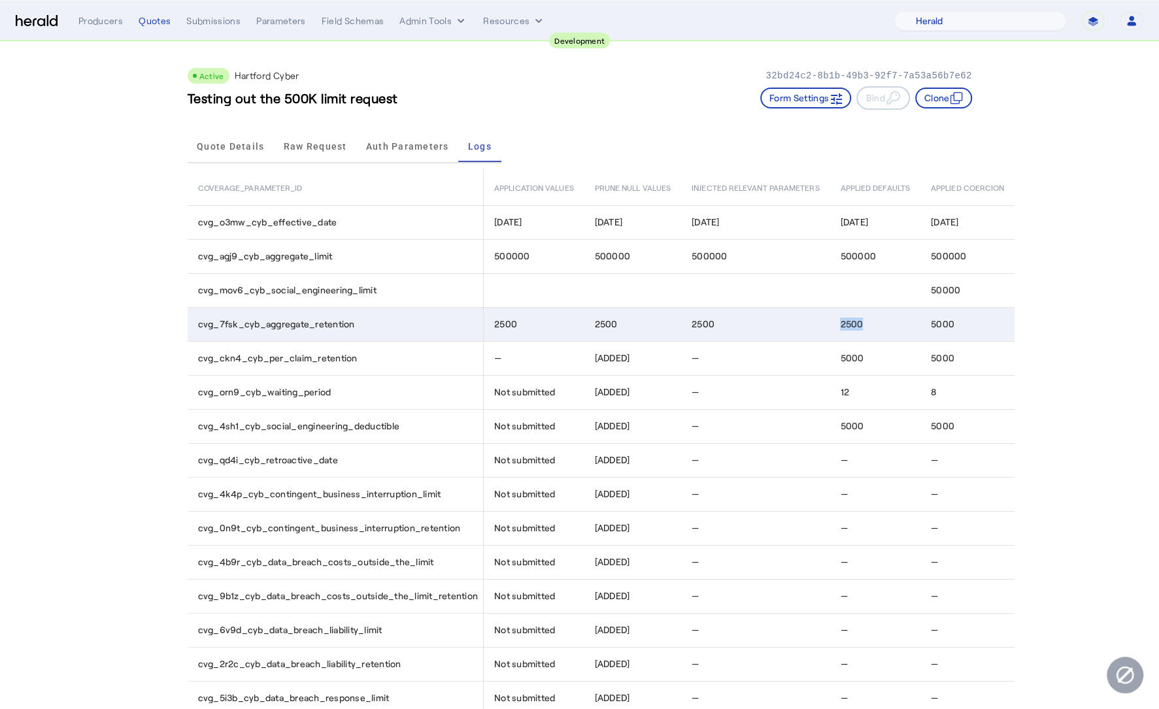
drag, startPoint x: 840, startPoint y: 324, endPoint x: 897, endPoint y: 327, distance: 57.6
click at [896, 327] on td "2500" at bounding box center [875, 324] width 90 height 34
click at [893, 327] on div "2500" at bounding box center [877, 324] width 75 height 13
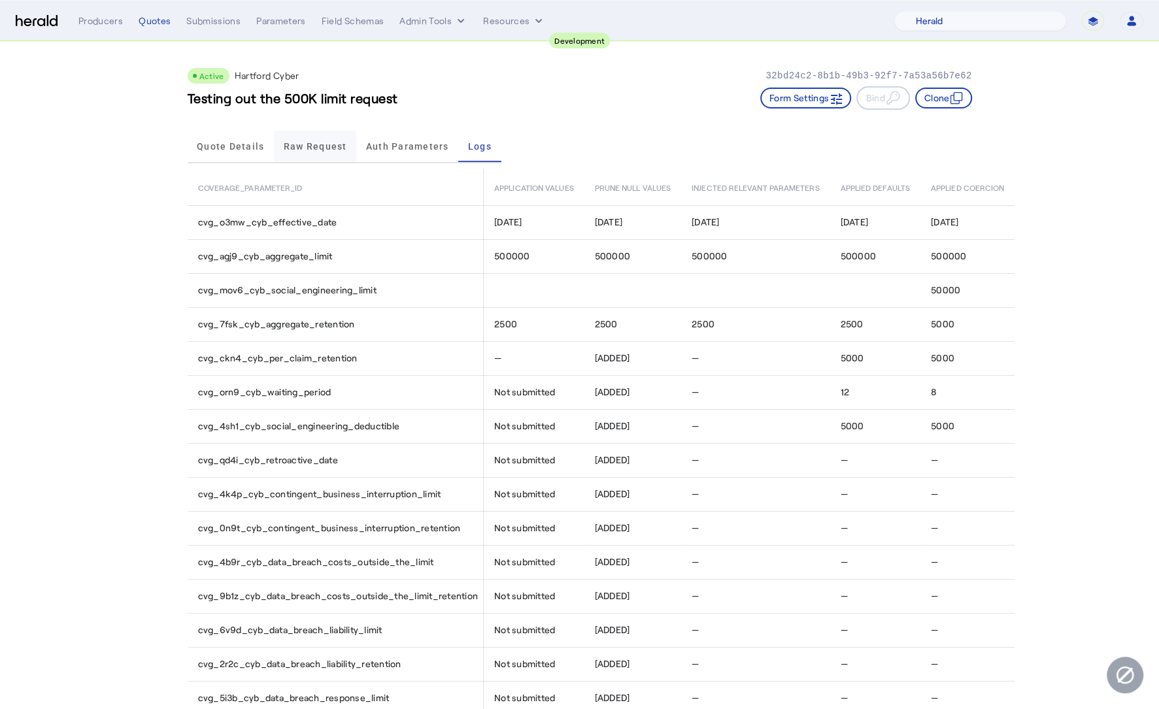
click at [329, 135] on span "Raw Request" at bounding box center [315, 146] width 63 height 31
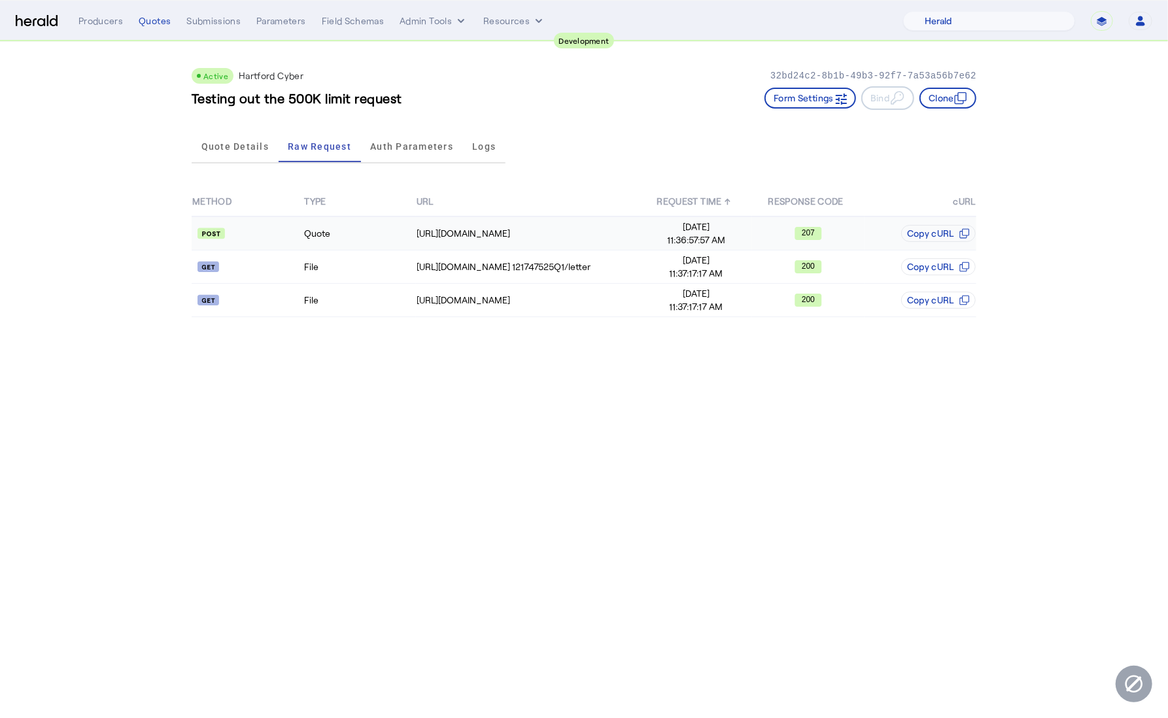
click at [269, 217] on td at bounding box center [248, 233] width 112 height 34
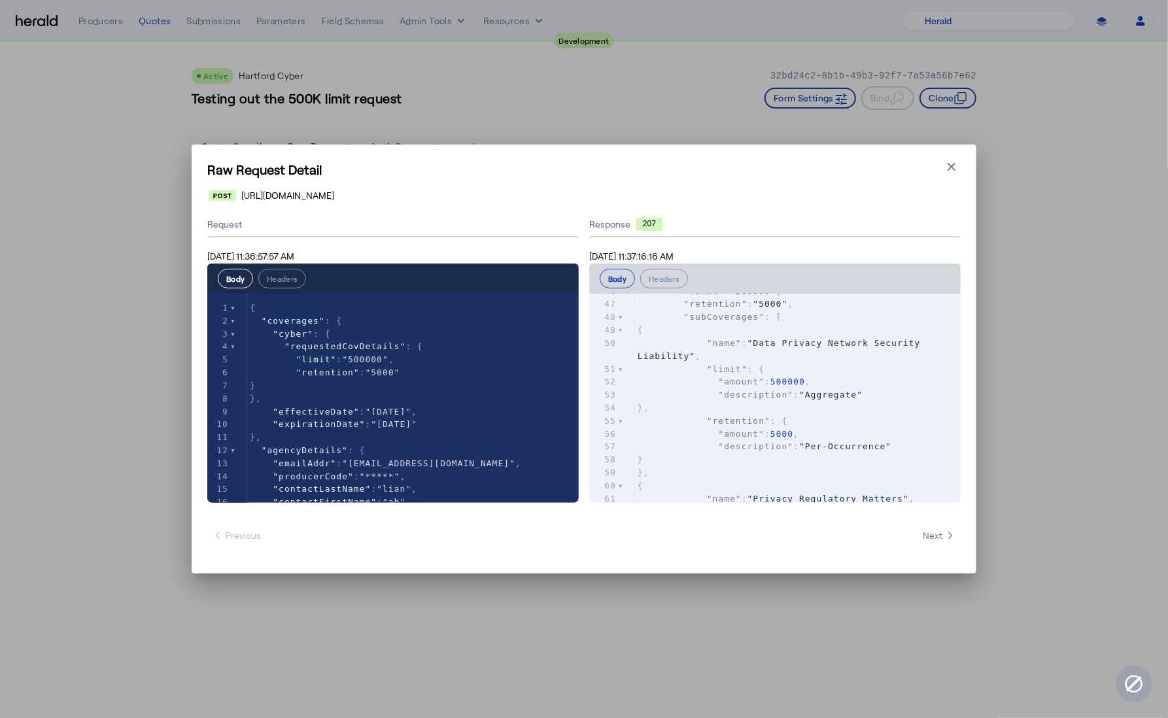
click at [780, 363] on pre ""name" : "Data Privacy Network Security Liability" ," at bounding box center [798, 350] width 326 height 26
type textarea "**********"
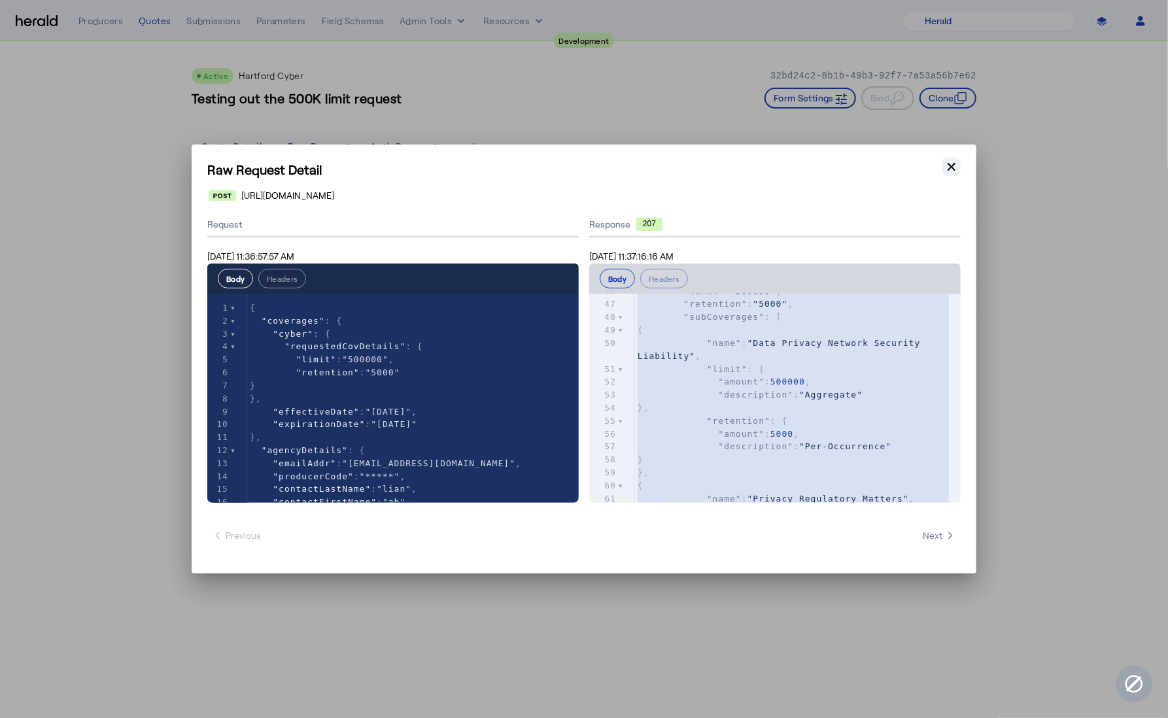
click at [951, 164] on icon "button" at bounding box center [951, 166] width 13 height 13
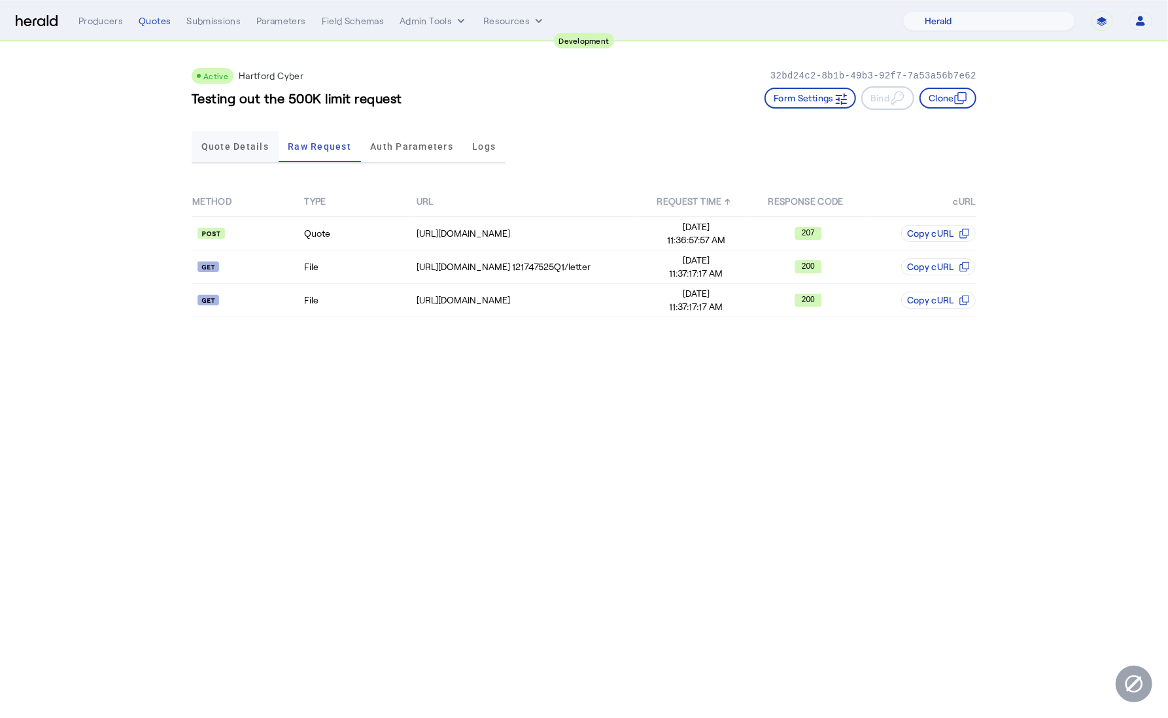
click at [267, 148] on span "Quote Details" at bounding box center [234, 146] width 67 height 9
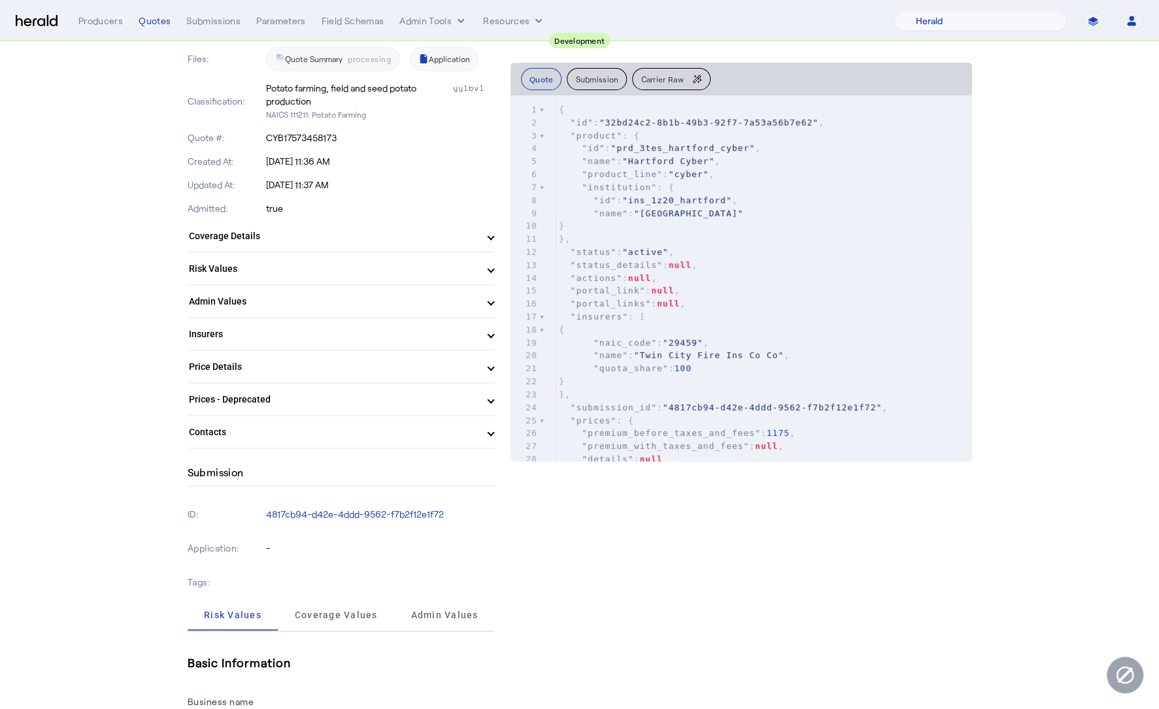
scroll to position [326, 0]
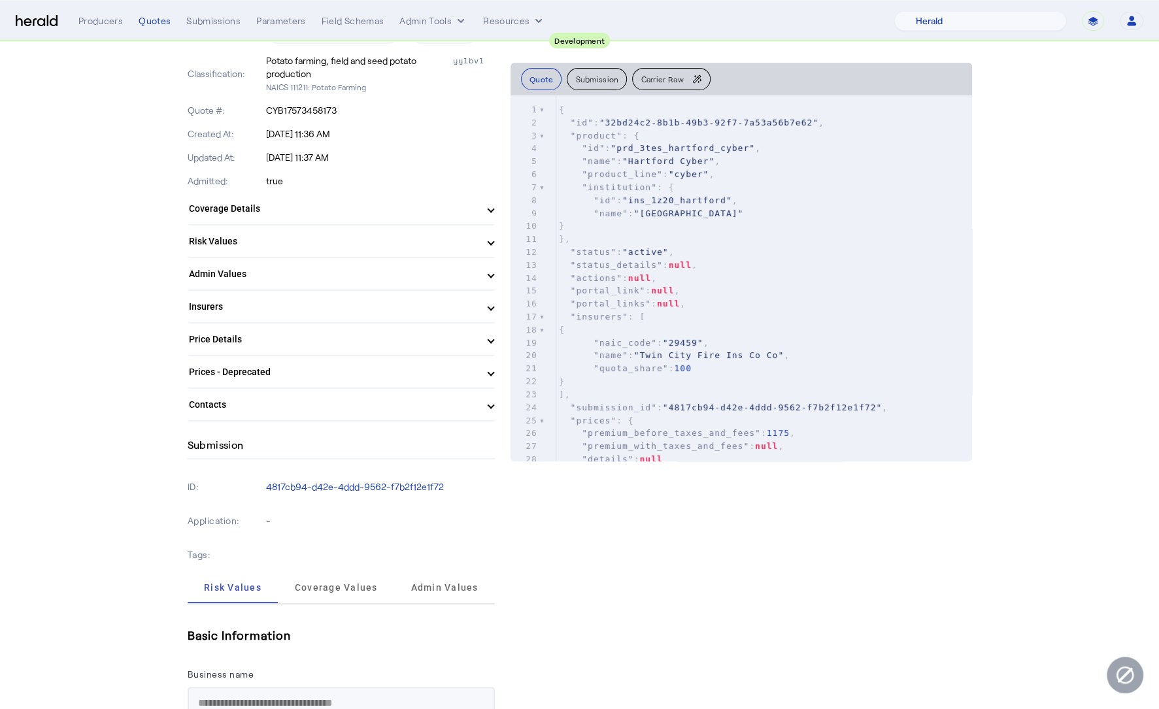
click at [341, 218] on mat-expansion-panel-header "Coverage Details" at bounding box center [341, 208] width 307 height 31
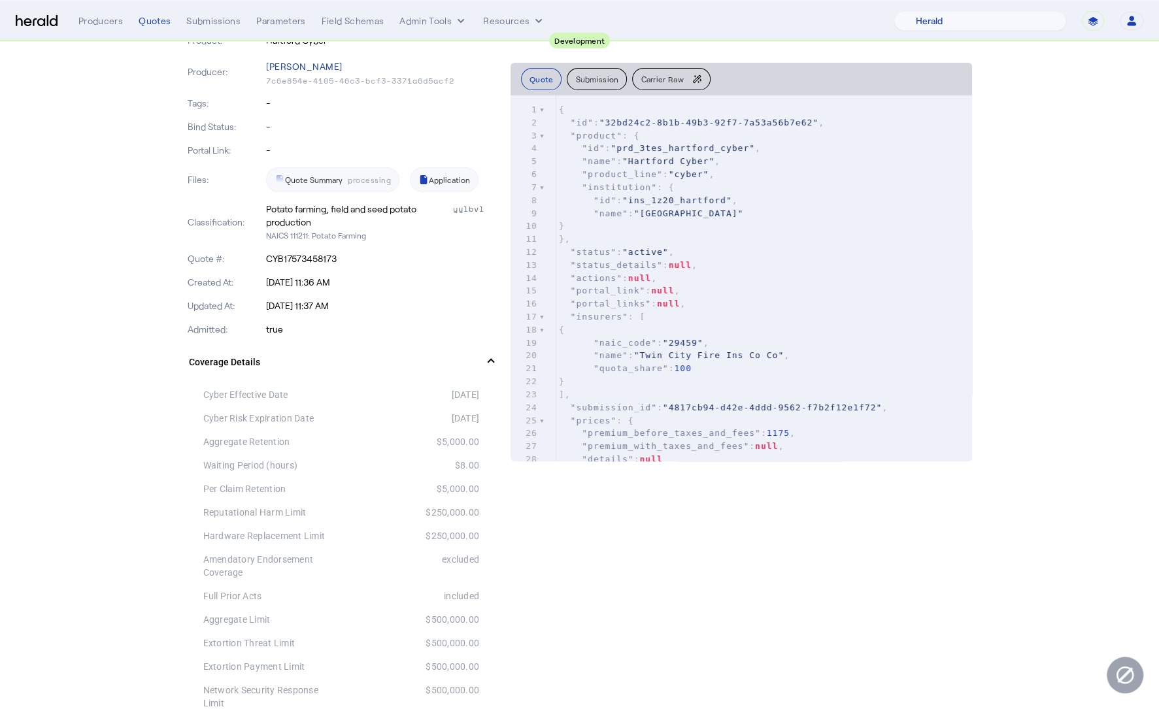
scroll to position [0, 0]
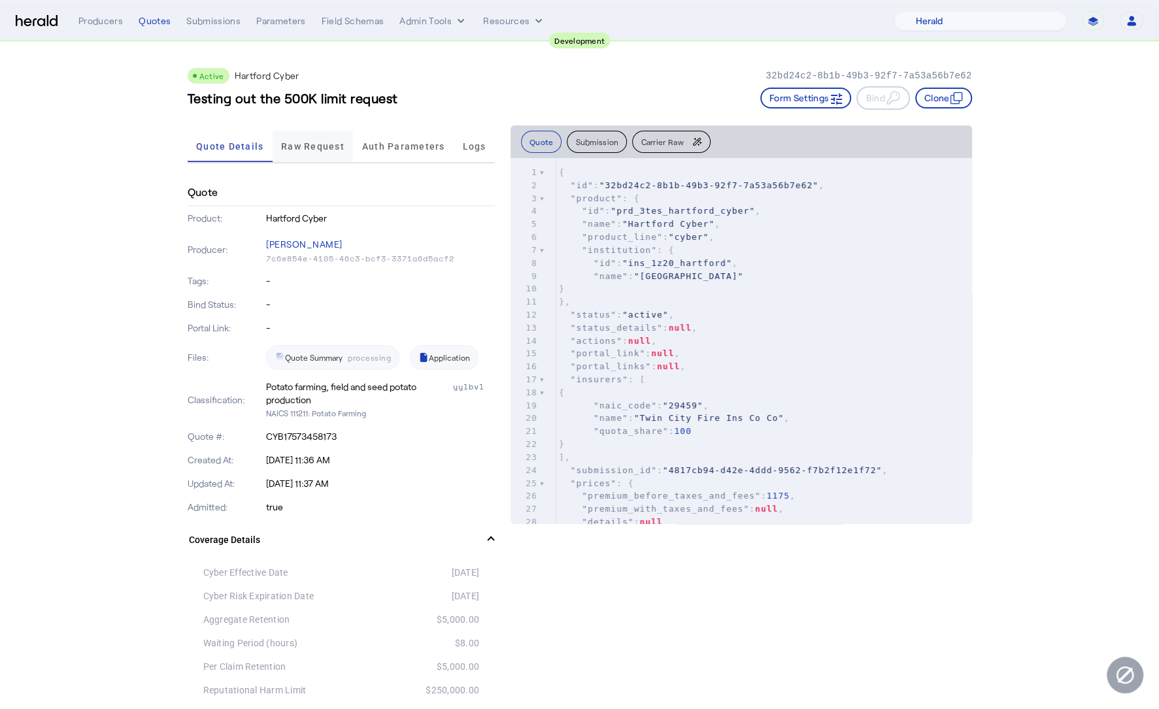
click at [322, 148] on span "Raw Request" at bounding box center [312, 146] width 63 height 9
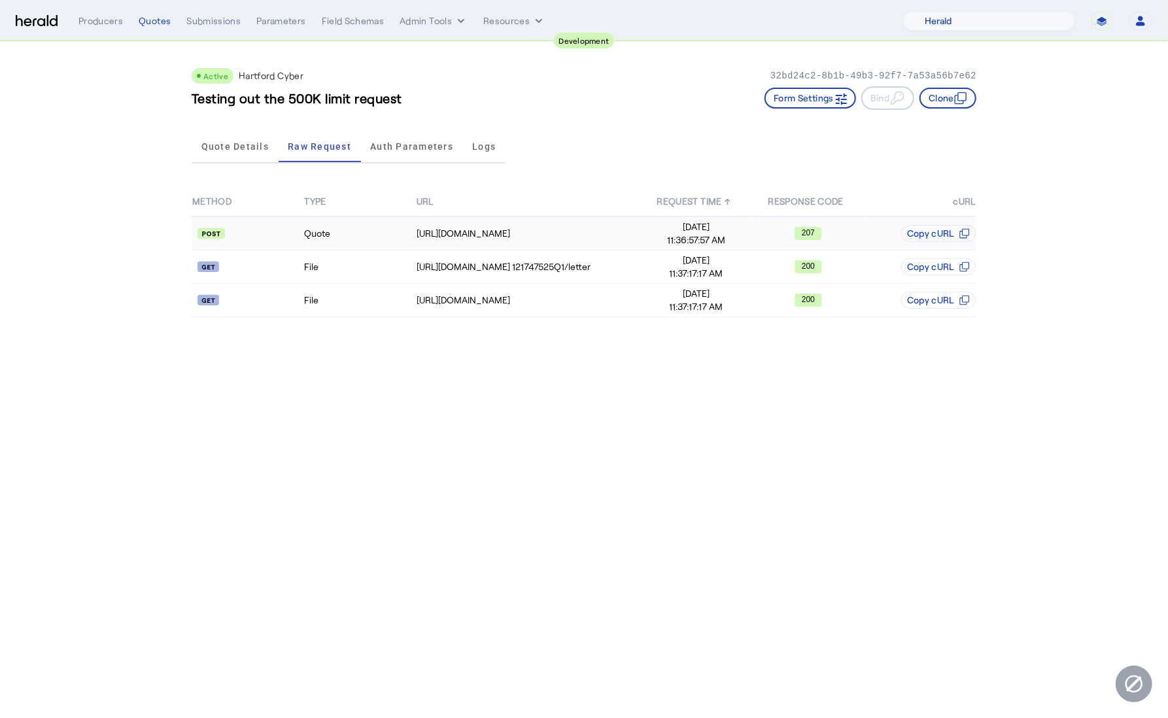
click at [372, 236] on td "Quote" at bounding box center [359, 233] width 112 height 34
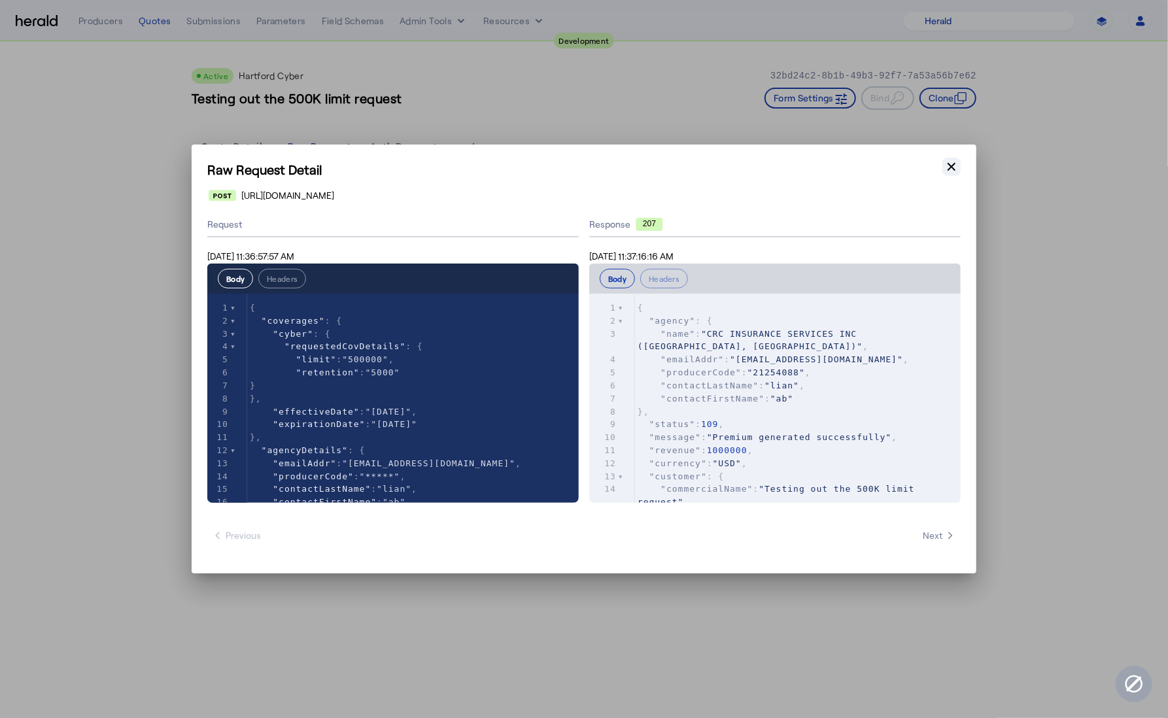
click at [950, 167] on icon "button" at bounding box center [951, 167] width 8 height 8
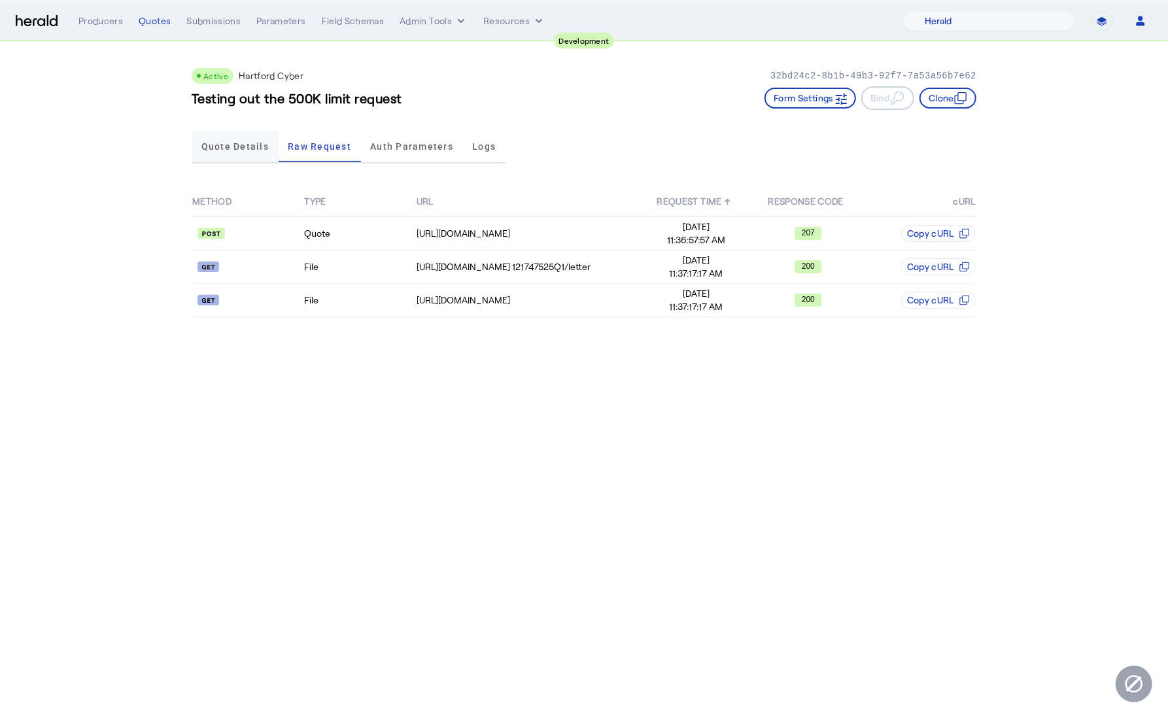
click at [237, 148] on span "Quote Details" at bounding box center [234, 146] width 67 height 9
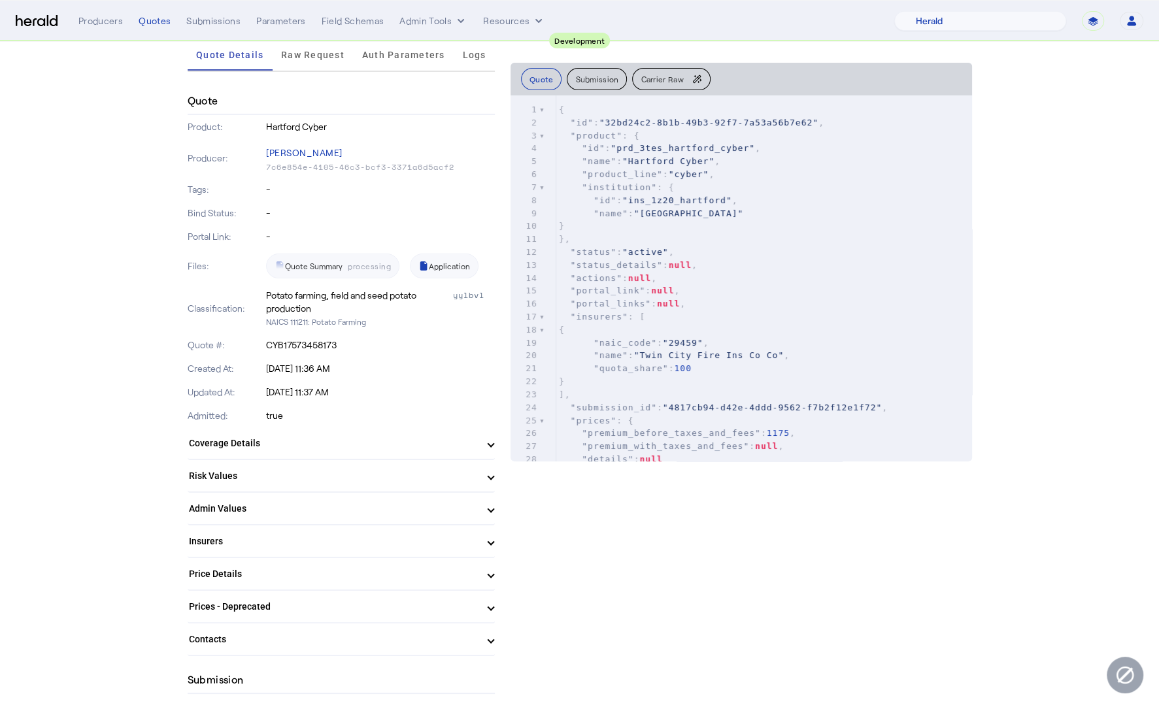
scroll to position [380, 0]
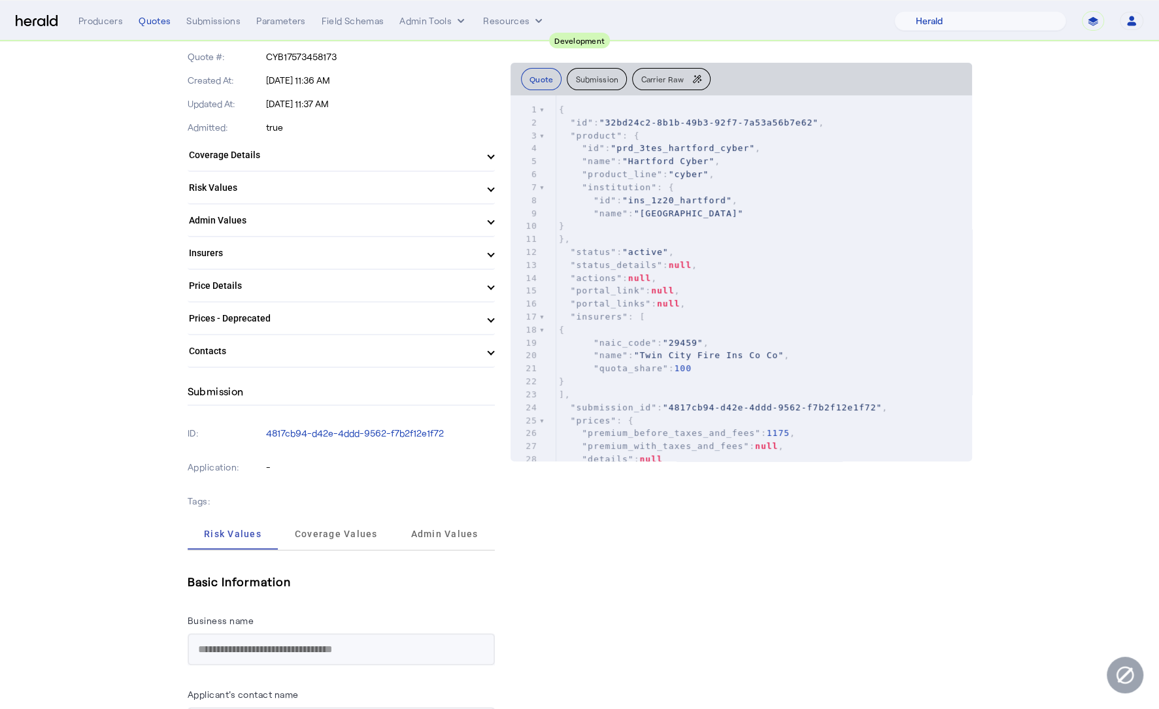
click at [398, 149] on mat-panel-title "Coverage Details" at bounding box center [333, 155] width 289 height 14
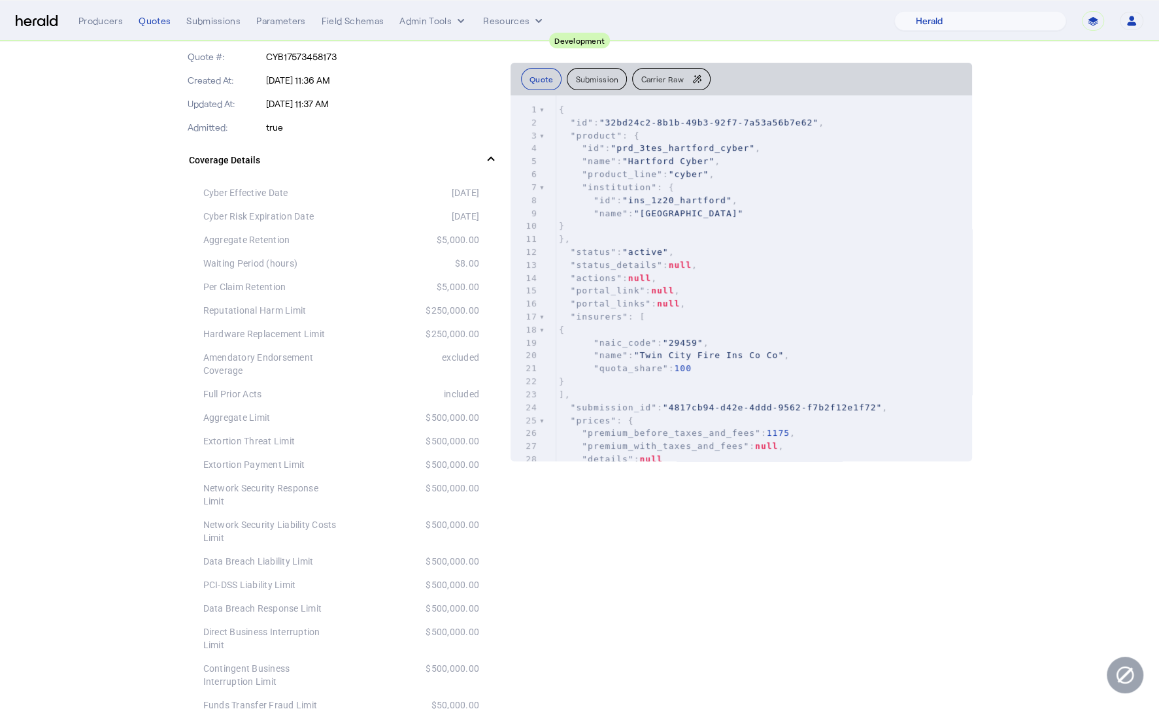
click at [459, 483] on div "$500,000.00" at bounding box center [410, 495] width 138 height 26
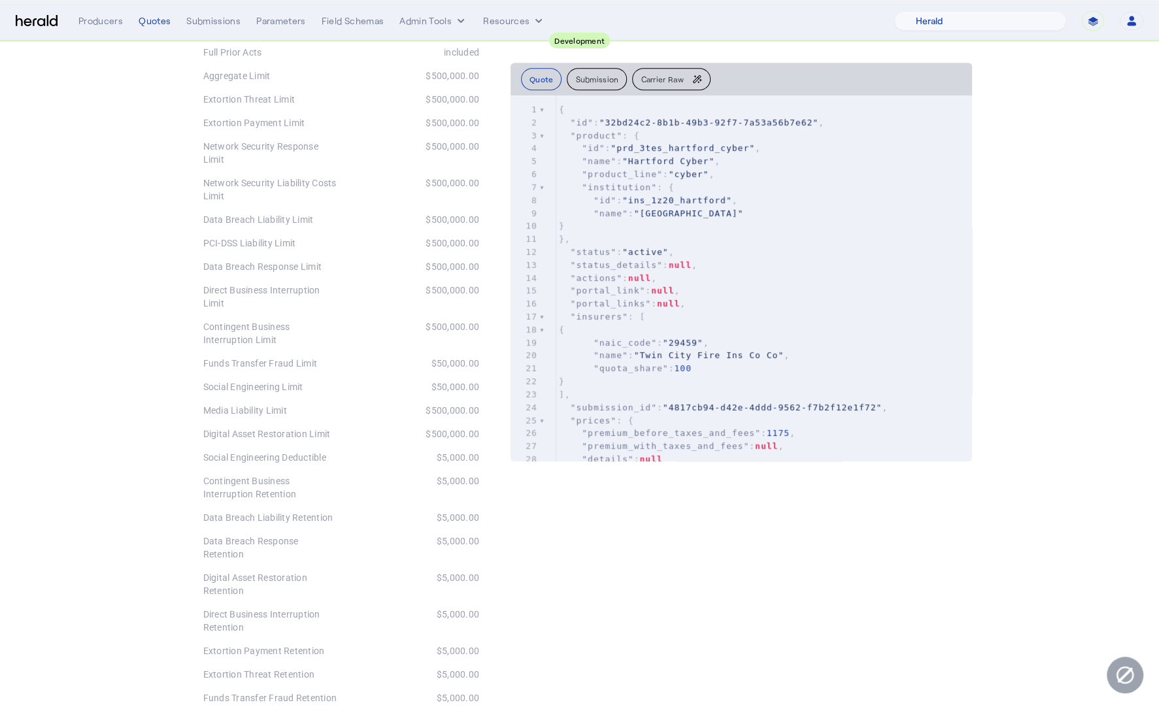
scroll to position [721, 0]
click at [451, 490] on div "$5,000.00" at bounding box center [410, 488] width 138 height 26
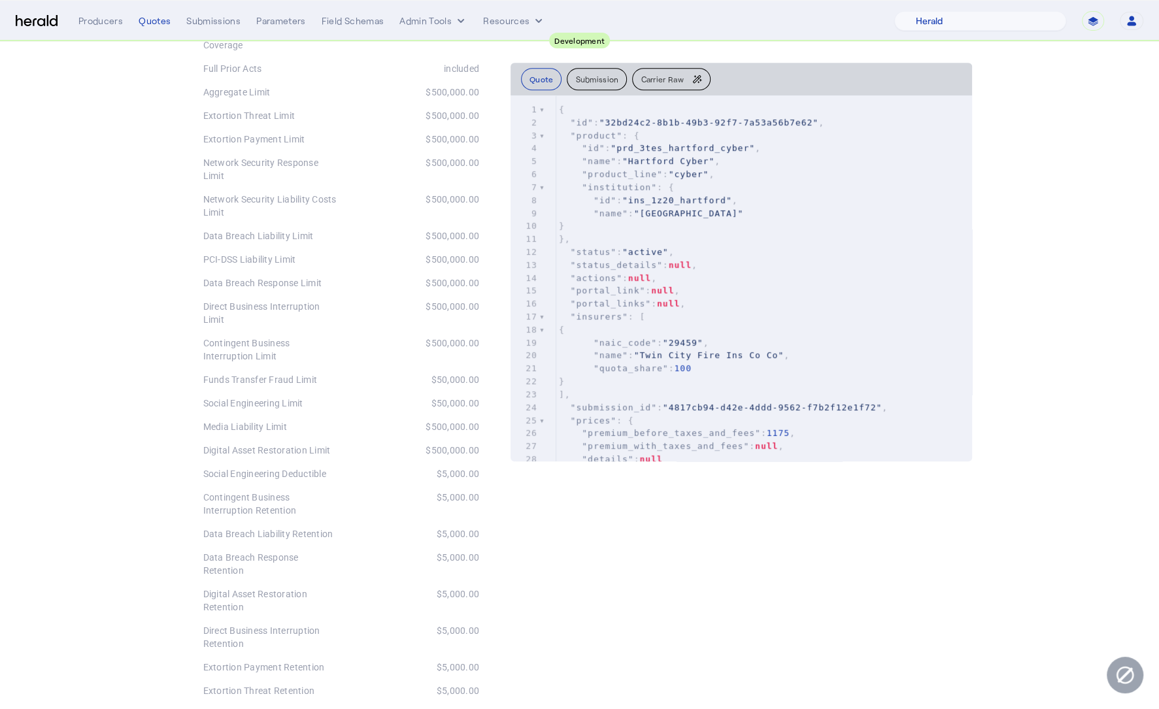
scroll to position [640, 0]
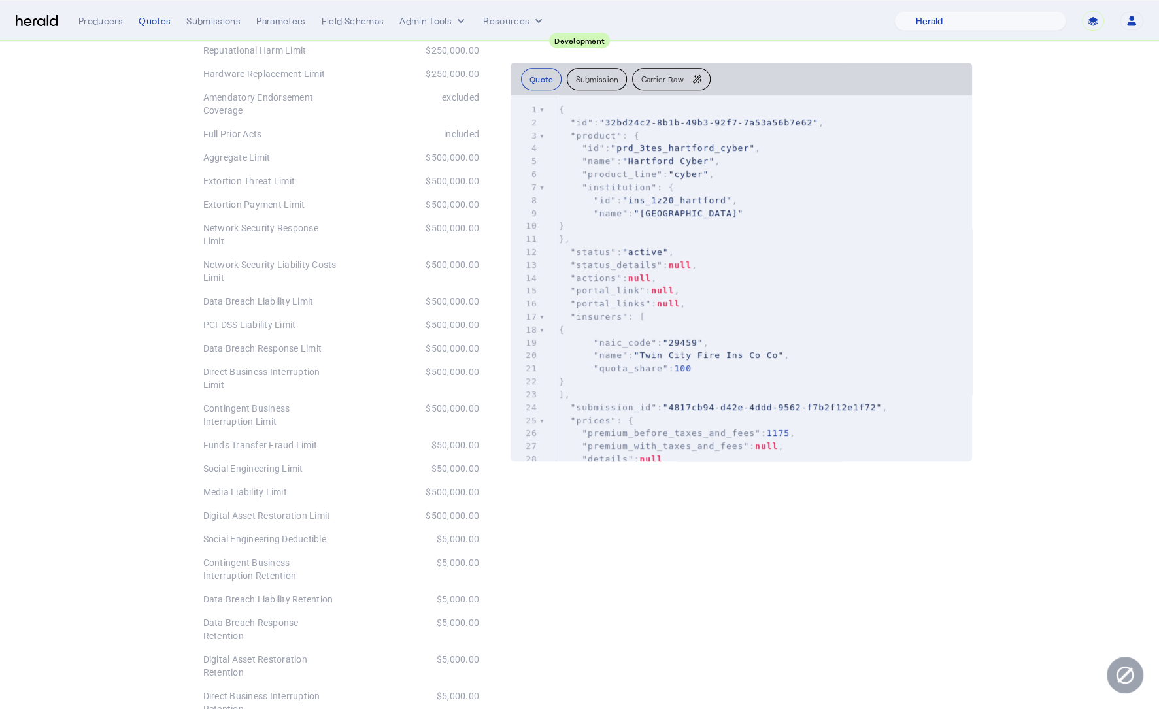
drag, startPoint x: 441, startPoint y: 441, endPoint x: 488, endPoint y: 449, distance: 47.0
click at [488, 447] on div "Cyber Effective Date 2025-09-08 Cyber Risk Expiration Date 2026-09-08 Aggregate…" at bounding box center [341, 524] width 307 height 1206
drag, startPoint x: 440, startPoint y: 466, endPoint x: 509, endPoint y: 469, distance: 68.7
click at [477, 468] on div "$50,000.00" at bounding box center [410, 468] width 138 height 13
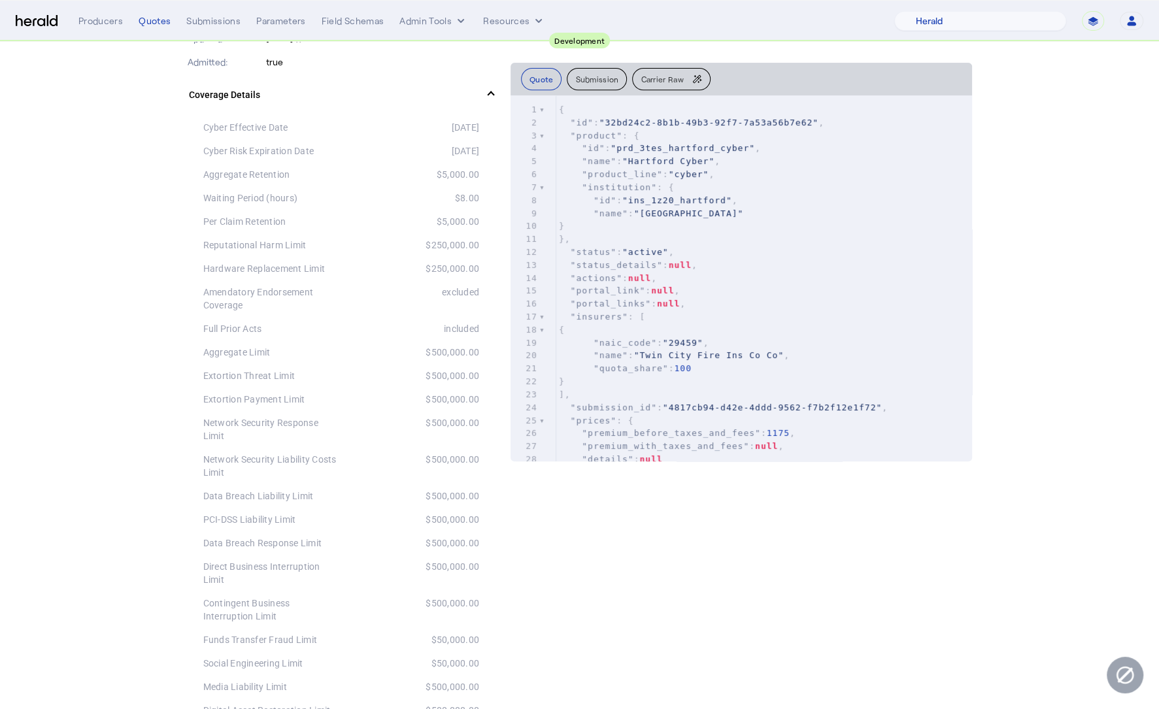
scroll to position [443, 0]
click at [280, 245] on div "Reputational Harm Limit" at bounding box center [272, 247] width 138 height 13
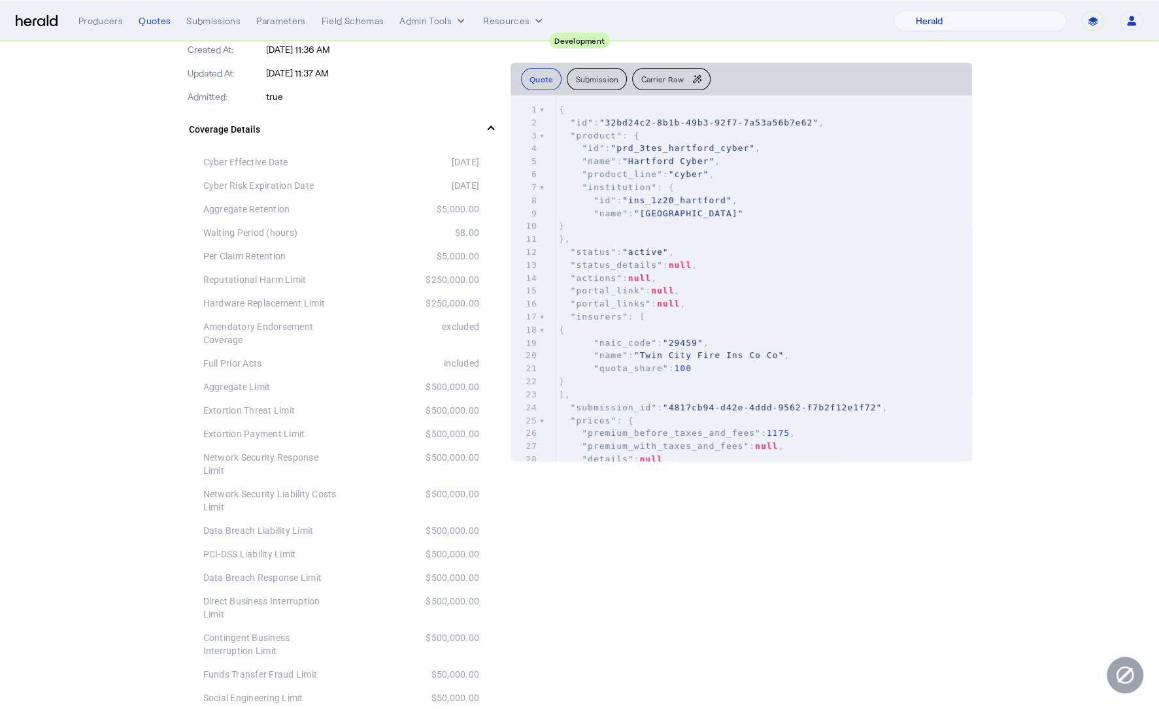
scroll to position [0, 0]
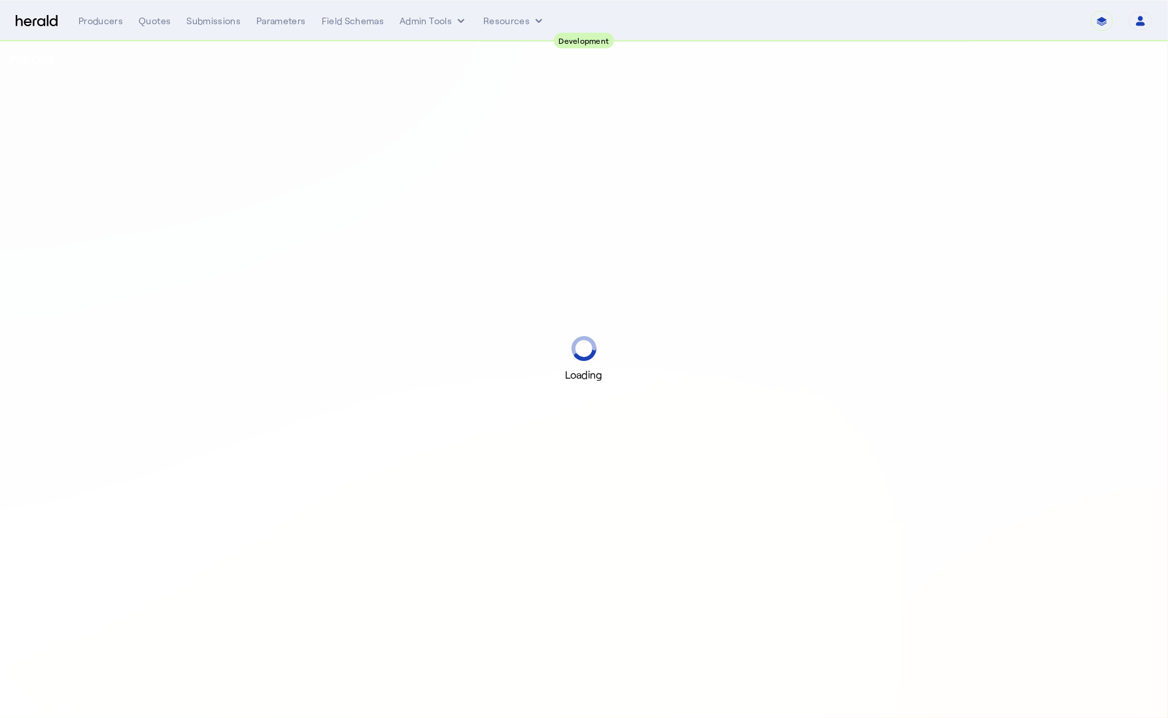
select select "pfm_2v8p_herald_api"
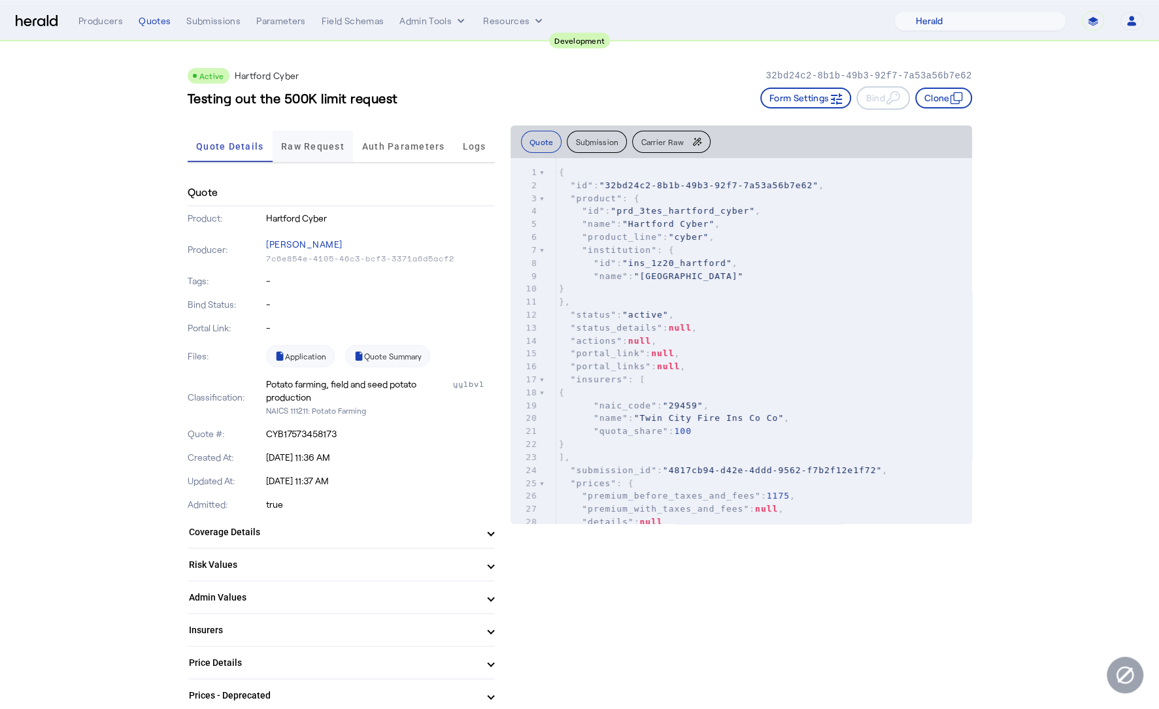
click at [303, 154] on span "Raw Request" at bounding box center [312, 146] width 63 height 31
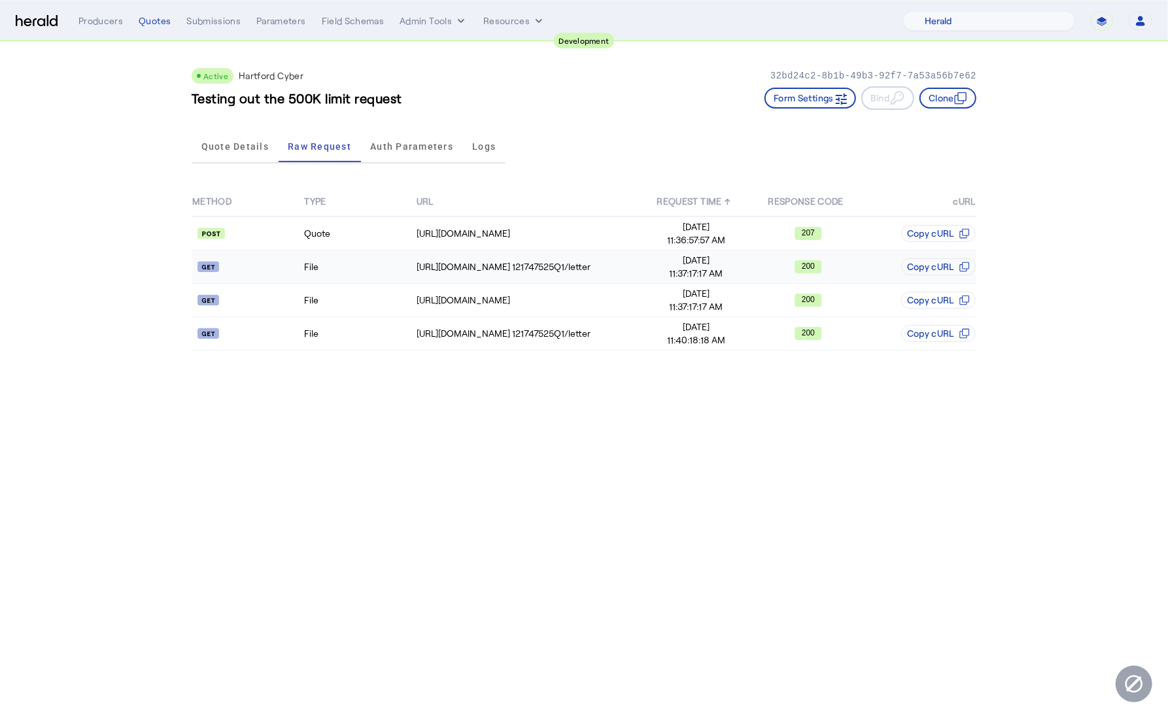
click at [303, 267] on td "File" at bounding box center [359, 266] width 112 height 33
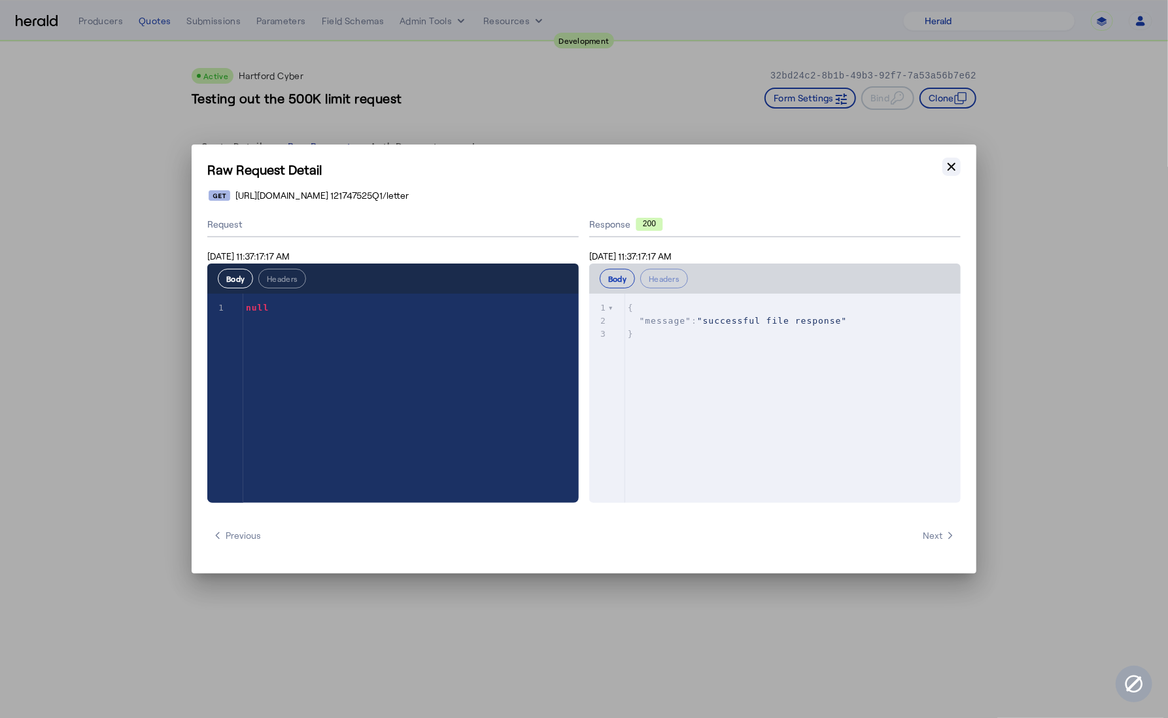
click at [956, 166] on icon "button" at bounding box center [951, 166] width 13 height 13
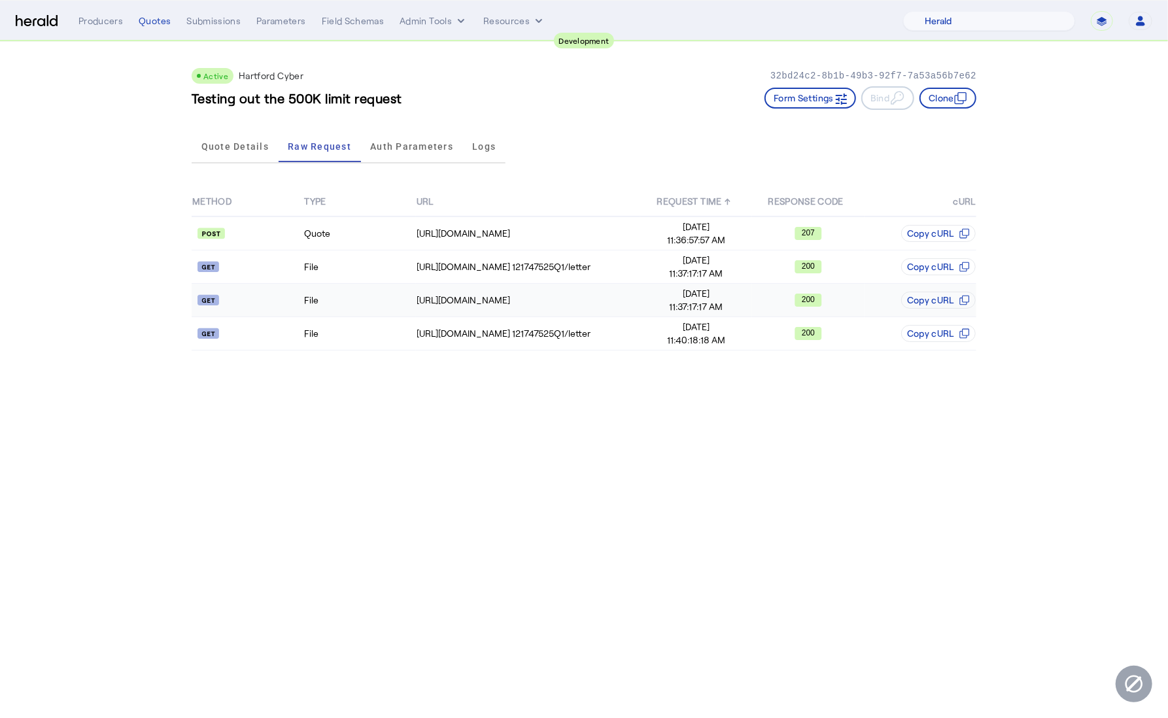
click at [354, 303] on td "File" at bounding box center [359, 300] width 112 height 33
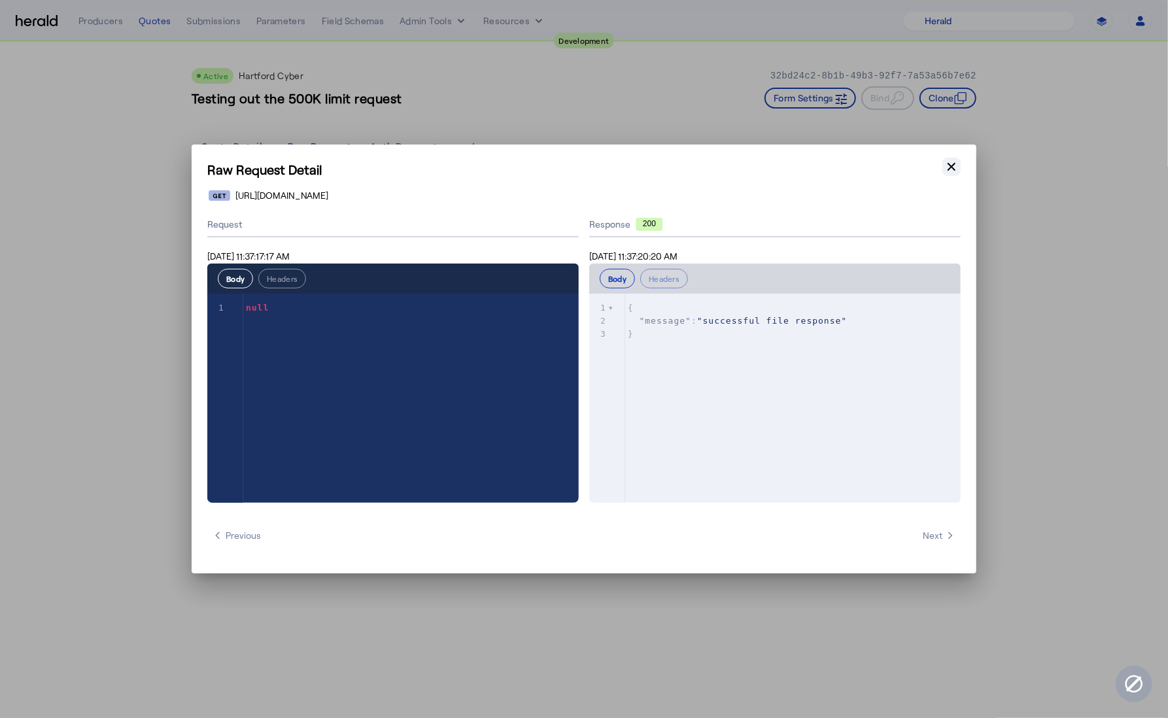
click at [956, 166] on icon "button" at bounding box center [951, 166] width 13 height 13
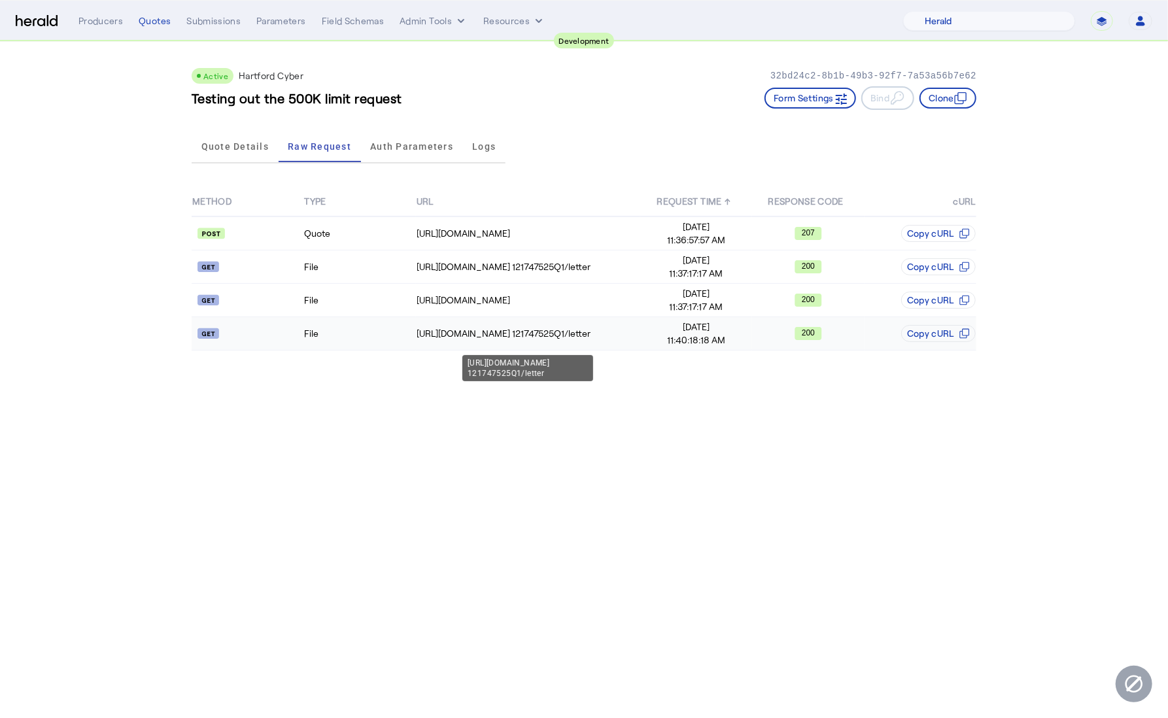
click at [414, 335] on td "File" at bounding box center [359, 333] width 112 height 33
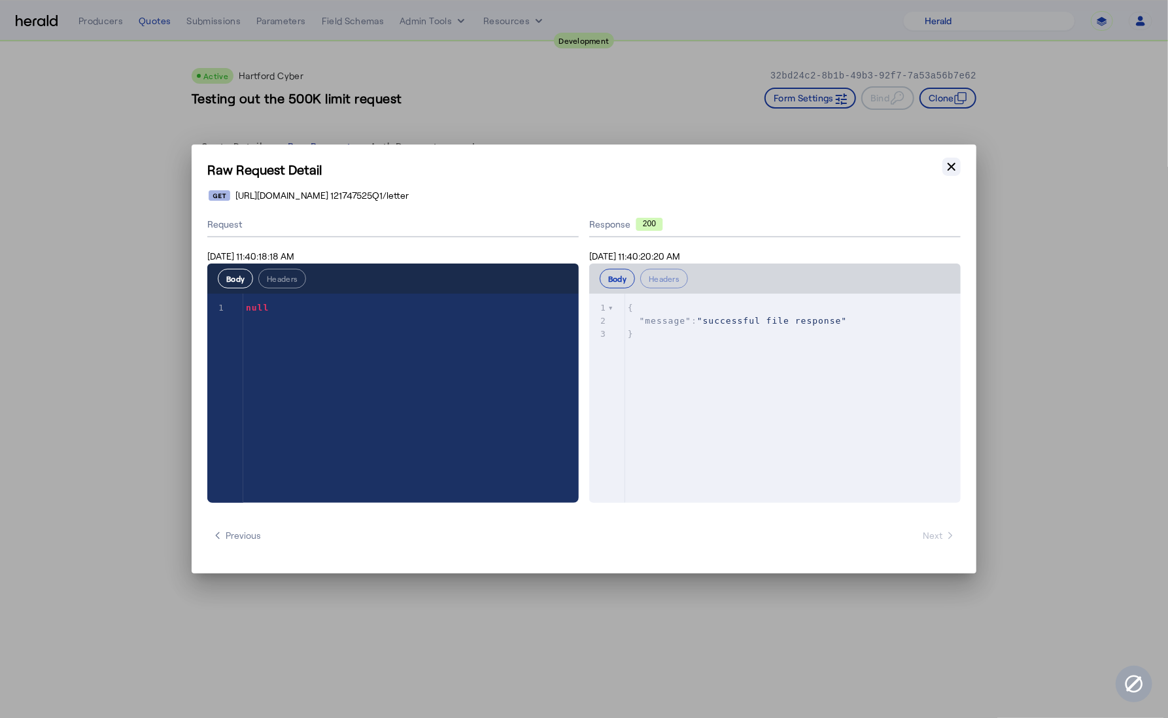
click at [952, 167] on icon "button" at bounding box center [951, 167] width 8 height 8
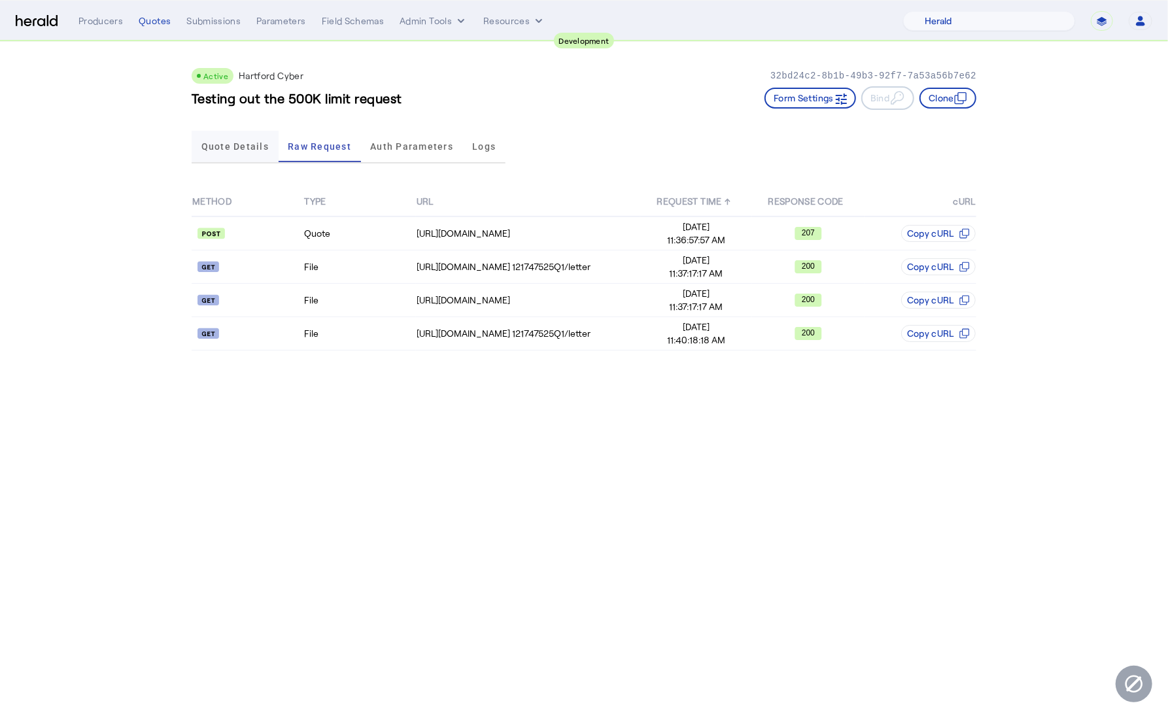
click at [257, 146] on span "Quote Details" at bounding box center [234, 146] width 67 height 9
